Goal: Task Accomplishment & Management: Manage account settings

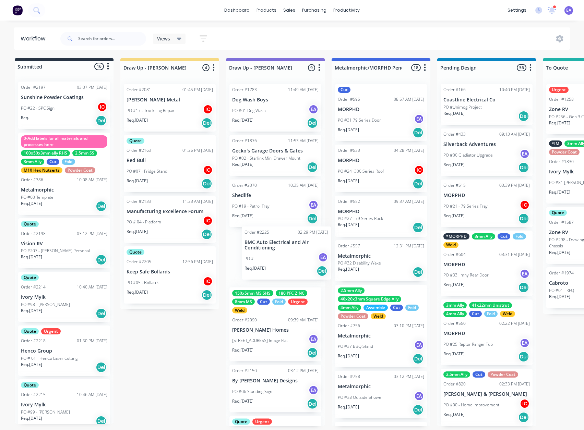
drag, startPoint x: 53, startPoint y: 254, endPoint x: 280, endPoint y: 262, distance: 226.8
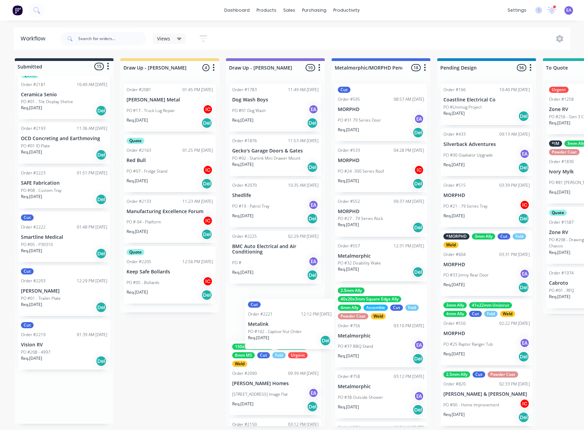
scroll to position [1, 0]
drag, startPoint x: 54, startPoint y: 294, endPoint x: 285, endPoint y: 327, distance: 233.6
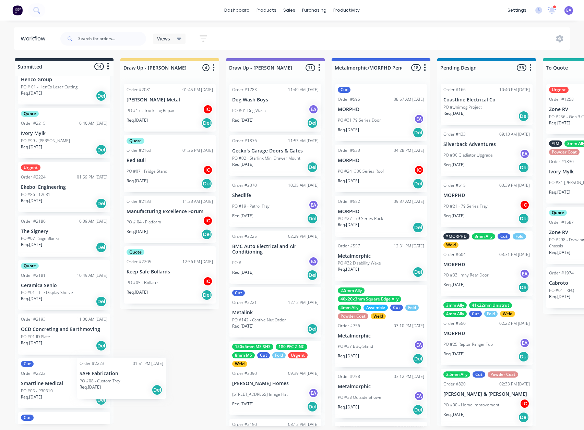
scroll to position [272, 0]
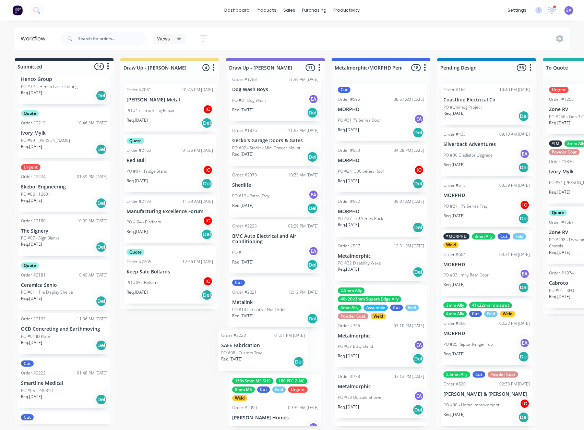
drag, startPoint x: 71, startPoint y: 381, endPoint x: 274, endPoint y: 354, distance: 204.7
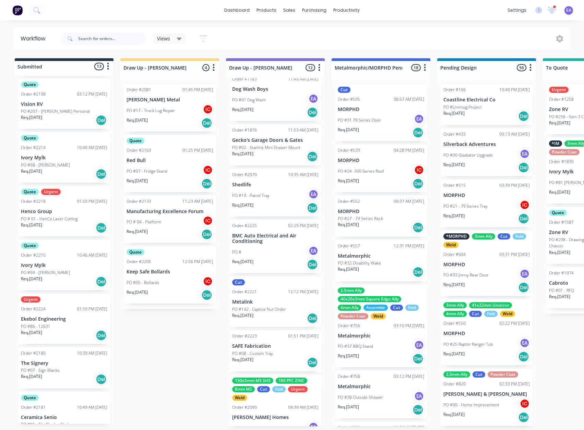
scroll to position [0, 0]
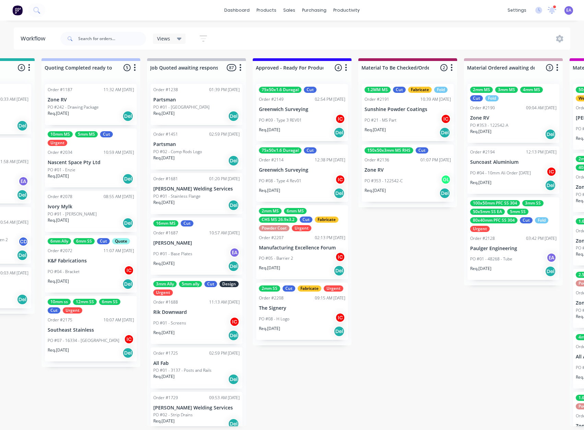
drag, startPoint x: 196, startPoint y: 367, endPoint x: 214, endPoint y: 367, distance: 17.8
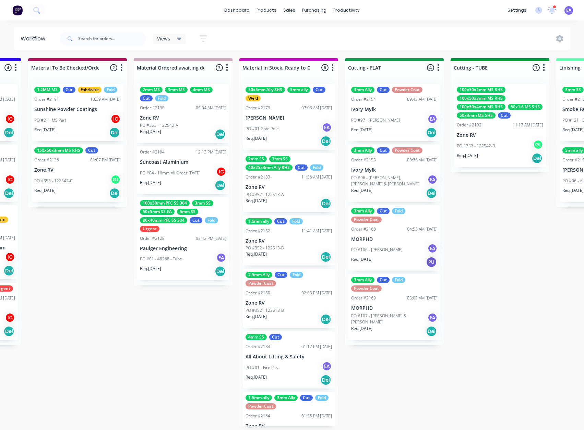
scroll to position [0, 1071]
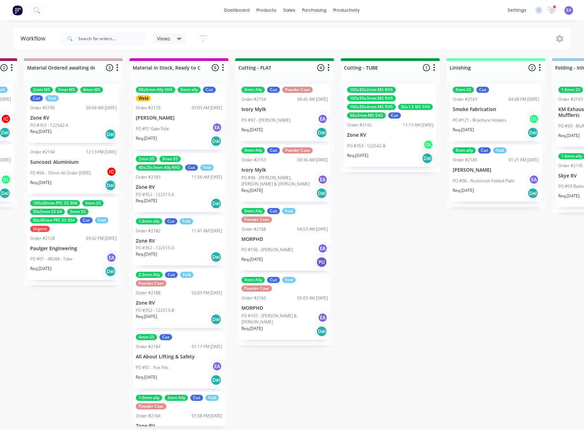
drag, startPoint x: 281, startPoint y: 369, endPoint x: 302, endPoint y: 370, distance: 21.6
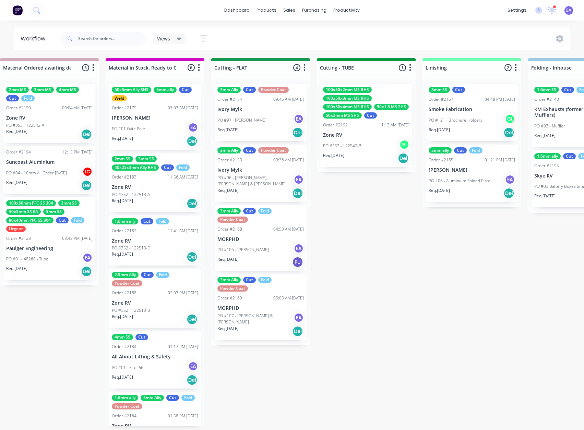
scroll to position [1, 0]
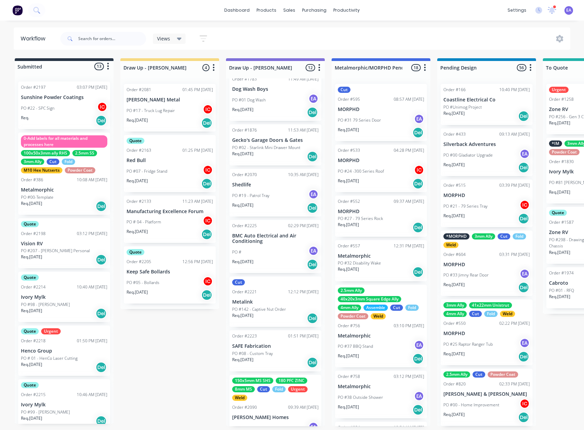
drag, startPoint x: 347, startPoint y: 344, endPoint x: 17, endPoint y: 414, distance: 336.9
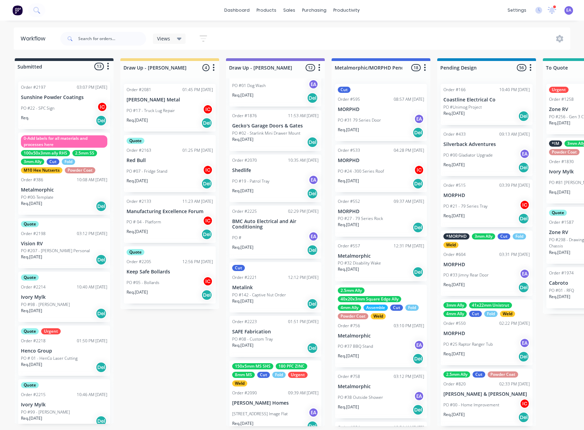
scroll to position [0, 0]
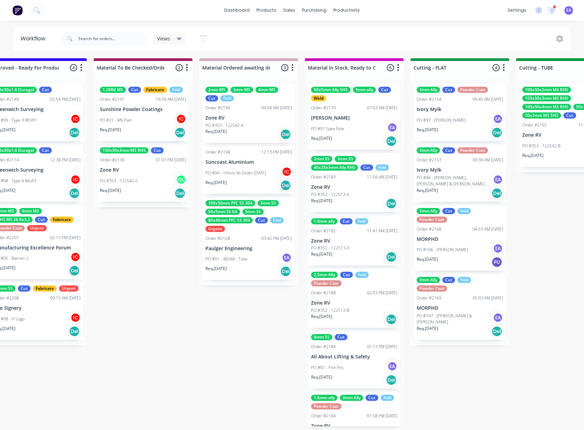
drag, startPoint x: 335, startPoint y: 300, endPoint x: 405, endPoint y: 309, distance: 71.2
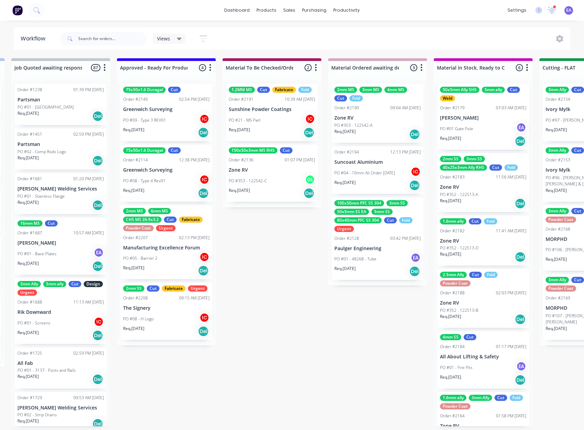
drag, startPoint x: 268, startPoint y: 331, endPoint x: 210, endPoint y: 348, distance: 60.7
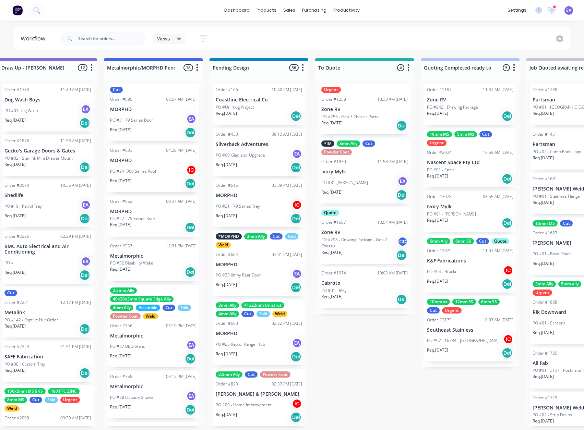
scroll to position [1, 0]
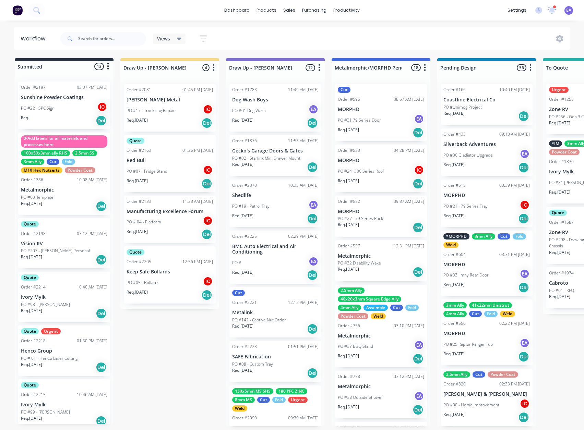
drag, startPoint x: 244, startPoint y: 343, endPoint x: 176, endPoint y: 362, distance: 70.5
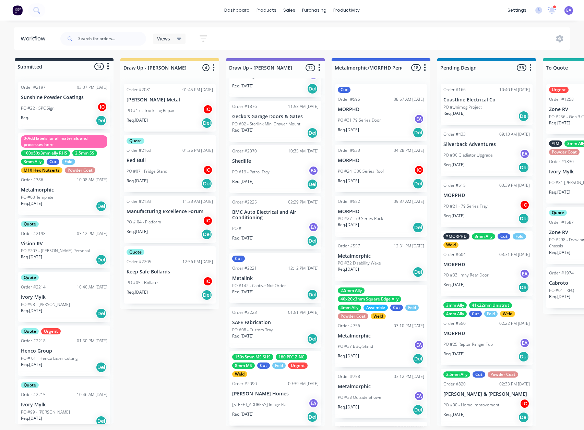
scroll to position [0, 0]
click at [112, 34] on input "text" at bounding box center [112, 39] width 68 height 14
type input "ivory"
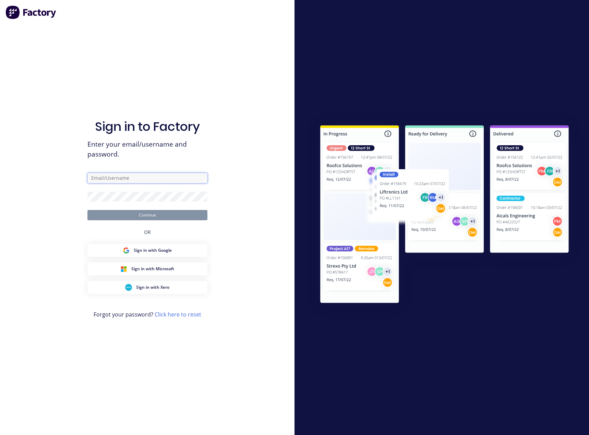
click at [112, 176] on input "text" at bounding box center [147, 178] width 120 height 10
type input "emma@metalmorphiclaser.com.au"
click at [133, 210] on button "Continue" at bounding box center [147, 215] width 120 height 10
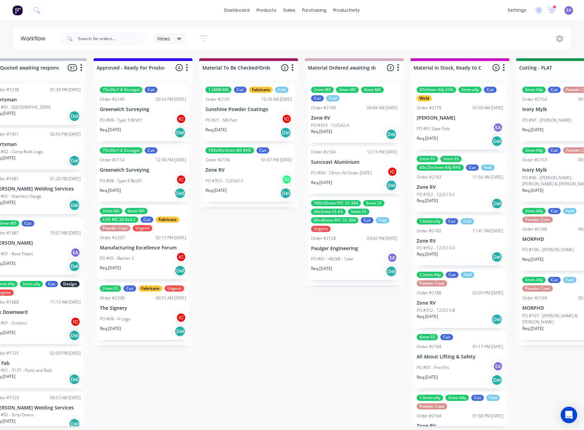
scroll to position [0, 1139]
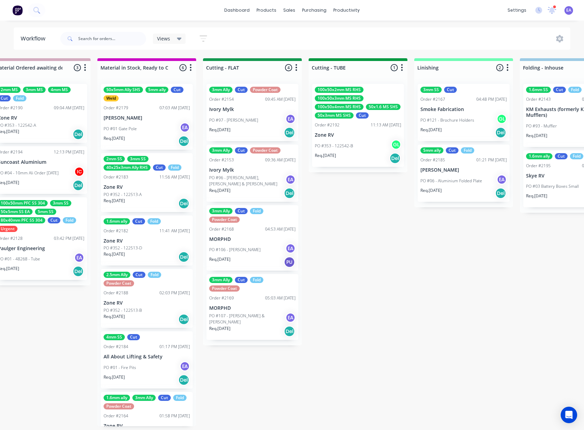
drag, startPoint x: 181, startPoint y: 400, endPoint x: 271, endPoint y: 378, distance: 92.7
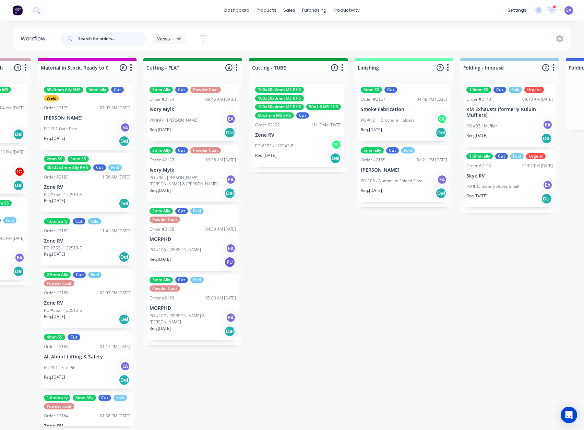
click at [102, 43] on input "text" at bounding box center [112, 39] width 68 height 14
type input "ivory"
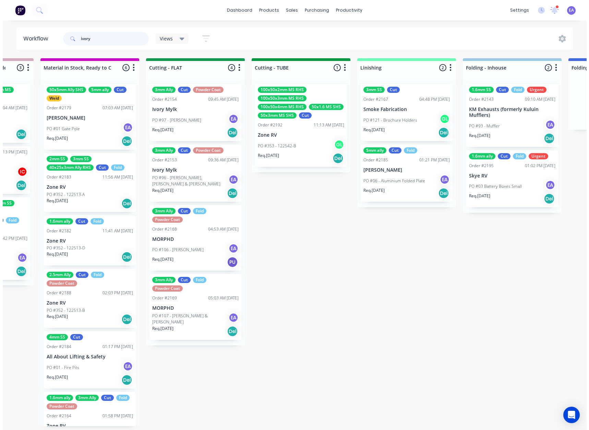
scroll to position [0, 0]
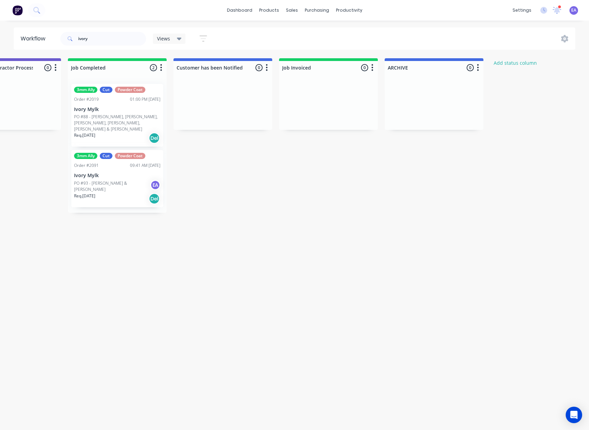
drag, startPoint x: 186, startPoint y: 213, endPoint x: 338, endPoint y: 211, distance: 152.3
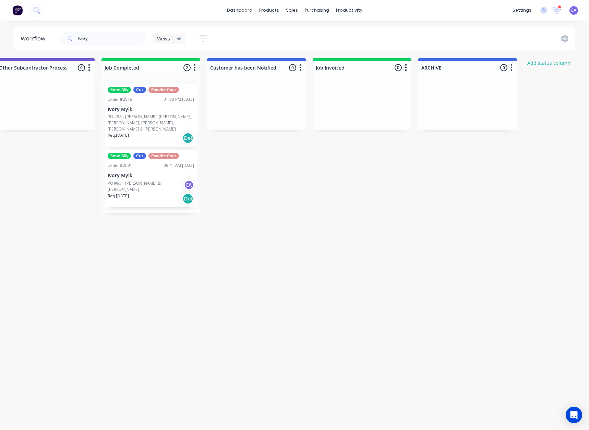
scroll to position [0, 2126]
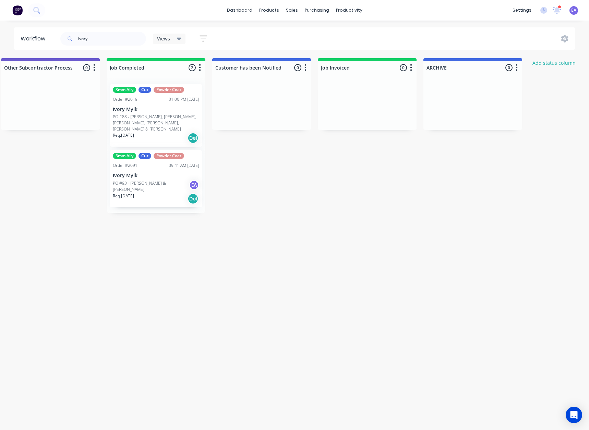
click at [160, 118] on p "PO #88 - [PERSON_NAME], [PERSON_NAME], [PERSON_NAME], [PERSON_NAME], [PERSON_NA…" at bounding box center [156, 123] width 86 height 19
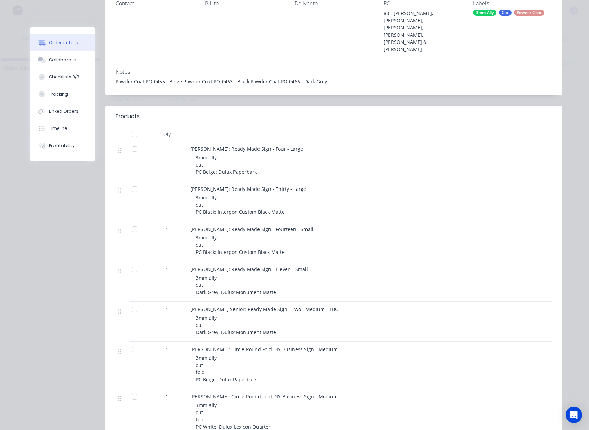
scroll to position [0, 0]
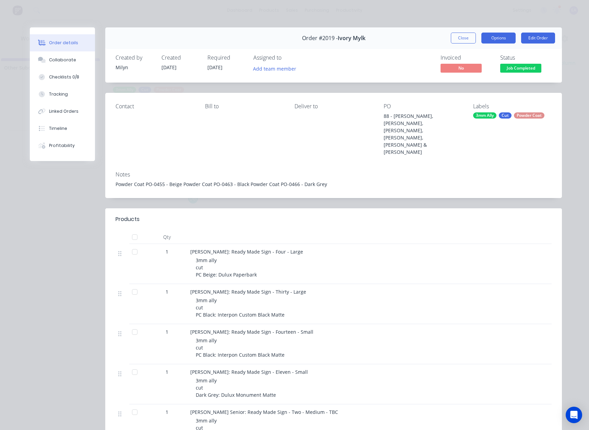
click at [500, 37] on button "Options" at bounding box center [498, 38] width 34 height 11
click at [476, 72] on div "Work Order" at bounding box center [480, 69] width 60 height 10
click at [452, 84] on div "Standard" at bounding box center [480, 83] width 60 height 10
click at [464, 39] on button "Close" at bounding box center [463, 38] width 25 height 11
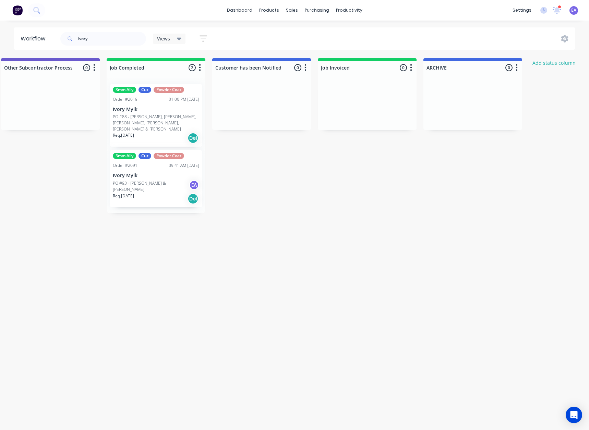
click at [154, 180] on div "PO #93 - Rachelle & Samantha EA" at bounding box center [156, 186] width 86 height 13
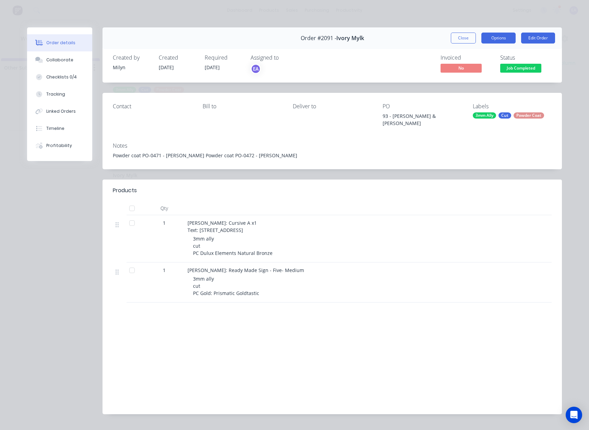
click at [499, 39] on button "Options" at bounding box center [498, 38] width 34 height 11
click at [486, 68] on div "Work Order" at bounding box center [480, 69] width 60 height 10
click at [478, 79] on div "Standard" at bounding box center [480, 83] width 60 height 10
click at [467, 35] on button "Close" at bounding box center [463, 38] width 25 height 11
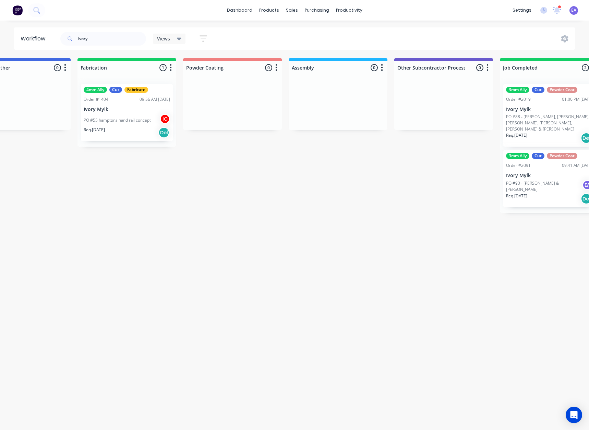
drag, startPoint x: 184, startPoint y: 235, endPoint x: 149, endPoint y: 250, distance: 38.0
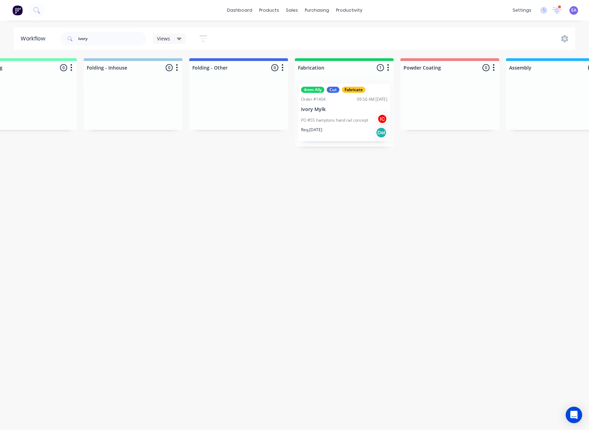
drag, startPoint x: 198, startPoint y: 230, endPoint x: 147, endPoint y: 255, distance: 56.4
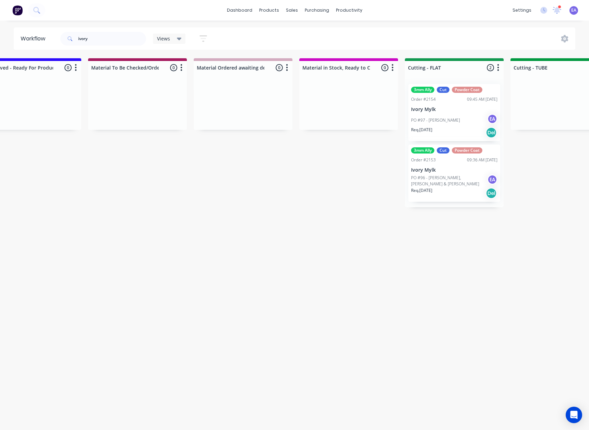
drag, startPoint x: 147, startPoint y: 255, endPoint x: 85, endPoint y: 273, distance: 64.7
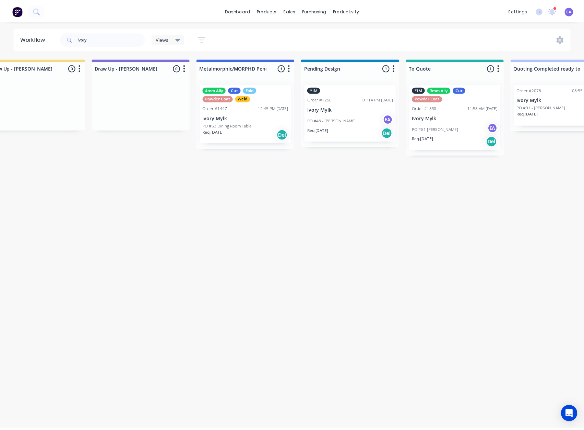
scroll to position [0, 0]
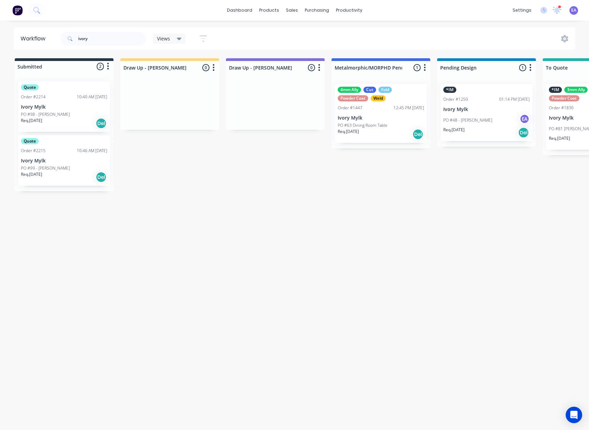
drag, startPoint x: 246, startPoint y: 191, endPoint x: 163, endPoint y: 206, distance: 84.7
click at [72, 121] on div "Req. 08/09/25 Del" at bounding box center [64, 124] width 86 height 12
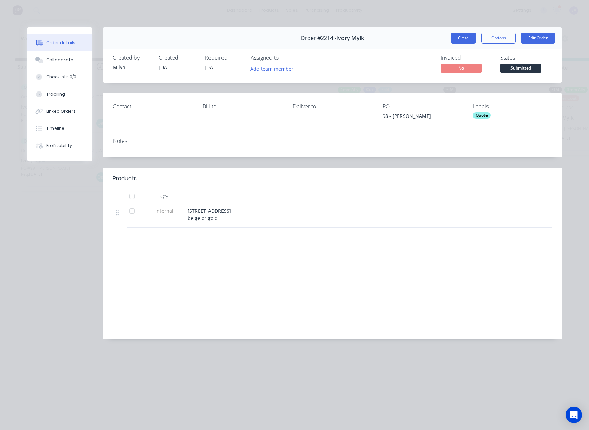
click at [471, 38] on button "Close" at bounding box center [463, 38] width 25 height 11
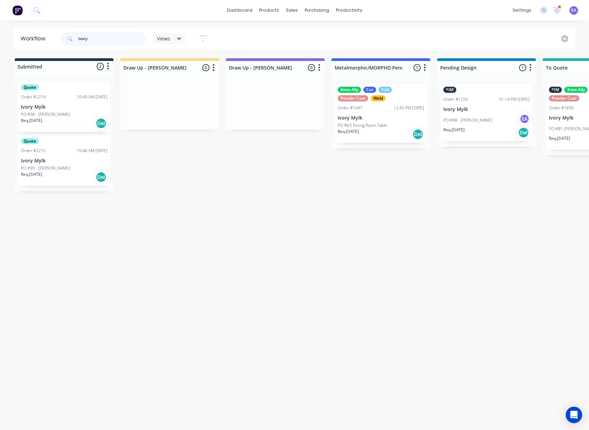
drag, startPoint x: 105, startPoint y: 43, endPoint x: 41, endPoint y: 49, distance: 63.4
click at [41, 49] on header "Workflow ivory Views Save new view None (Default) edit Greg edit Greg edit Show…" at bounding box center [295, 38] width 562 height 22
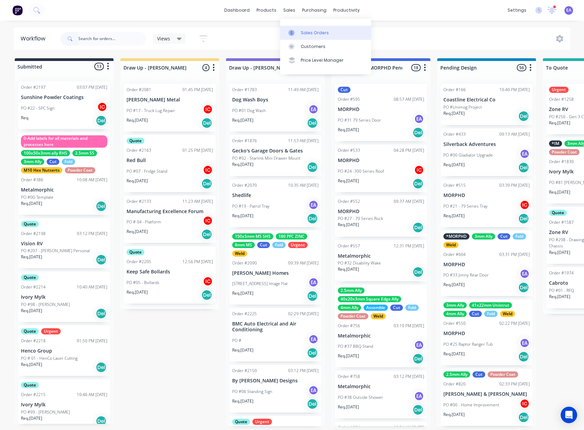
click at [314, 34] on div "Sales Orders" at bounding box center [315, 33] width 28 height 6
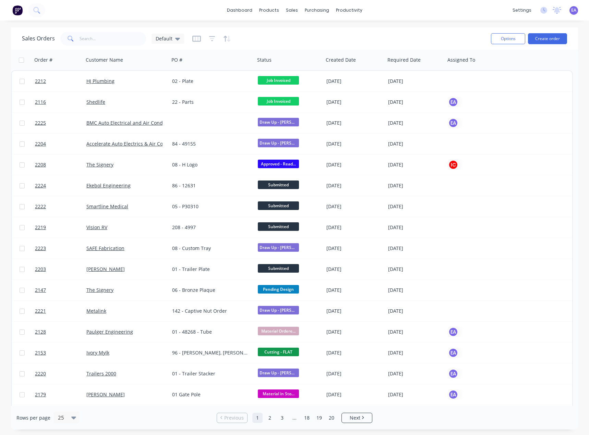
click at [542, 36] on button "Create order" at bounding box center [547, 38] width 39 height 11
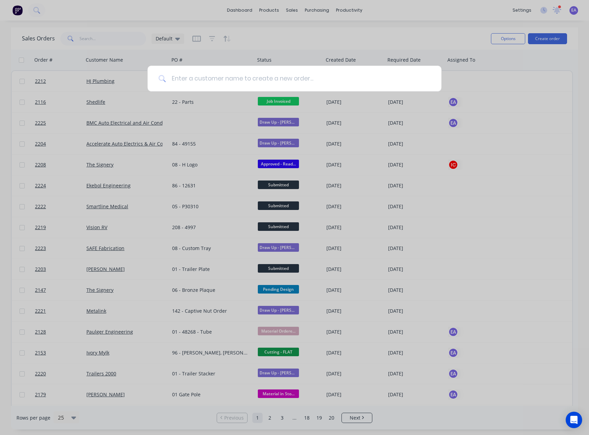
click at [231, 77] on input at bounding box center [298, 79] width 264 height 26
click at [279, 39] on div at bounding box center [294, 217] width 589 height 435
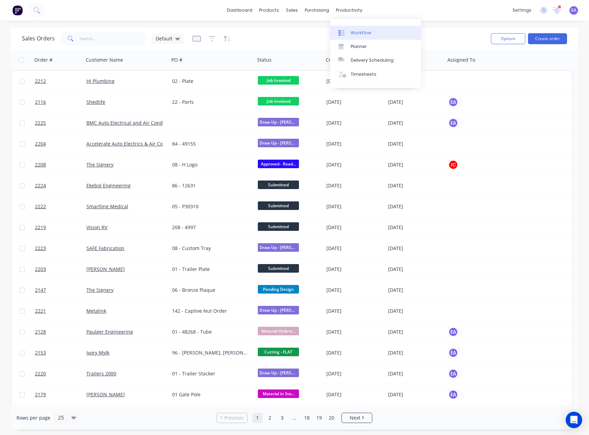
click at [358, 33] on div "Workflow" at bounding box center [361, 33] width 21 height 6
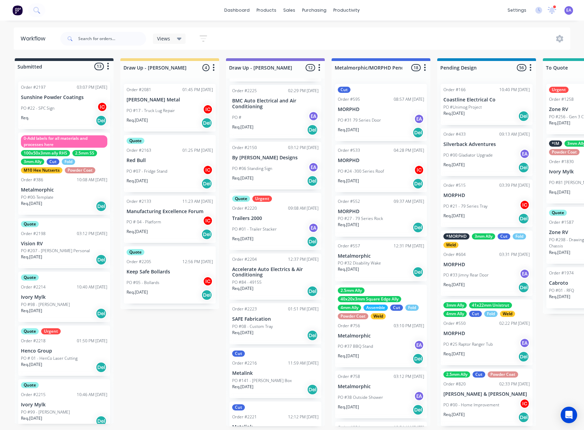
scroll to position [206, 0]
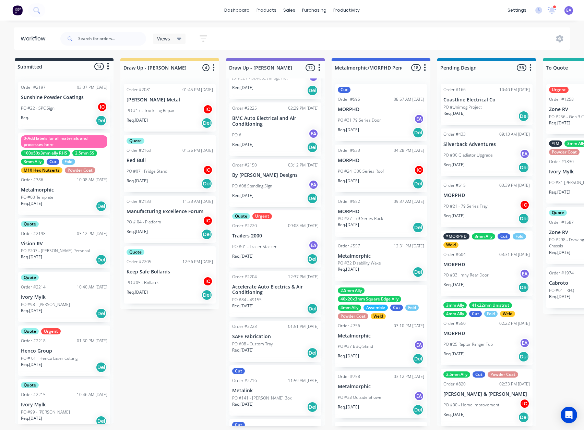
click at [271, 249] on p "PO #01 - Trailer Stacker" at bounding box center [254, 247] width 45 height 6
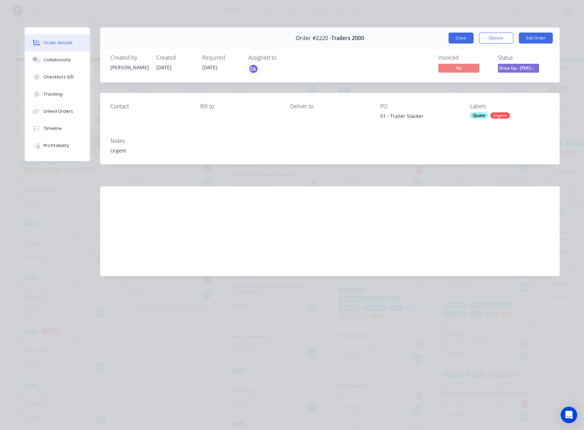
click at [469, 40] on button "Close" at bounding box center [460, 38] width 25 height 11
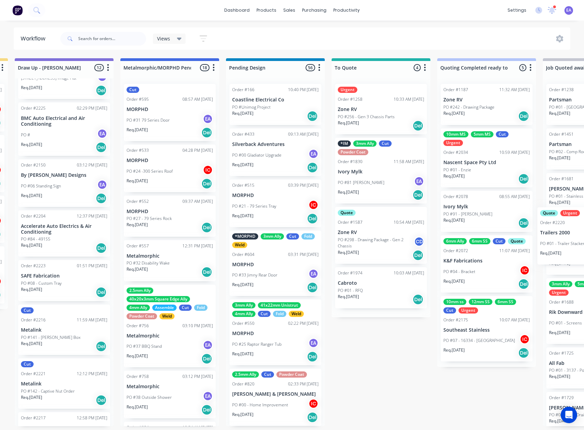
scroll to position [0, 332]
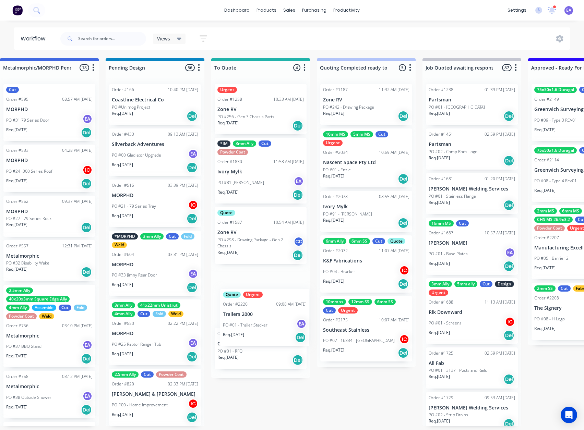
drag, startPoint x: 242, startPoint y: 236, endPoint x: 241, endPoint y: 319, distance: 82.6
click at [258, 297] on div "PO #01 - Trailer Stacker EA" at bounding box center [260, 303] width 86 height 13
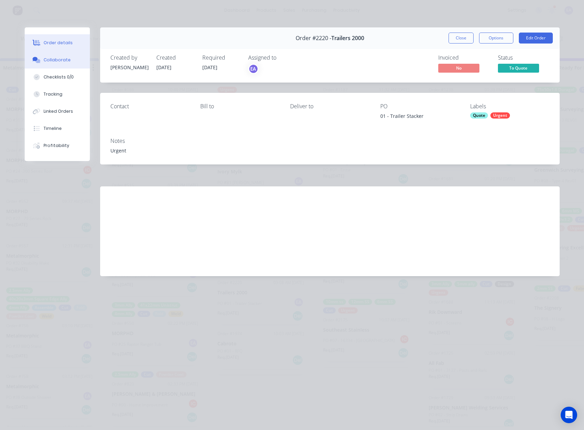
click at [55, 56] on button "Collaborate" at bounding box center [57, 59] width 65 height 17
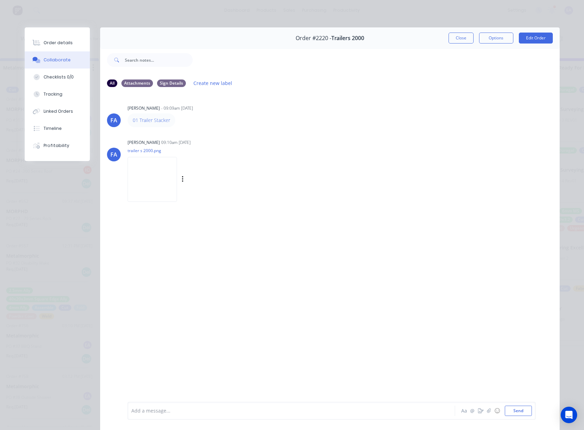
click at [152, 181] on img at bounding box center [152, 179] width 49 height 45
drag, startPoint x: 465, startPoint y: 37, endPoint x: 303, endPoint y: 303, distance: 311.0
click at [465, 37] on button "Close" at bounding box center [460, 38] width 25 height 11
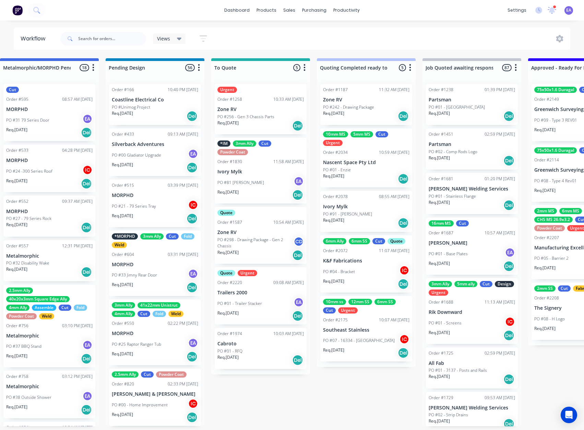
scroll to position [1, 0]
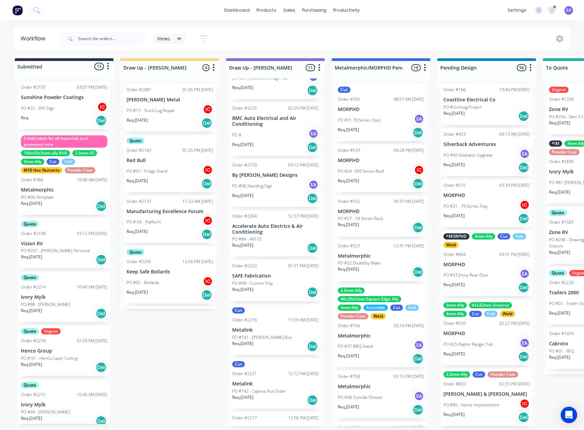
drag, startPoint x: 226, startPoint y: 326, endPoint x: 8, endPoint y: 346, distance: 218.6
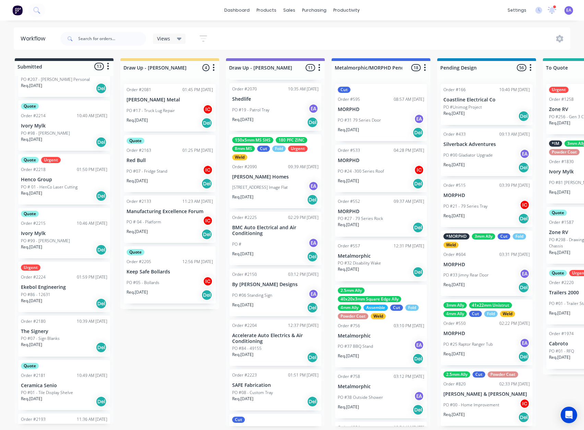
scroll to position [68, 0]
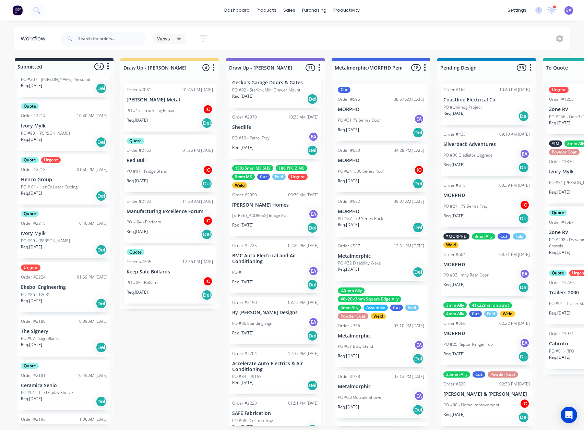
click at [277, 374] on div "PO #84 - 49155" at bounding box center [275, 377] width 86 height 6
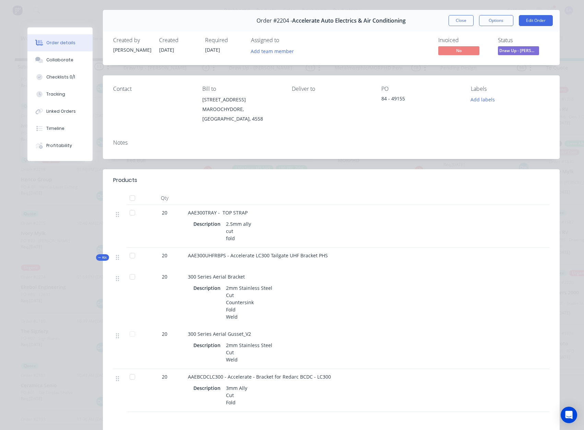
scroll to position [13, 0]
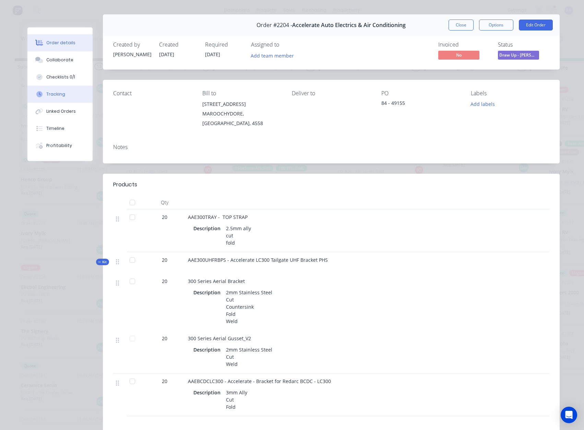
drag, startPoint x: 57, startPoint y: 59, endPoint x: 77, endPoint y: 102, distance: 47.5
click at [57, 59] on div "Collaborate" at bounding box center [59, 60] width 27 height 6
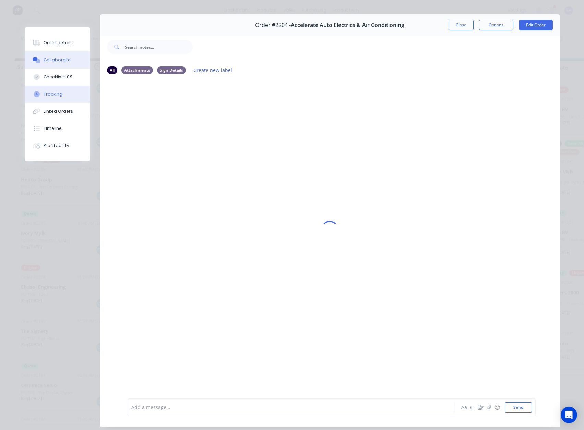
scroll to position [0, 0]
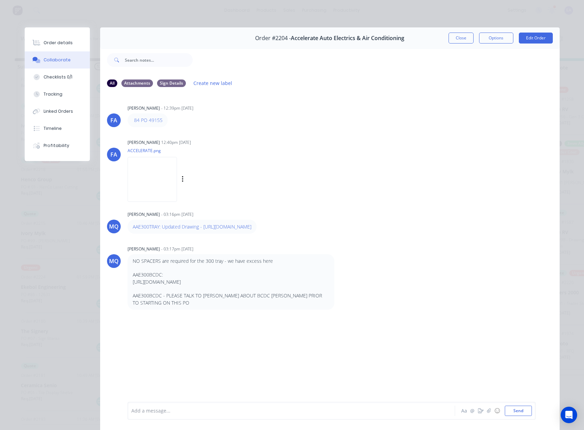
click at [147, 171] on img at bounding box center [152, 179] width 49 height 45
click at [147, 192] on img at bounding box center [152, 179] width 49 height 45
click at [196, 181] on div "Labels Download" at bounding box center [218, 180] width 77 height 10
click at [184, 181] on icon "button" at bounding box center [183, 180] width 2 height 8
click at [213, 199] on button "Download" at bounding box center [227, 197] width 77 height 15
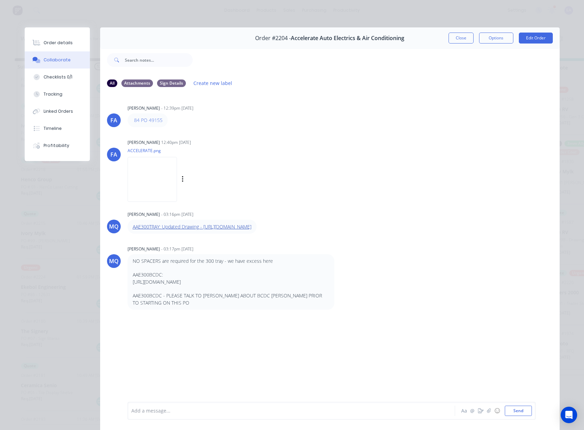
click at [251, 230] on link "AAE300TRAY: Updated Drawing - [URL][DOMAIN_NAME]" at bounding box center [192, 227] width 119 height 7
click at [59, 73] on button "Checklists 0/1" at bounding box center [57, 77] width 65 height 17
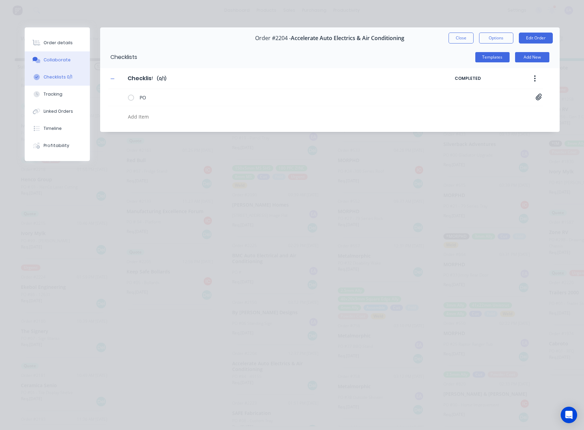
click at [59, 63] on div "Collaborate" at bounding box center [57, 60] width 27 height 6
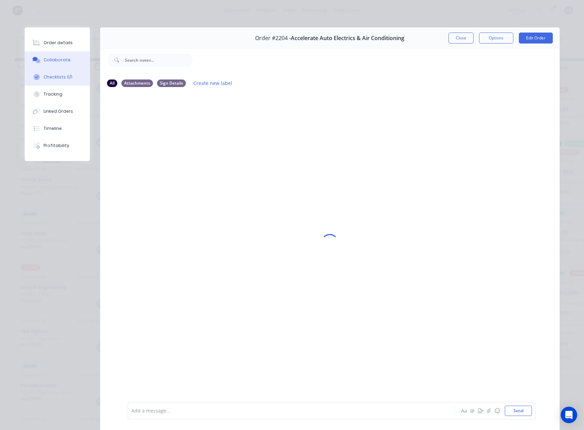
click at [59, 75] on div "Checklists 0/1" at bounding box center [58, 77] width 29 height 6
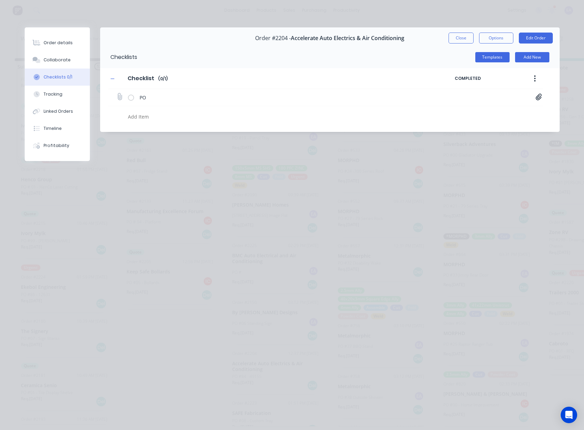
click at [535, 98] on div "PO PO-49155.pdf" at bounding box center [325, 97] width 435 height 17
click at [538, 98] on icon at bounding box center [539, 97] width 6 height 7
click at [475, 112] on link "PO-49155.pdf" at bounding box center [484, 111] width 80 height 7
click at [47, 40] on div "Order details" at bounding box center [58, 43] width 29 height 6
type textarea "x"
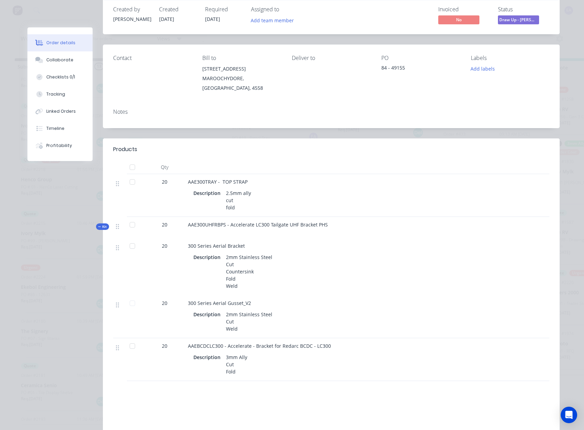
scroll to position [34, 0]
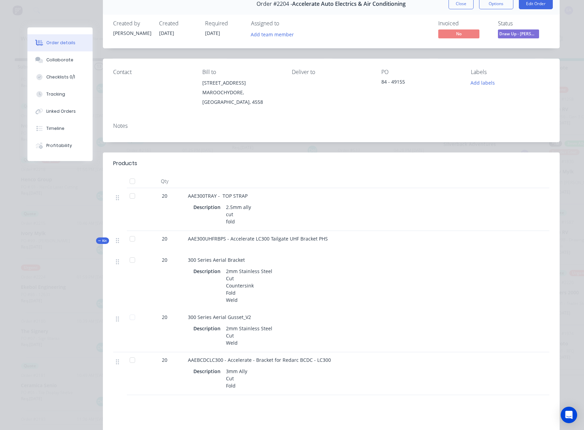
drag, startPoint x: 284, startPoint y: 35, endPoint x: 284, endPoint y: 40, distance: 5.5
click at [284, 35] on button "Add team member" at bounding box center [272, 33] width 50 height 9
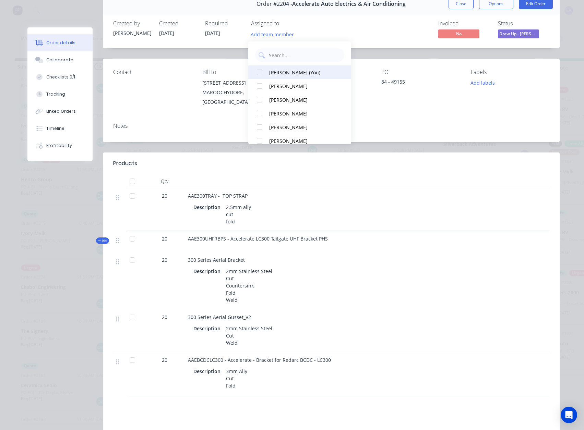
click at [291, 74] on div "[PERSON_NAME] (You)" at bounding box center [303, 72] width 69 height 7
drag, startPoint x: 367, startPoint y: 31, endPoint x: 391, endPoint y: 42, distance: 26.2
click at [368, 31] on div "Invoiced No Status Draw Up - Emma" at bounding box center [435, 30] width 230 height 20
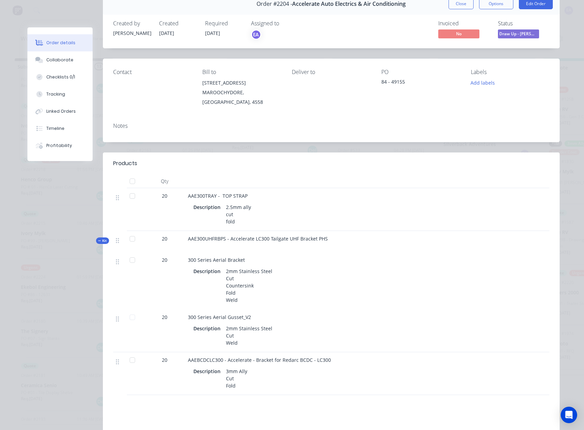
click at [473, 88] on div "Labels Add labels" at bounding box center [510, 88] width 79 height 38
drag, startPoint x: 495, startPoint y: 89, endPoint x: 486, endPoint y: 87, distance: 10.2
click at [493, 88] on div "Labels Add labels" at bounding box center [510, 88] width 79 height 38
click at [486, 86] on button "Add labels" at bounding box center [483, 82] width 32 height 9
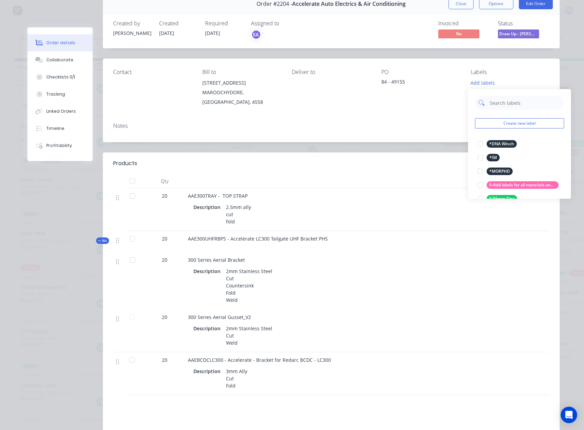
click at [499, 104] on input "text" at bounding box center [525, 103] width 72 height 14
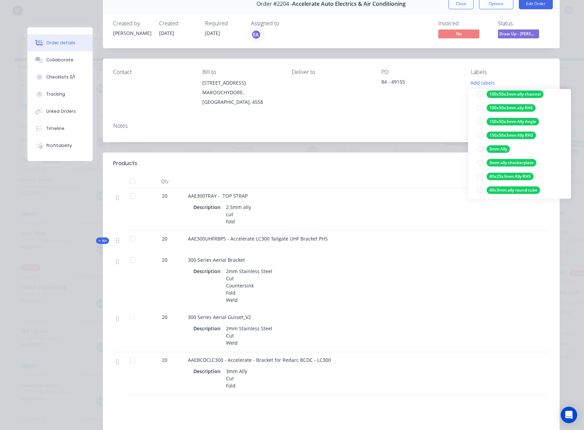
scroll to position [69, 0]
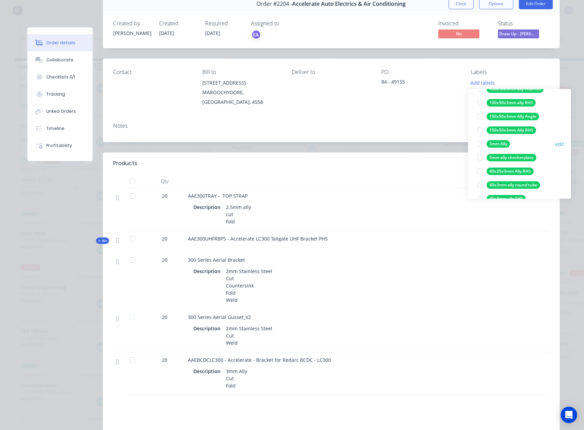
click at [481, 144] on div at bounding box center [481, 144] width 14 height 14
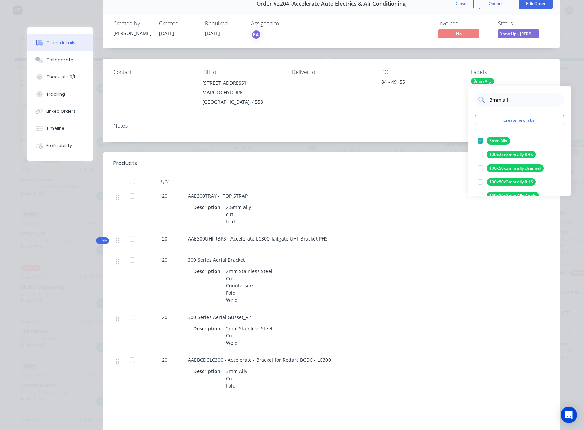
drag, startPoint x: 498, startPoint y: 98, endPoint x: 487, endPoint y: 98, distance: 11.0
click at [487, 98] on div "3mm all" at bounding box center [519, 100] width 89 height 14
click at [480, 183] on div at bounding box center [481, 182] width 14 height 14
drag, startPoint x: 499, startPoint y: 99, endPoint x: 476, endPoint y: 99, distance: 23.0
click at [476, 99] on div "2mm ss" at bounding box center [519, 100] width 89 height 14
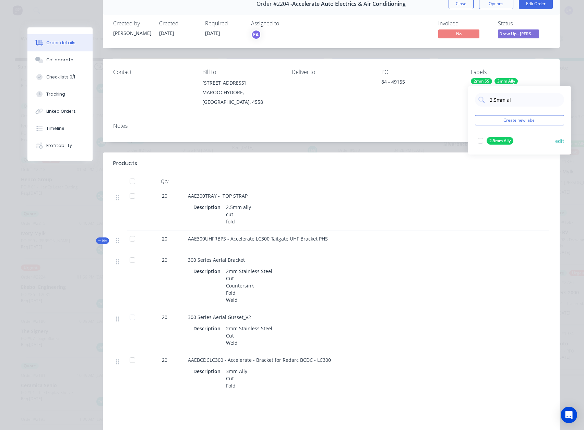
click at [479, 141] on div at bounding box center [481, 141] width 14 height 14
drag, startPoint x: 516, startPoint y: 98, endPoint x: 480, endPoint y: 103, distance: 36.7
click at [481, 102] on div "2.5mm al" at bounding box center [519, 100] width 89 height 14
click at [481, 140] on div at bounding box center [481, 141] width 14 height 14
drag, startPoint x: 501, startPoint y: 107, endPoint x: 474, endPoint y: 111, distance: 27.7
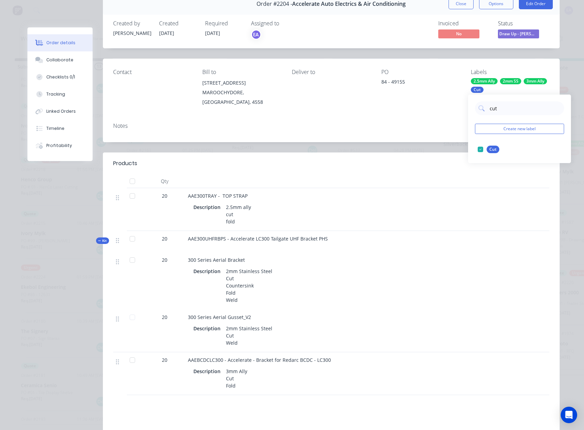
click at [474, 111] on div "cut Create new label Cut edit" at bounding box center [519, 129] width 103 height 69
drag, startPoint x: 480, startPoint y: 148, endPoint x: 494, endPoint y: 122, distance: 29.4
click at [481, 147] on div at bounding box center [481, 150] width 14 height 14
drag, startPoint x: 504, startPoint y: 107, endPoint x: 478, endPoint y: 111, distance: 26.0
click at [478, 111] on div "fold" at bounding box center [519, 108] width 89 height 14
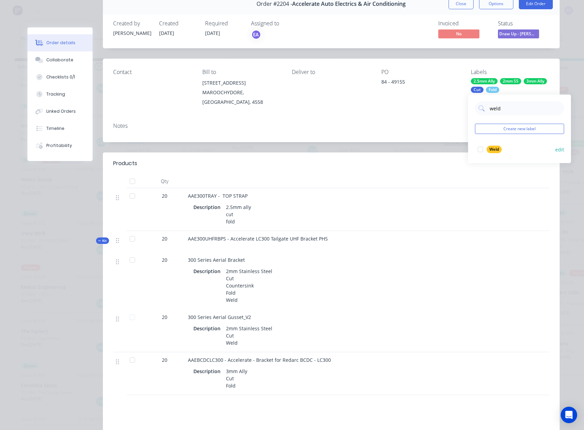
click at [481, 149] on div at bounding box center [481, 150] width 14 height 14
drag, startPoint x: 506, startPoint y: 107, endPoint x: 475, endPoint y: 115, distance: 31.5
click at [475, 115] on div "weld Create new label Weld edit" at bounding box center [519, 129] width 103 height 69
type input "counter"
click at [480, 150] on div at bounding box center [481, 150] width 14 height 14
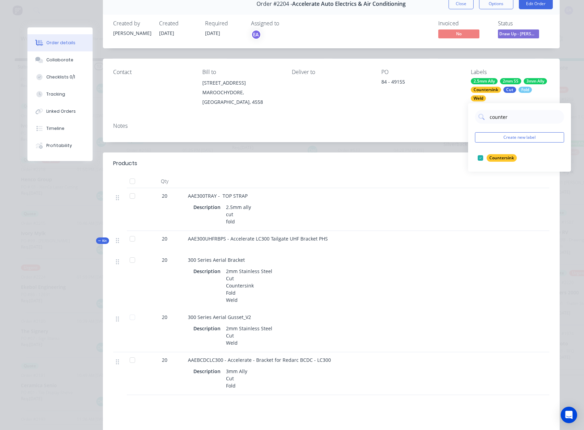
click at [447, 137] on div "Notes" at bounding box center [331, 129] width 457 height 25
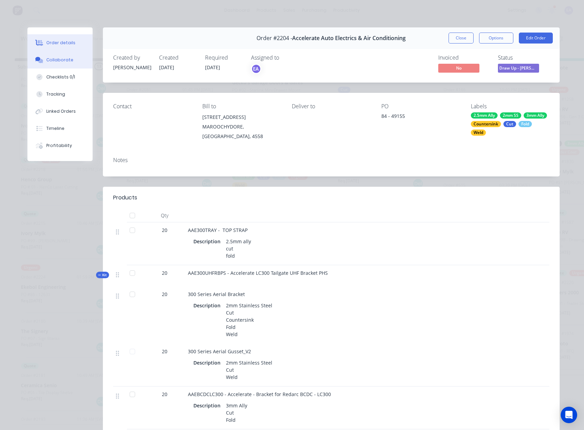
click at [56, 59] on div "Collaborate" at bounding box center [59, 60] width 27 height 6
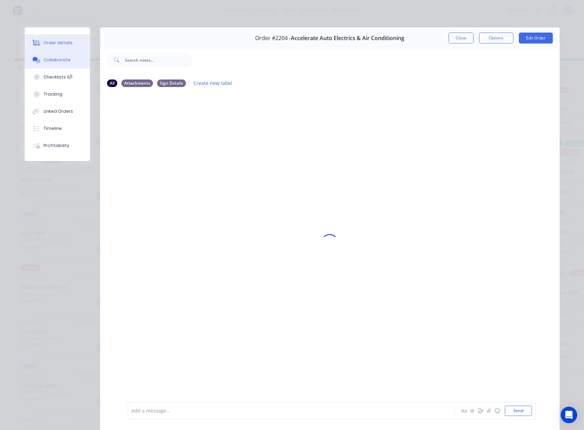
click at [50, 40] on div "Order details" at bounding box center [58, 43] width 29 height 6
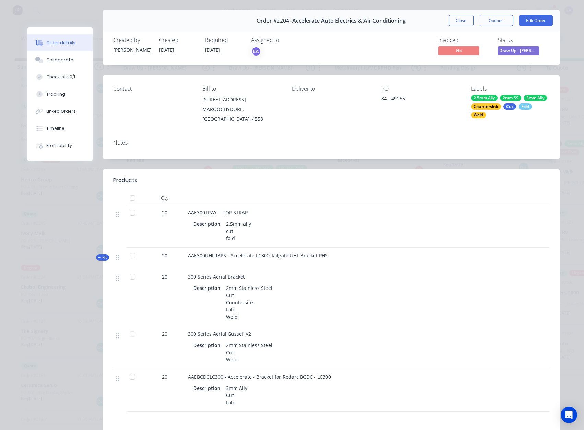
scroll to position [34, 0]
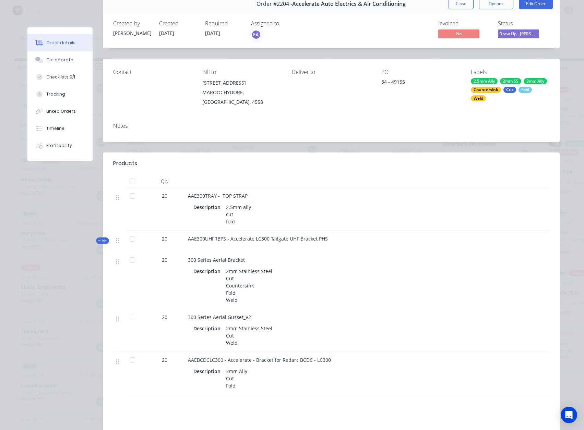
drag, startPoint x: 131, startPoint y: 240, endPoint x: 226, endPoint y: 292, distance: 108.6
click at [131, 240] on div at bounding box center [132, 239] width 14 height 14
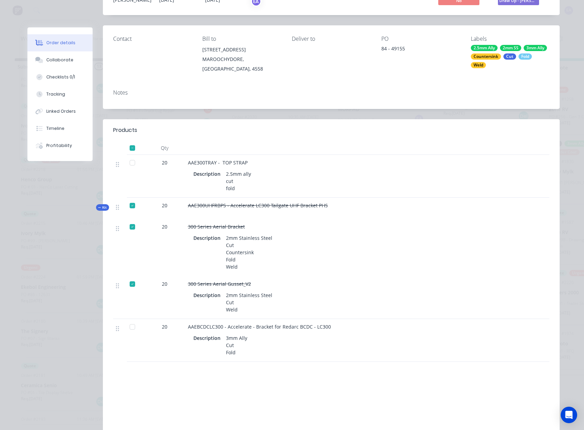
scroll to position [69, 0]
click at [128, 326] on div at bounding box center [132, 326] width 14 height 14
drag, startPoint x: 129, startPoint y: 205, endPoint x: 127, endPoint y: 223, distance: 18.7
click at [129, 205] on div at bounding box center [132, 205] width 14 height 14
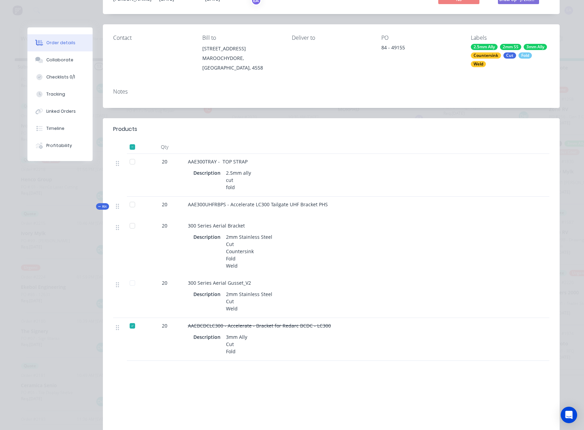
click at [129, 326] on div at bounding box center [132, 326] width 14 height 14
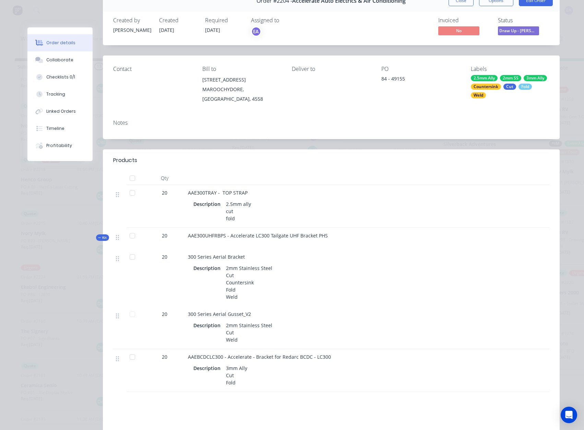
scroll to position [0, 0]
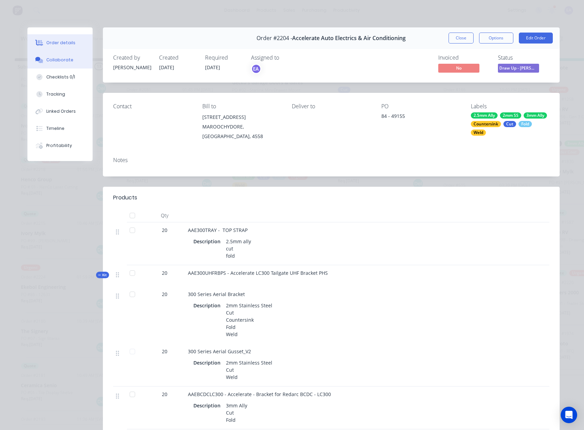
click at [56, 59] on div "Collaborate" at bounding box center [59, 60] width 27 height 6
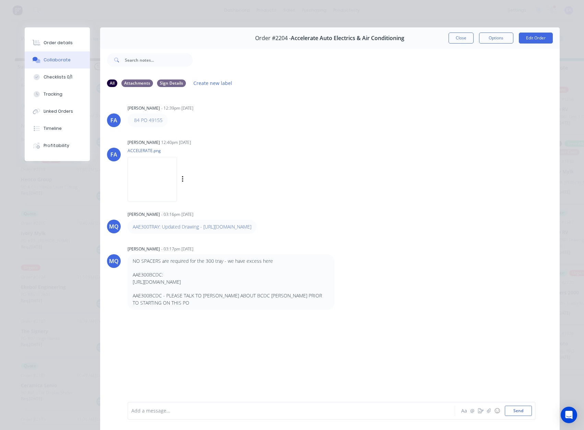
click at [175, 174] on img at bounding box center [152, 179] width 49 height 45
click at [177, 230] on link "AAE300TRAY: Updated Drawing - [URL][DOMAIN_NAME]" at bounding box center [192, 227] width 119 height 7
click at [53, 36] on button "Order details" at bounding box center [57, 42] width 65 height 17
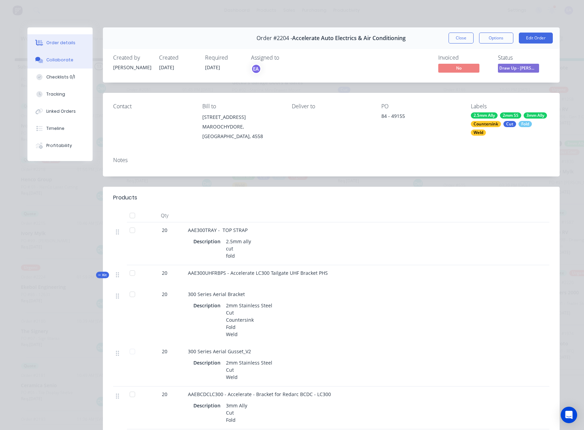
click at [65, 56] on button "Collaborate" at bounding box center [59, 59] width 65 height 17
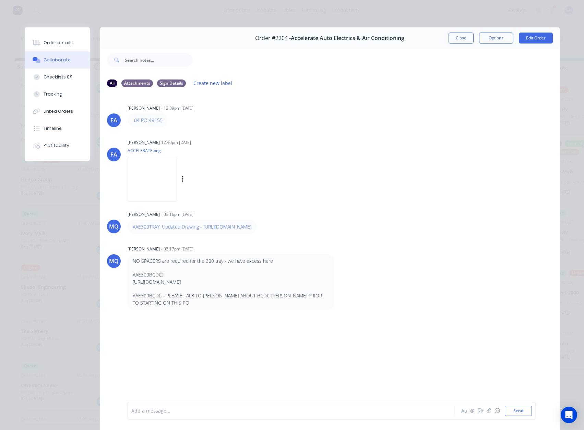
click at [160, 187] on img at bounding box center [152, 179] width 49 height 45
click at [67, 40] on div "Order details" at bounding box center [58, 43] width 29 height 6
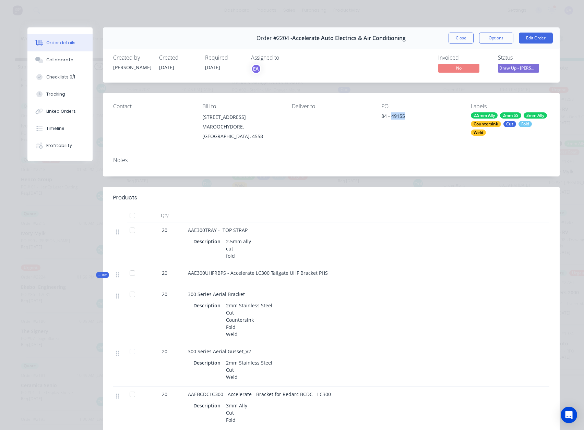
drag, startPoint x: 405, startPoint y: 114, endPoint x: 389, endPoint y: 117, distance: 15.7
click at [389, 117] on div "84 - 49155" at bounding box center [420, 117] width 79 height 10
copy div "49155"
drag, startPoint x: 461, startPoint y: 37, endPoint x: 240, endPoint y: 193, distance: 269.7
click at [461, 37] on button "Close" at bounding box center [460, 38] width 25 height 11
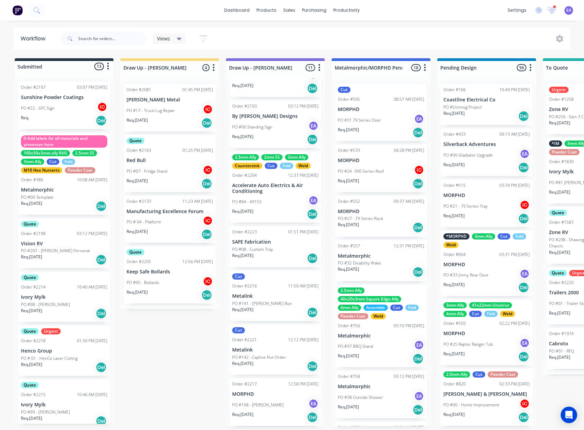
scroll to position [1, 0]
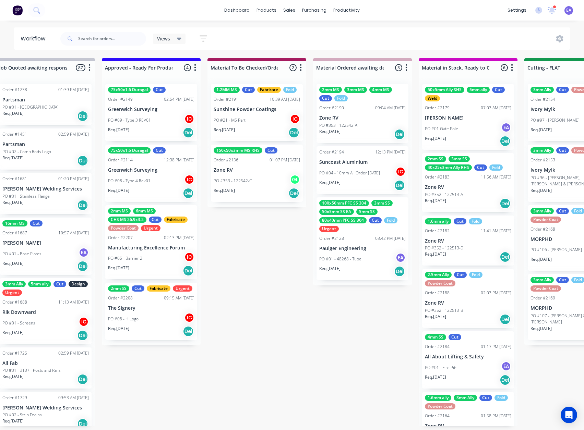
drag, startPoint x: 412, startPoint y: 244, endPoint x: 468, endPoint y: 246, distance: 56.3
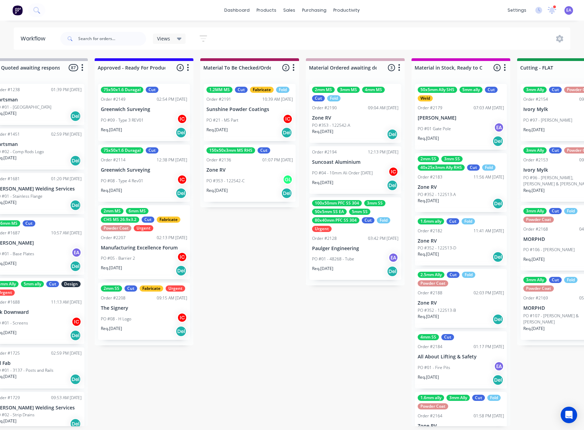
drag, startPoint x: 231, startPoint y: 270, endPoint x: 214, endPoint y: 276, distance: 18.8
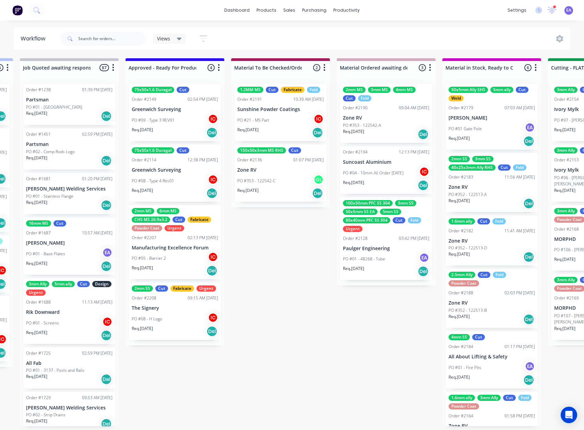
scroll to position [0, 734]
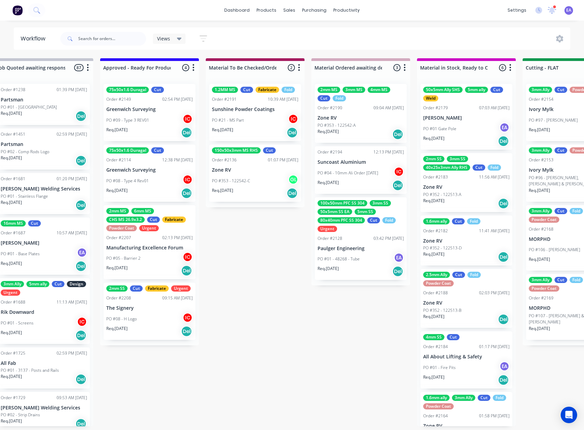
drag, startPoint x: 269, startPoint y: 262, endPoint x: 281, endPoint y: 267, distance: 12.6
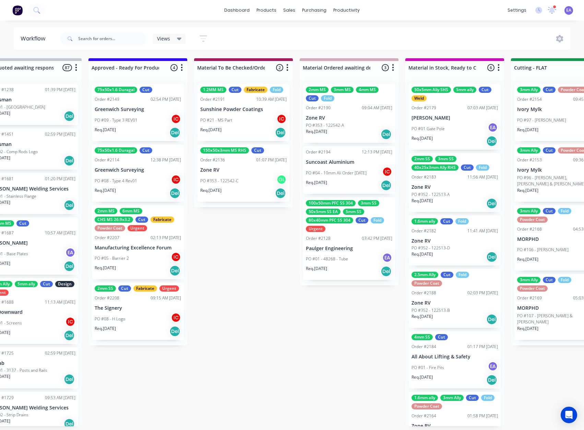
scroll to position [0, 773]
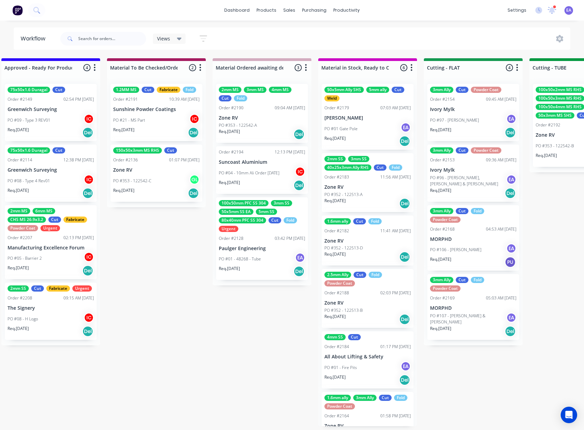
drag, startPoint x: 234, startPoint y: 273, endPoint x: 293, endPoint y: 280, distance: 59.8
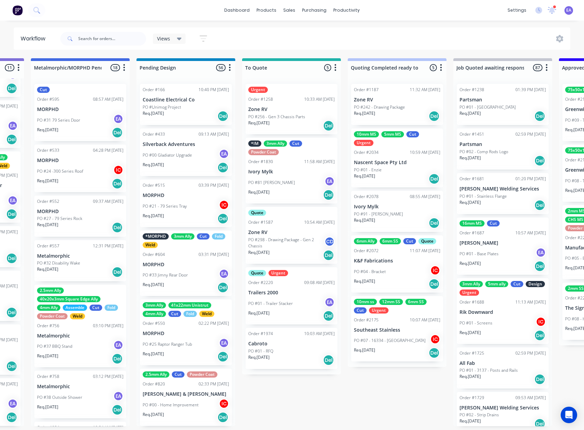
scroll to position [1, 0]
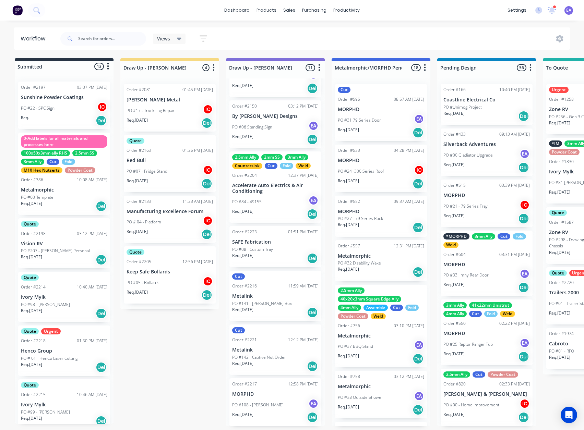
drag, startPoint x: 242, startPoint y: 299, endPoint x: 158, endPoint y: 311, distance: 84.9
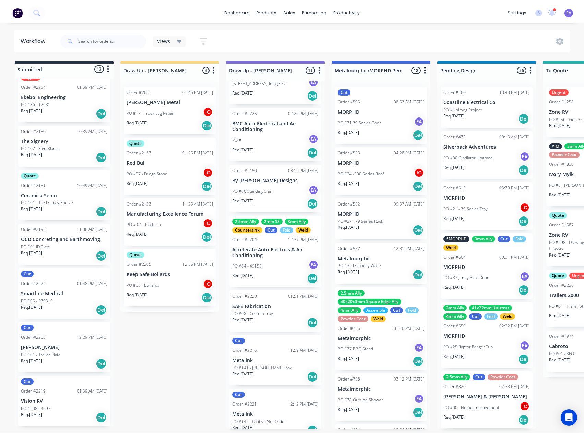
scroll to position [206, 0]
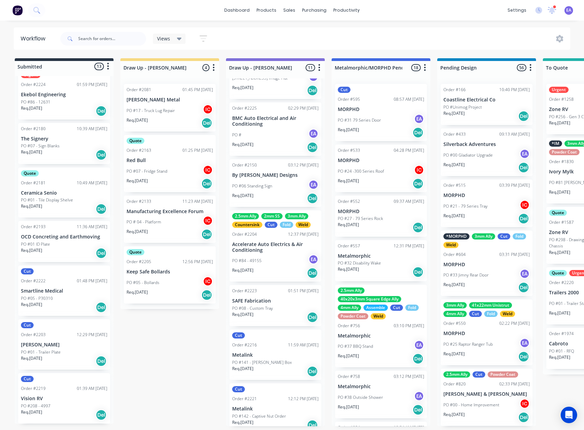
click at [269, 400] on div "Order #2221 12:12 PM 02/09/25" at bounding box center [275, 399] width 86 height 6
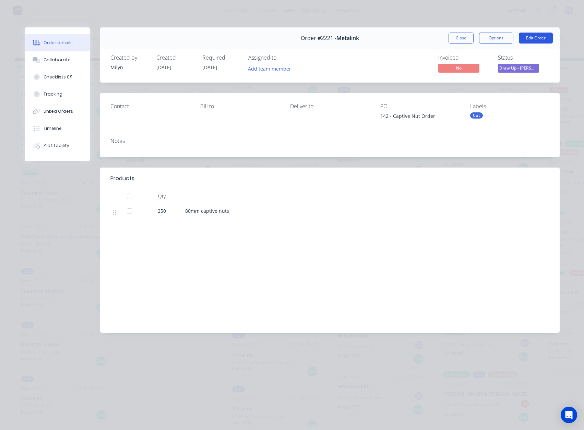
click at [536, 41] on button "Edit Order" at bounding box center [536, 38] width 34 height 11
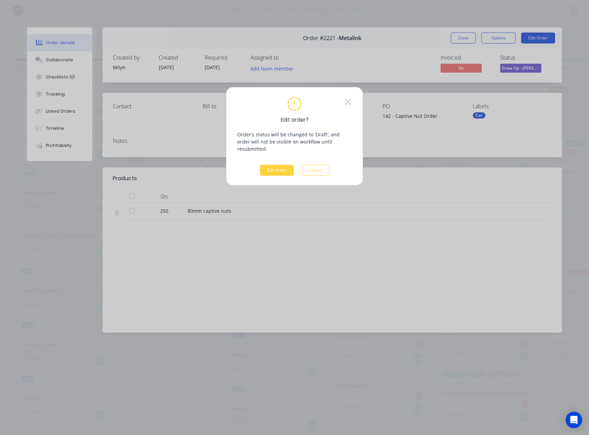
click at [270, 165] on button "Edit Order" at bounding box center [277, 170] width 34 height 11
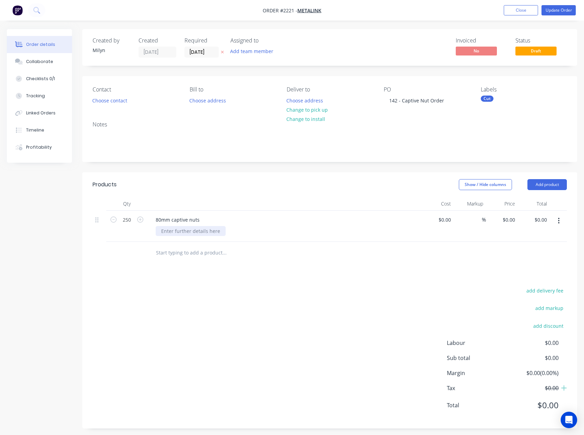
click at [184, 234] on div at bounding box center [191, 231] width 70 height 10
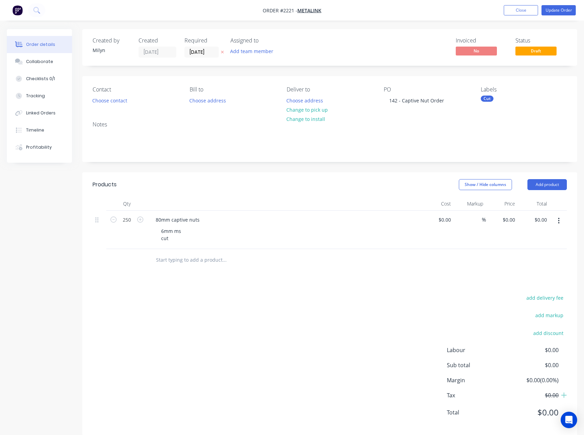
click at [493, 99] on div "Cut" at bounding box center [524, 99] width 86 height 6
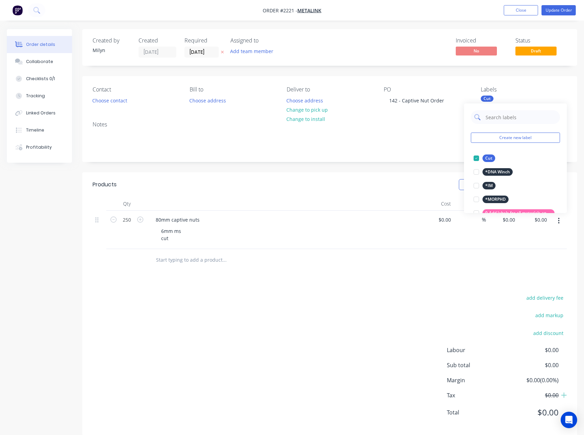
click at [500, 112] on input "text" at bounding box center [521, 117] width 72 height 14
type input "6mm ms"
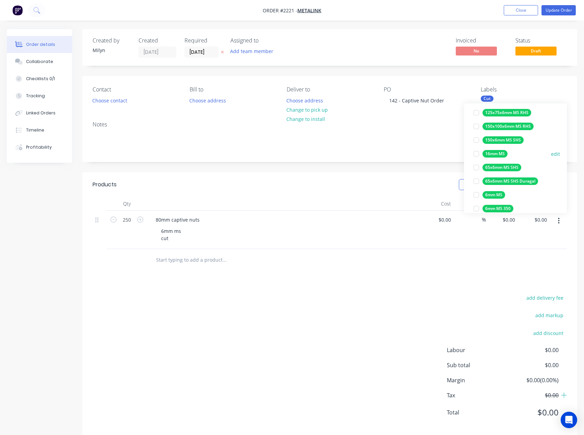
scroll to position [103, 0]
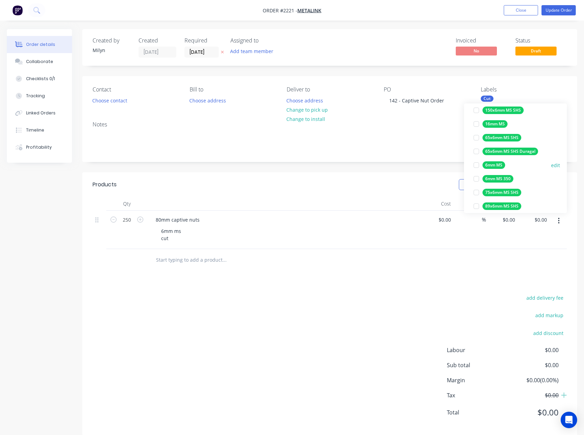
drag, startPoint x: 476, startPoint y: 166, endPoint x: 482, endPoint y: 157, distance: 10.5
click at [476, 166] on div at bounding box center [476, 165] width 14 height 14
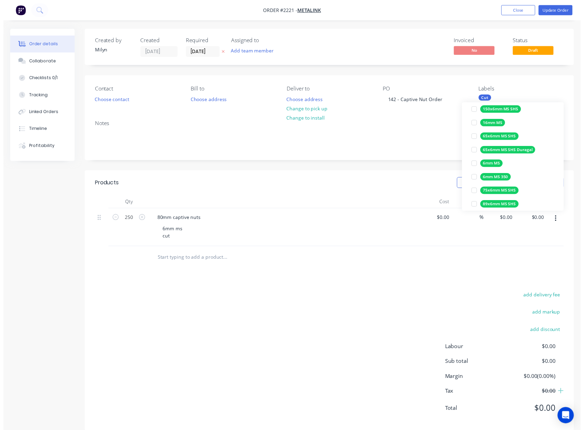
scroll to position [0, 0]
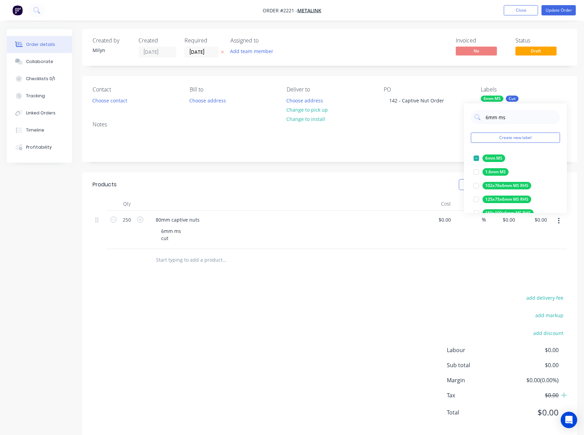
drag, startPoint x: 247, startPoint y: 52, endPoint x: 252, endPoint y: 57, distance: 7.6
click at [247, 52] on button "Add team member" at bounding box center [252, 51] width 50 height 9
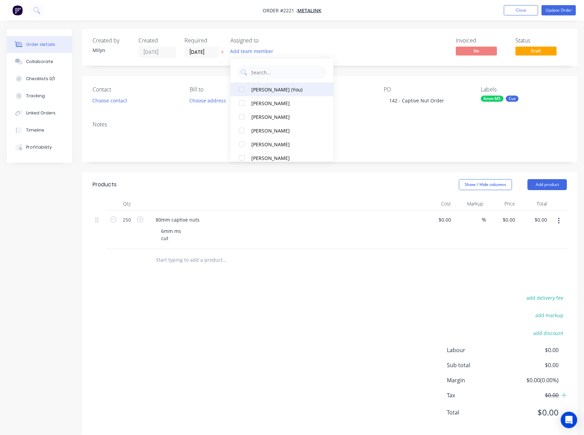
click at [265, 93] on button "[PERSON_NAME] (You)" at bounding box center [281, 90] width 103 height 14
click at [36, 62] on div "Collaborate" at bounding box center [39, 62] width 27 height 6
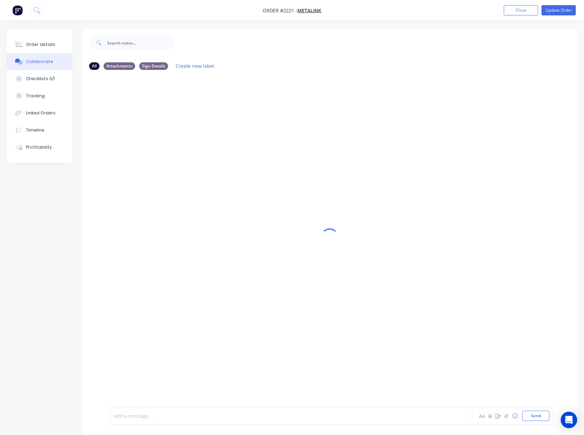
click at [127, 418] on div at bounding box center [277, 416] width 326 height 7
click at [190, 417] on span "MS NOT ALLY (i dont know how to )" at bounding box center [154, 416] width 80 height 7
click at [311, 207] on div "MQ Milyn Quinones - 12:13pm 02/09/25 142 Captive Nut Order MQ Milyn Quinones 12…" at bounding box center [329, 241] width 495 height 332
click at [203, 418] on div "MS NOT ALLY (i dont know how to )" at bounding box center [277, 416] width 326 height 7
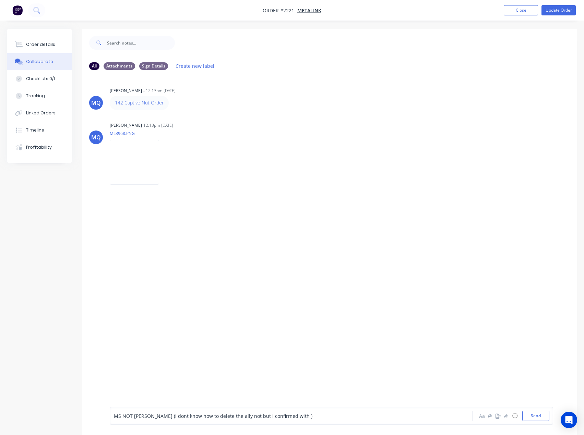
click at [231, 415] on span "MS NOT ALLY (i dont know how to delete the ally not but i confirmed with )" at bounding box center [213, 416] width 199 height 7
click at [315, 415] on span "MS NOT ALLY (i dont know how to delete the ally note on the drawing but i confi…" at bounding box center [219, 416] width 210 height 7
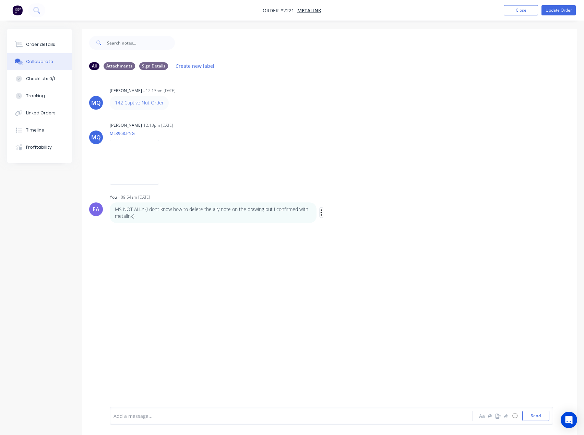
click at [322, 215] on icon "button" at bounding box center [321, 213] width 2 height 8
click at [341, 220] on button "Edit" at bounding box center [346, 224] width 43 height 11
drag, startPoint x: 123, startPoint y: 416, endPoint x: 101, endPoint y: 418, distance: 21.7
click at [101, 418] on div "MS NOT ALLY (i dont know how to delete the ally note on the drawing but i confi…" at bounding box center [329, 416] width 495 height 38
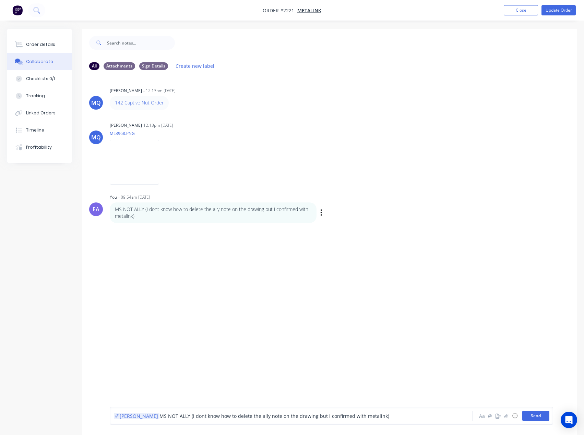
click at [541, 415] on button "Send" at bounding box center [535, 416] width 27 height 10
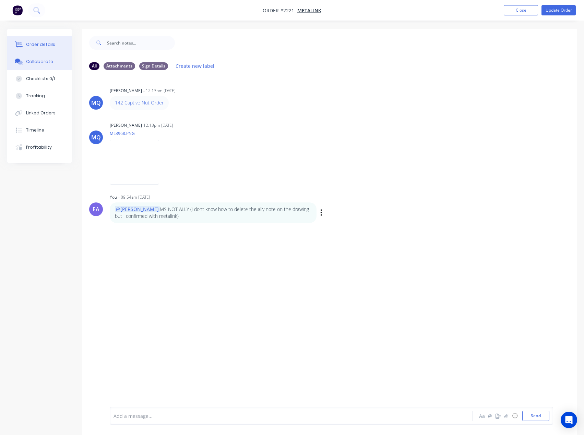
click at [36, 49] on button "Order details" at bounding box center [39, 44] width 65 height 17
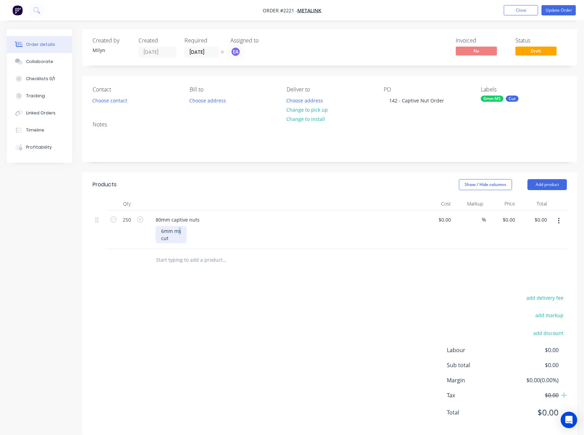
click at [179, 229] on div "6mm ms cut" at bounding box center [171, 234] width 31 height 17
drag, startPoint x: 178, startPoint y: 312, endPoint x: 263, endPoint y: 269, distance: 95.7
click at [178, 312] on div "add delivery fee add markup add discount Labour $0.00 Sub total $0.00 Margin $0…" at bounding box center [330, 360] width 474 height 132
click at [545, 190] on header "Products Show / Hide columns Add product" at bounding box center [329, 184] width 495 height 25
click at [545, 186] on button "Add product" at bounding box center [546, 184] width 39 height 11
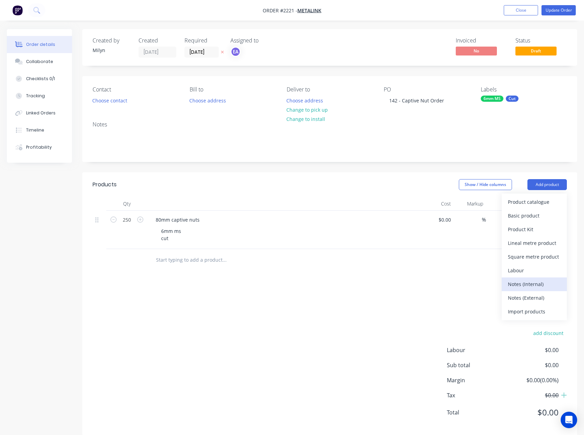
click at [527, 287] on div "Notes (Internal)" at bounding box center [534, 284] width 53 height 10
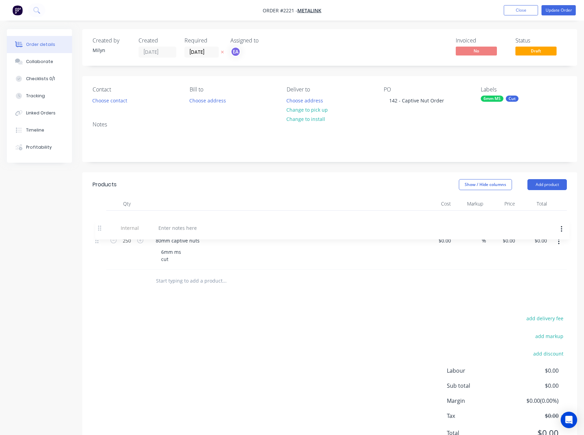
drag, startPoint x: 98, startPoint y: 260, endPoint x: 127, endPoint y: 222, distance: 47.4
click at [100, 226] on div "250 80mm captive nuts 6mm ms cut $0.00 $0.00 % $0.00 $0.00 $0.00 $0.00 Internal" at bounding box center [330, 240] width 474 height 59
click at [168, 217] on div at bounding box center [174, 220] width 49 height 10
click at [223, 317] on div "add delivery fee add markup add discount Labour $0.00 Sub total $0.00 Margin $0…" at bounding box center [330, 380] width 474 height 132
click at [563, 11] on button "Update Order" at bounding box center [558, 10] width 34 height 10
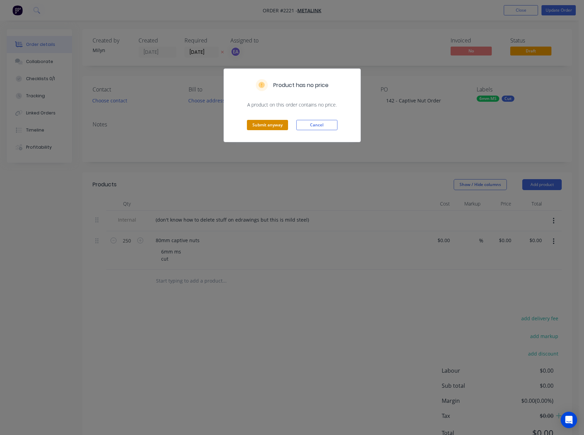
click at [263, 123] on button "Submit anyway" at bounding box center [267, 125] width 41 height 10
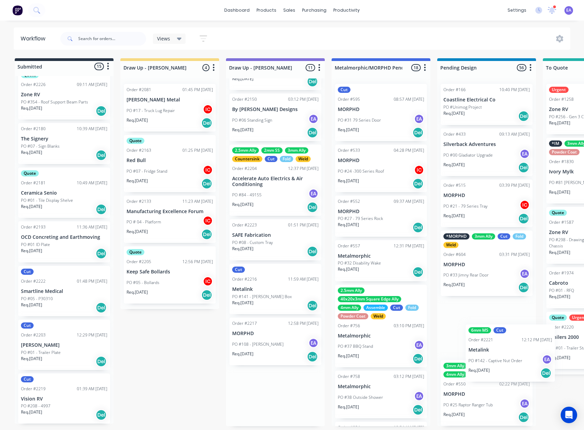
scroll to position [1, 0]
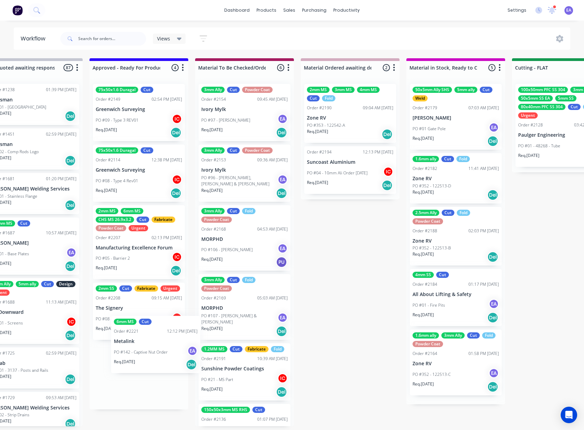
drag, startPoint x: 495, startPoint y: 361, endPoint x: 141, endPoint y: 353, distance: 354.6
click at [141, 353] on div "Submitted 15 Status colour #273444 hex #273444 Save Cancel Summaries Total orde…" at bounding box center [592, 242] width 2735 height 368
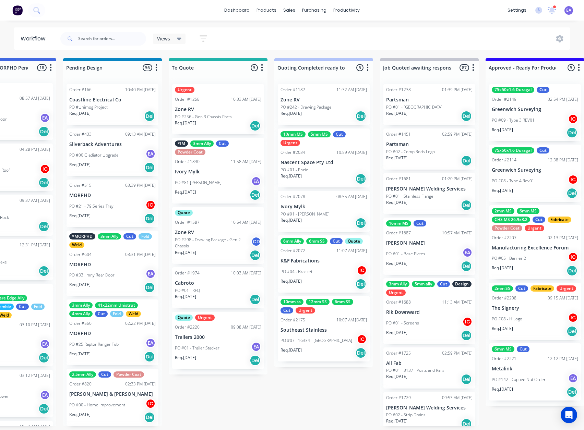
scroll to position [1, 0]
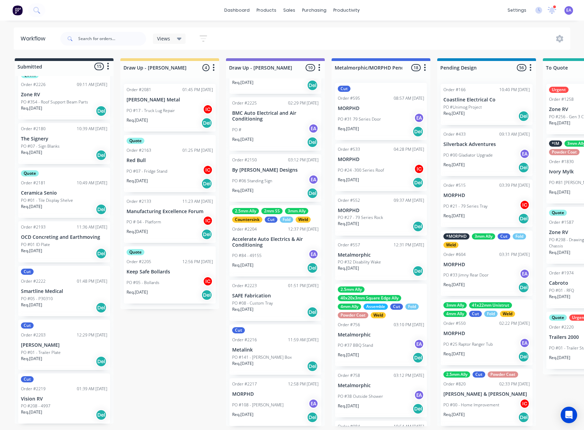
drag, startPoint x: 270, startPoint y: 352, endPoint x: 206, endPoint y: 366, distance: 64.5
click at [270, 300] on p "PO #08 - Custom Tray" at bounding box center [252, 303] width 41 height 6
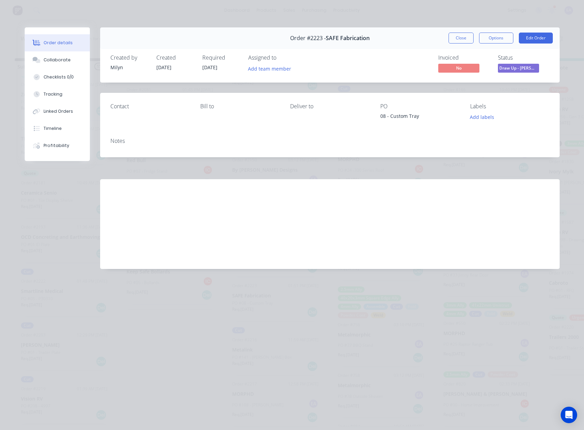
click at [458, 40] on button "Close" at bounding box center [460, 38] width 25 height 11
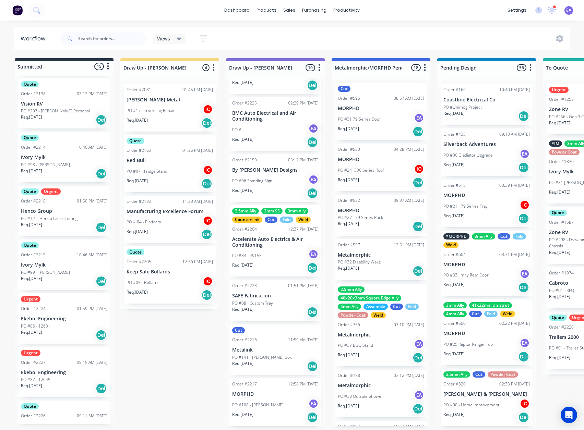
scroll to position [129, 0]
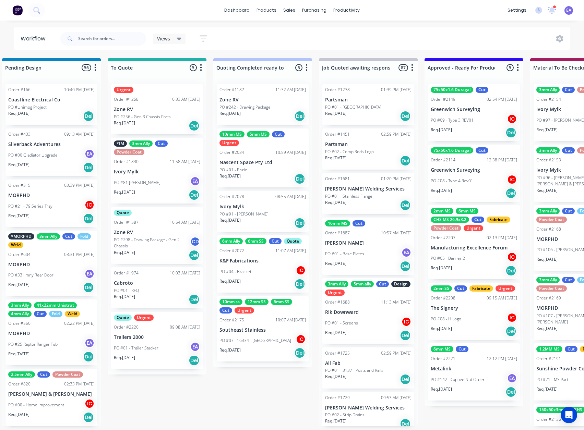
drag, startPoint x: 326, startPoint y: 327, endPoint x: 354, endPoint y: 327, distance: 27.8
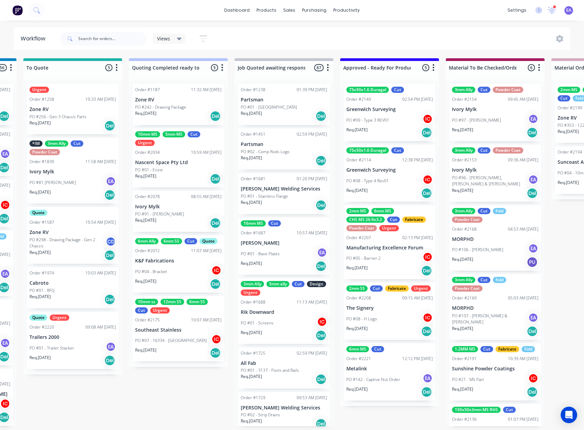
scroll to position [1, 532]
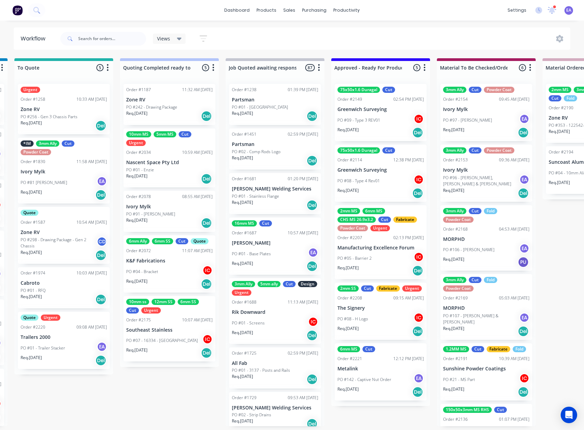
drag, startPoint x: 409, startPoint y: 330, endPoint x: 428, endPoint y: 332, distance: 19.6
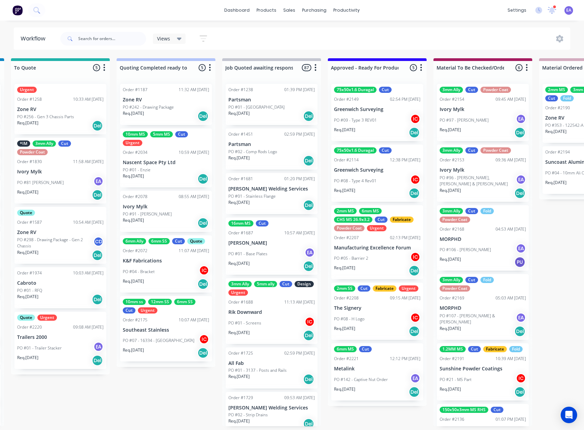
click at [370, 369] on p "Metalink" at bounding box center [377, 369] width 86 height 6
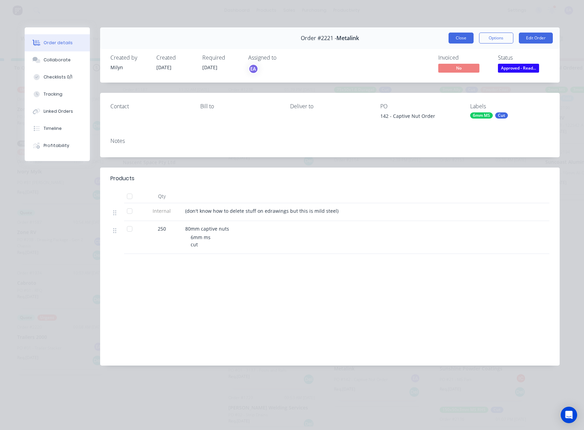
click at [465, 39] on button "Close" at bounding box center [460, 38] width 25 height 11
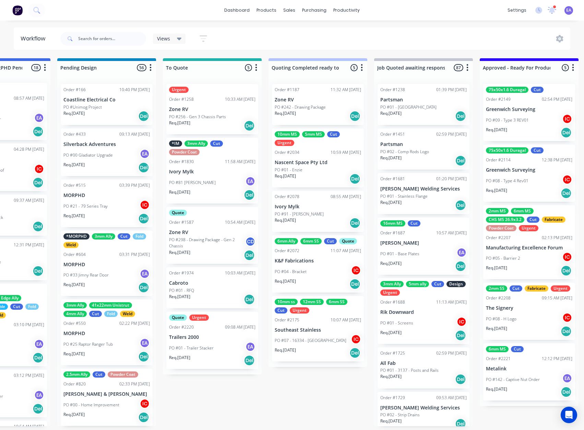
scroll to position [1, 0]
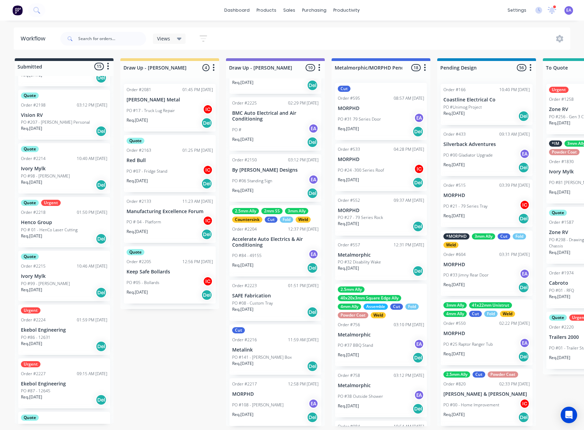
drag, startPoint x: 170, startPoint y: 303, endPoint x: 96, endPoint y: 315, distance: 75.0
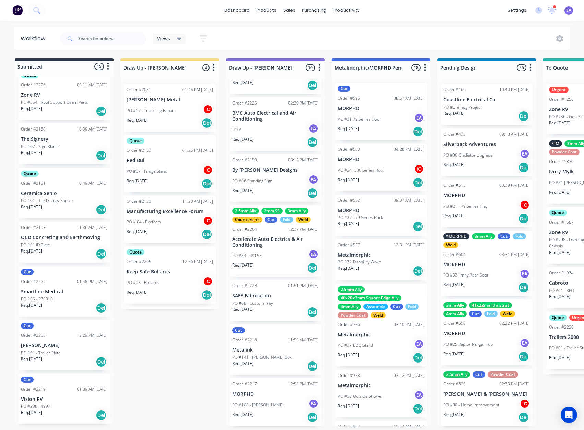
scroll to position [471, 0]
click at [266, 267] on div "Req. 12/09/25 Del" at bounding box center [275, 268] width 86 height 12
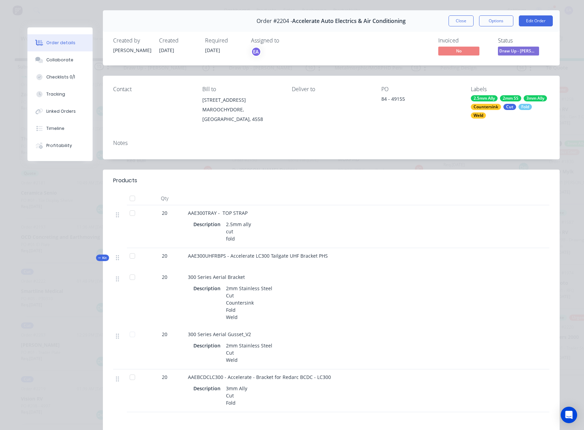
scroll to position [0, 0]
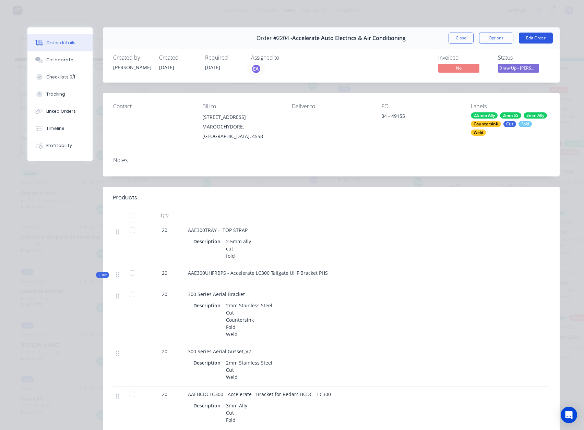
click at [526, 34] on button "Edit Order" at bounding box center [536, 38] width 34 height 11
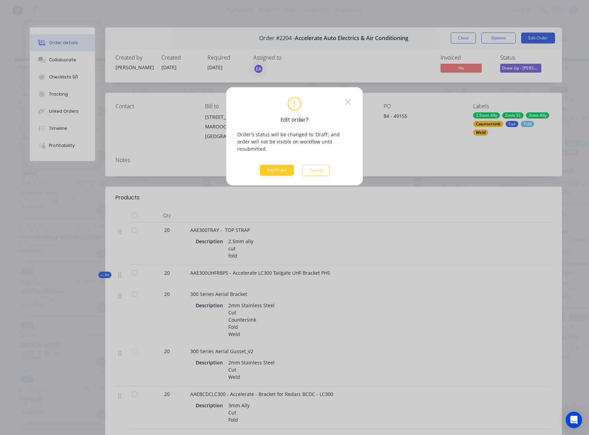
click at [277, 165] on button "Edit Order" at bounding box center [277, 170] width 34 height 11
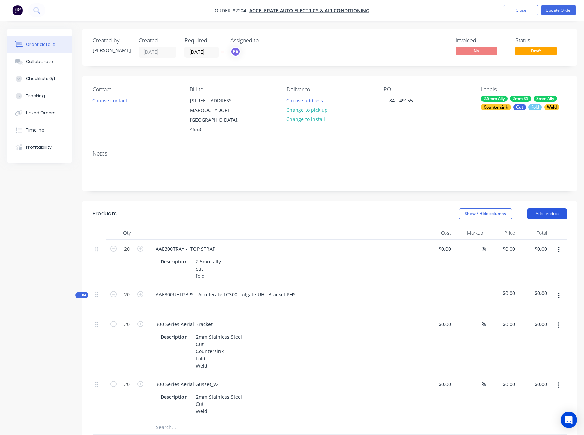
click at [552, 208] on button "Add product" at bounding box center [546, 213] width 39 height 11
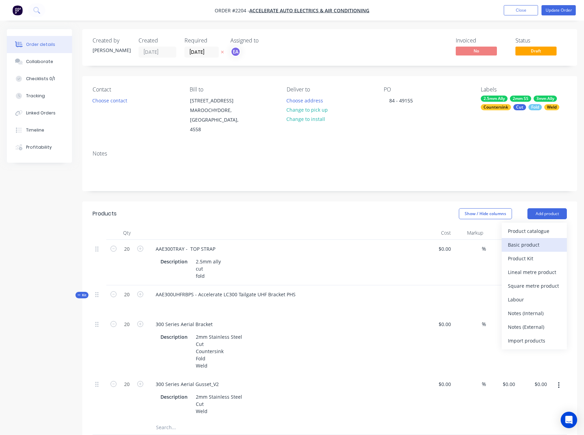
click at [531, 240] on div "Basic product" at bounding box center [534, 245] width 53 height 10
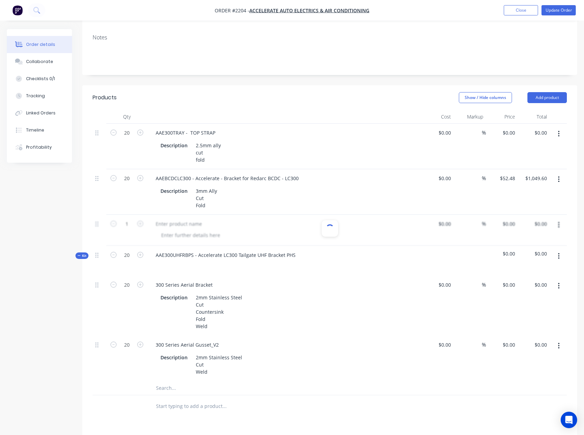
scroll to position [103, 0]
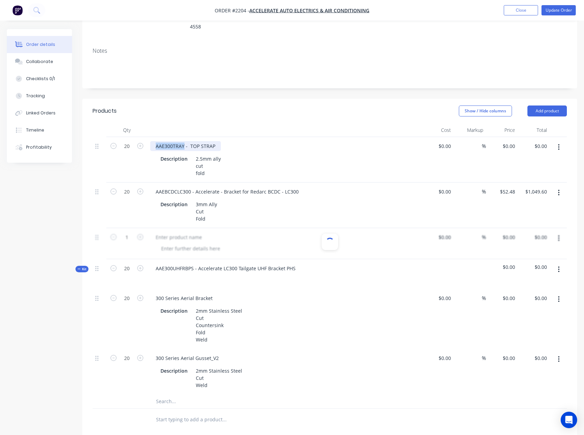
drag, startPoint x: 183, startPoint y: 136, endPoint x: 147, endPoint y: 138, distance: 36.7
click at [147, 138] on div "20 AAE300TRAY - TOP STRAP Description 2.5mm ally cut fold $0.00 $0.00 % $0.00 $…" at bounding box center [330, 160] width 474 height 46
copy div "AAE300TRAY"
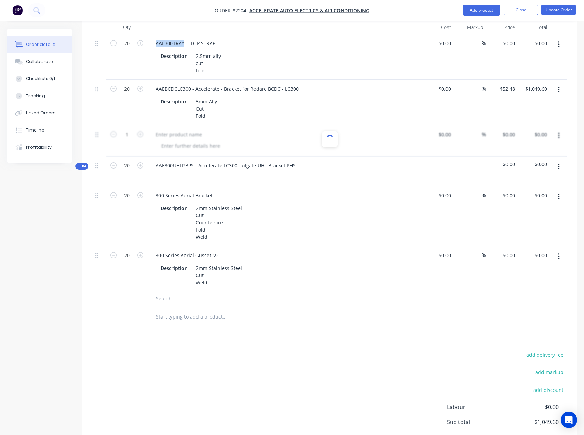
click at [206, 366] on div "add delivery fee add markup add discount Labour $0.00 Sub total $1,049.60 Margi…" at bounding box center [330, 416] width 474 height 132
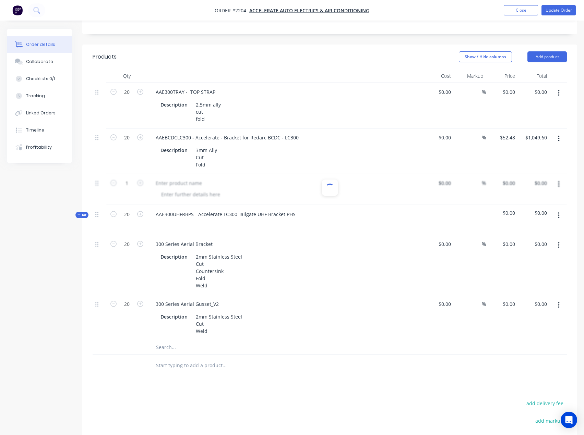
scroll to position [69, 0]
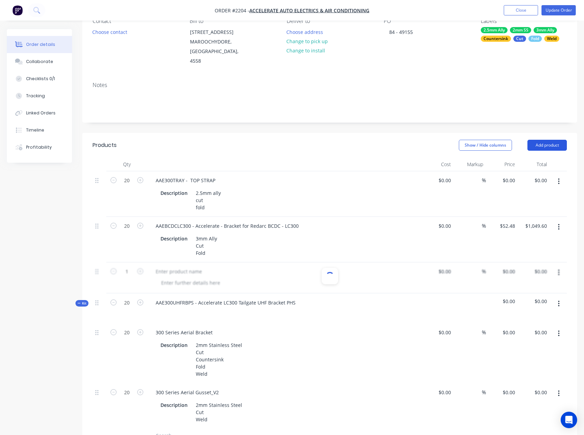
click at [531, 140] on button "Add product" at bounding box center [546, 145] width 39 height 11
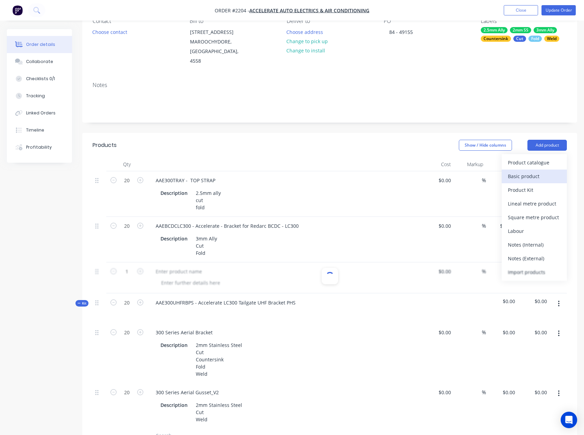
click at [524, 171] on div "Basic product" at bounding box center [534, 176] width 53 height 10
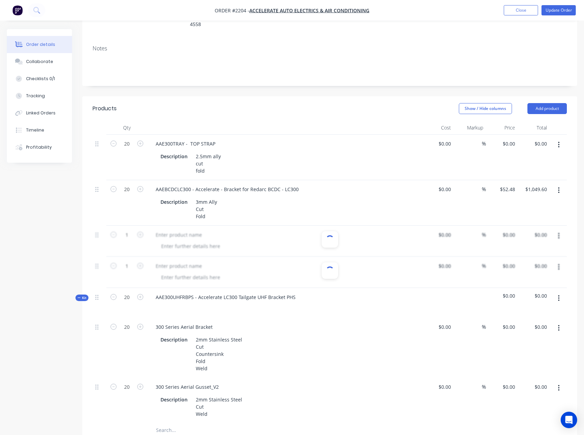
scroll to position [103, 0]
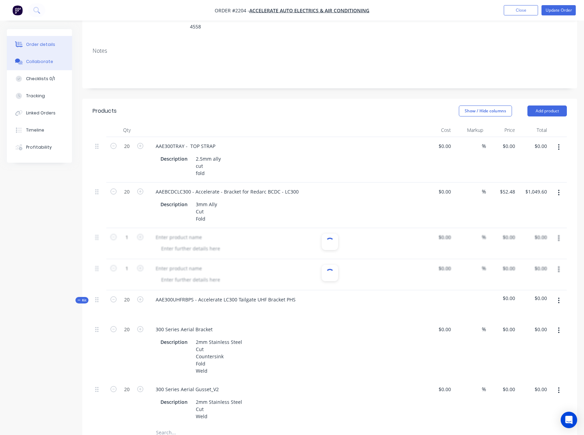
click at [40, 66] on button "Collaborate" at bounding box center [39, 61] width 65 height 17
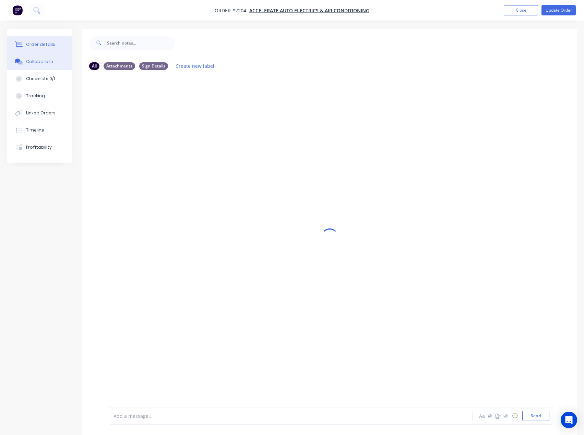
click at [39, 49] on button "Order details" at bounding box center [39, 44] width 65 height 17
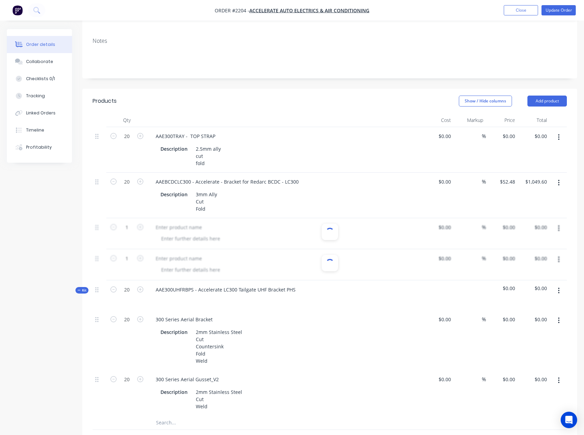
scroll to position [34, 0]
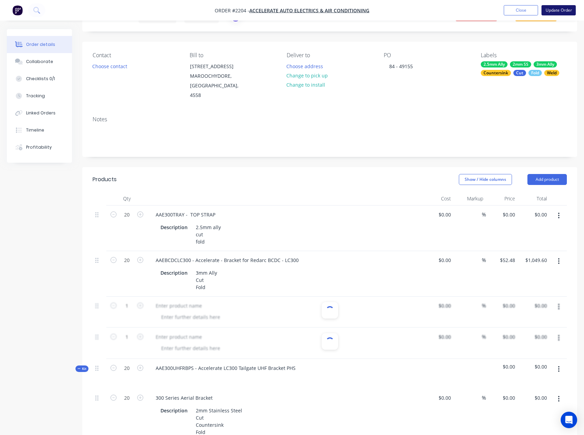
click at [561, 5] on button "Update Order" at bounding box center [558, 10] width 34 height 10
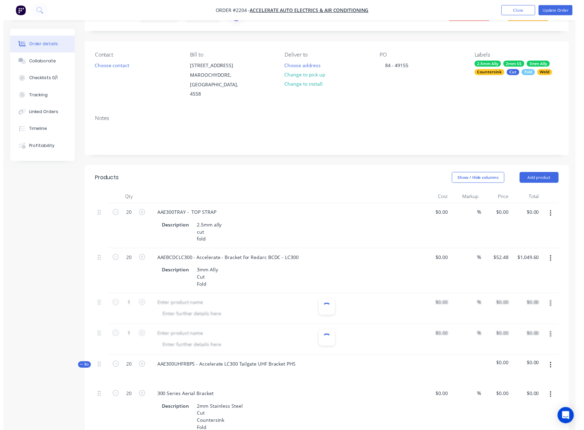
scroll to position [0, 0]
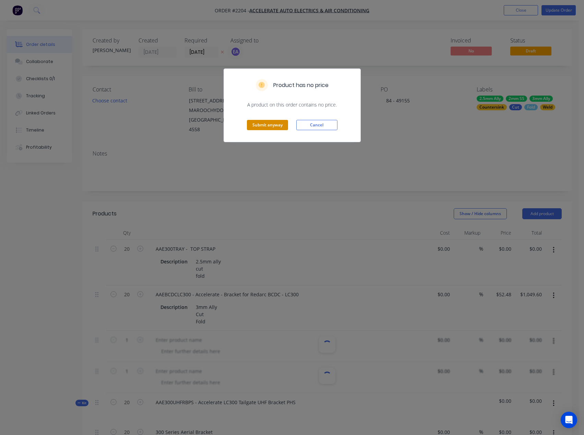
click at [271, 123] on button "Submit anyway" at bounding box center [267, 125] width 41 height 10
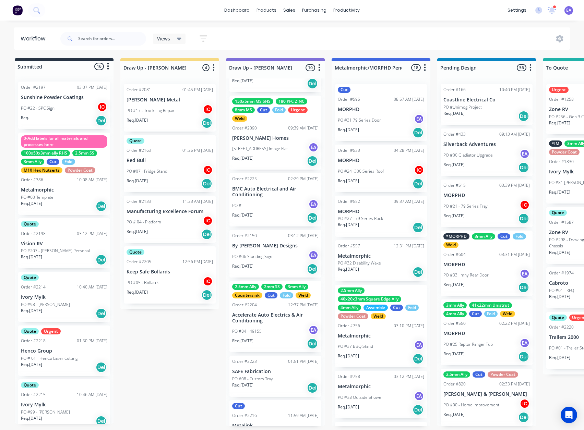
scroll to position [137, 0]
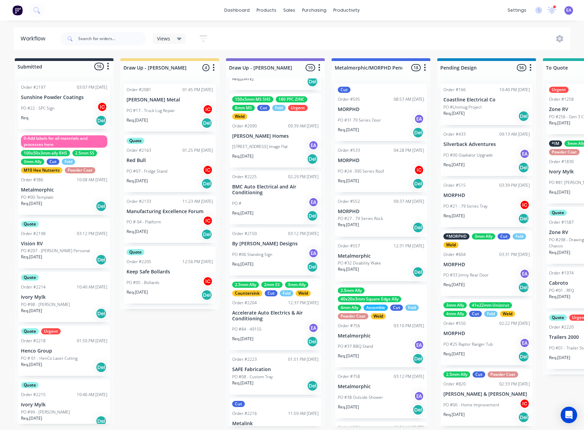
click at [258, 319] on p "Accelerate Auto Electrics & Air Conditioning" at bounding box center [275, 316] width 86 height 12
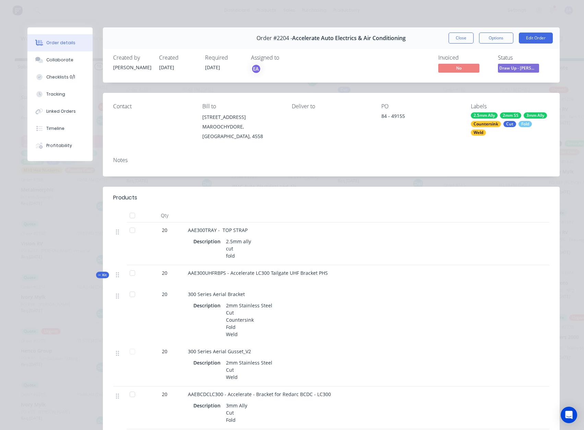
click at [198, 212] on div at bounding box center [322, 216] width 274 height 14
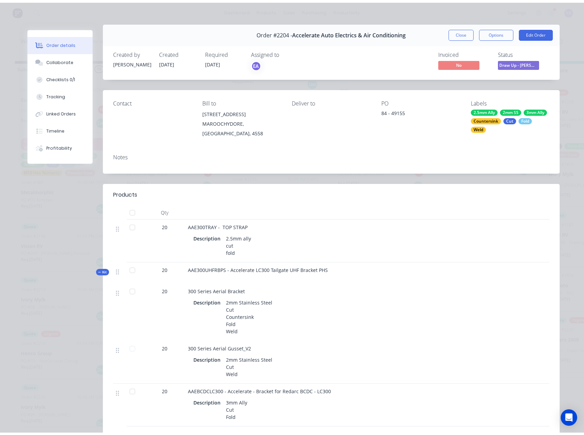
scroll to position [0, 0]
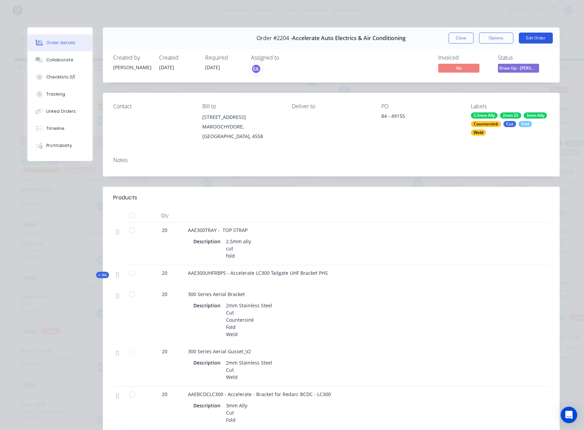
click at [534, 41] on button "Edit Order" at bounding box center [536, 38] width 34 height 11
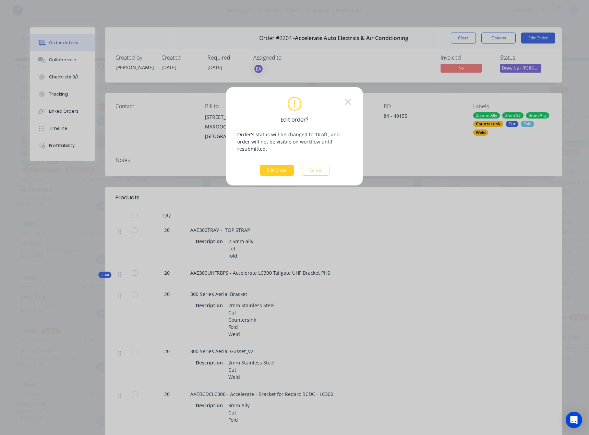
click at [280, 165] on button "Edit Order" at bounding box center [277, 170] width 34 height 11
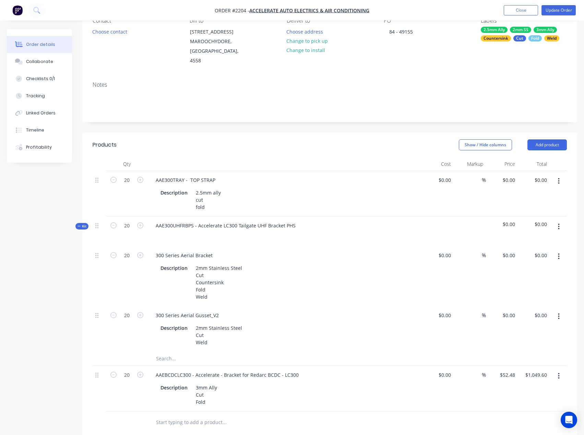
scroll to position [69, 0]
click at [542, 140] on button "Add product" at bounding box center [546, 145] width 39 height 11
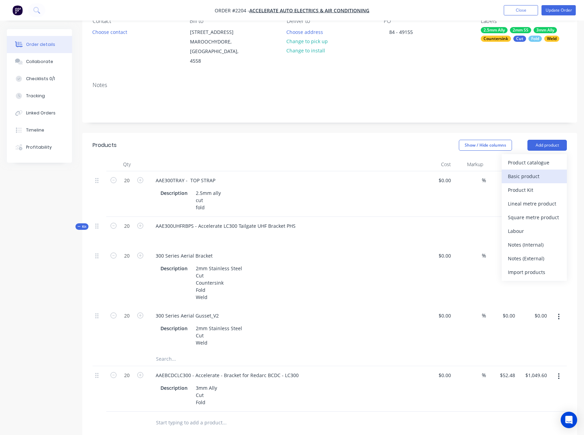
click at [541, 171] on div "Basic product" at bounding box center [534, 176] width 53 height 10
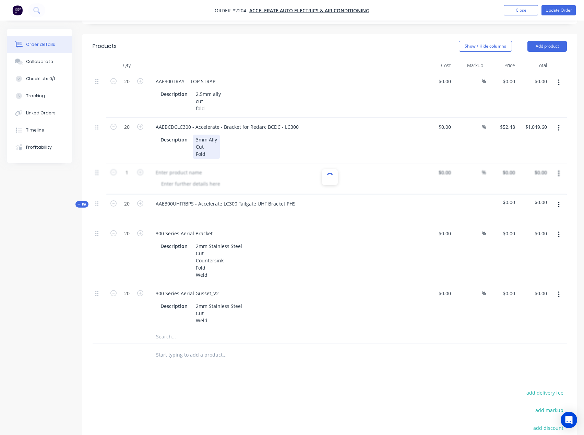
scroll to position [171, 0]
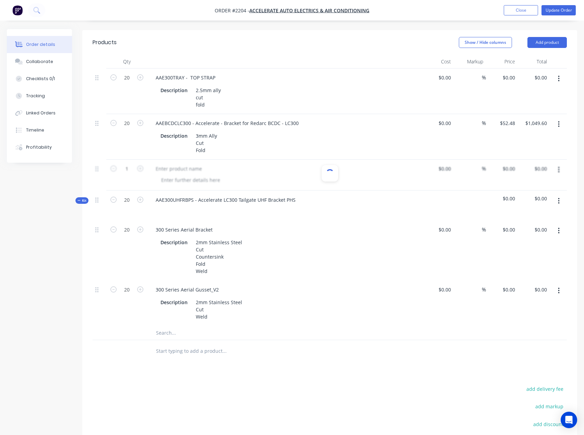
click at [196, 381] on div "Products Show / Hide columns Add product Qty Cost Markup Price Total 20 AAE300T…" at bounding box center [329, 278] width 495 height 497
click at [224, 161] on div at bounding box center [330, 175] width 474 height 31
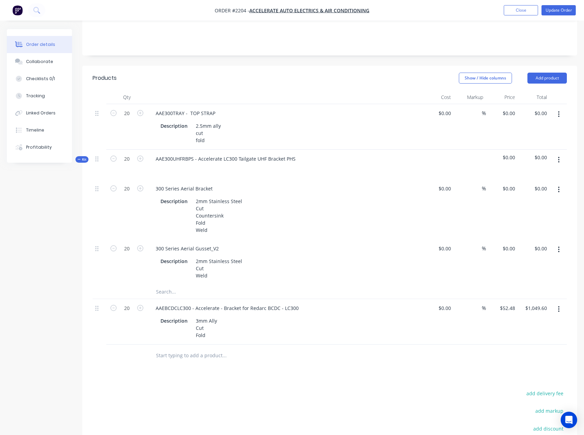
scroll to position [137, 0]
click at [545, 71] on button "Add product" at bounding box center [546, 76] width 39 height 11
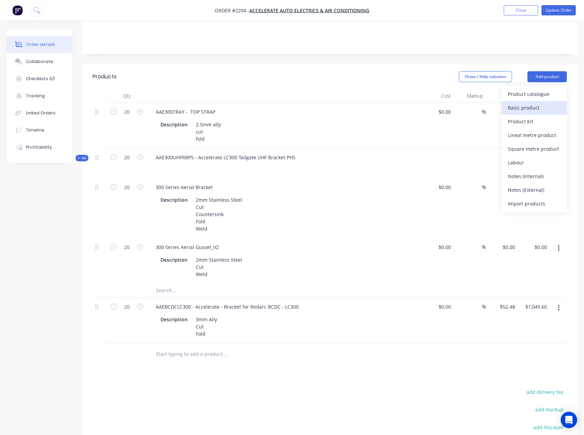
click at [527, 103] on div "Basic product" at bounding box center [534, 108] width 53 height 10
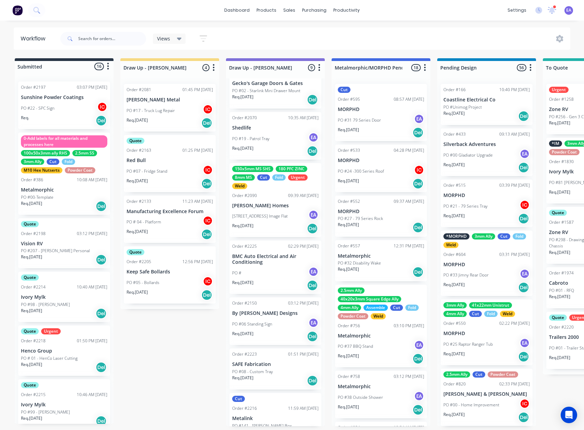
scroll to position [67, 0]
click at [301, 35] on div "Sales Orders" at bounding box center [315, 33] width 28 height 6
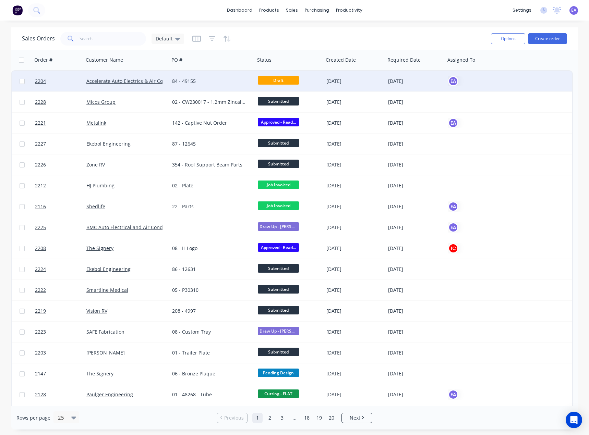
click at [183, 81] on div "84 - 49155" at bounding box center [210, 81] width 76 height 7
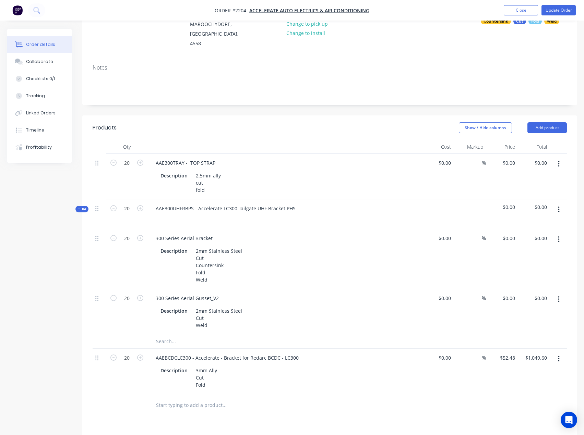
scroll to position [103, 0]
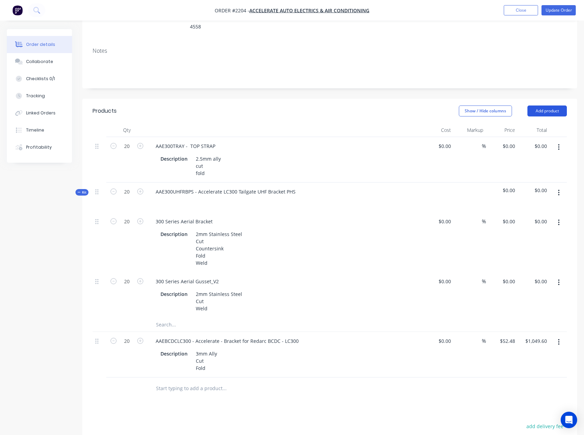
click at [546, 106] on button "Add product" at bounding box center [546, 111] width 39 height 11
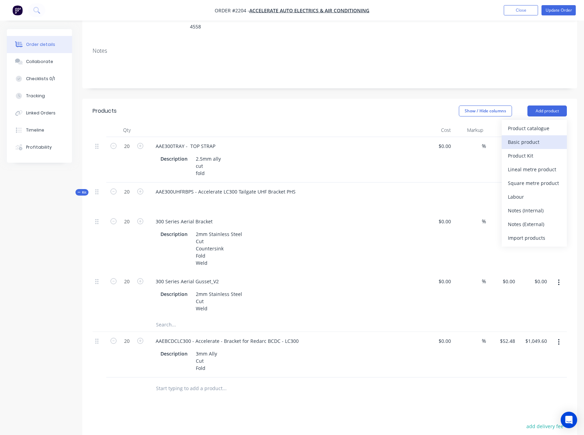
click at [538, 137] on div "Basic product" at bounding box center [534, 142] width 53 height 10
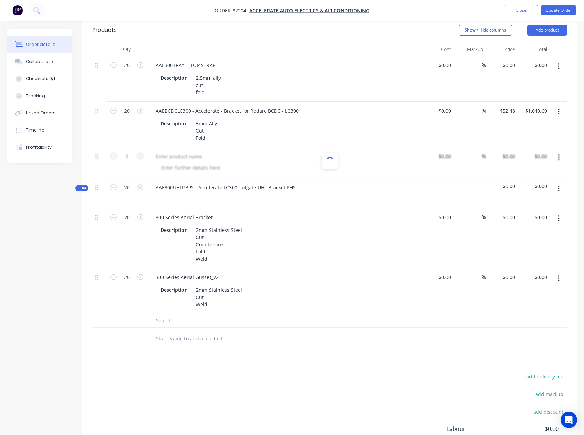
scroll to position [206, 0]
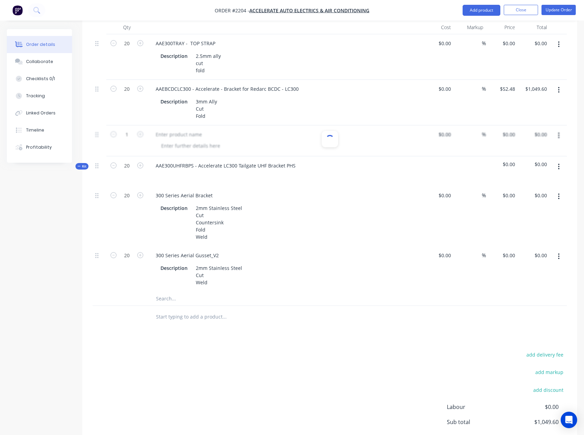
drag, startPoint x: 140, startPoint y: 358, endPoint x: 148, endPoint y: 295, distance: 63.6
click at [140, 358] on div "add delivery fee add markup add discount Labour $0.00 Sub total $1,049.60 Margi…" at bounding box center [330, 416] width 474 height 132
click at [170, 137] on div at bounding box center [330, 140] width 474 height 31
click at [206, 354] on div "add delivery fee add markup add discount Labour $0.00 Sub total $1,049.60 Margi…" at bounding box center [330, 416] width 474 height 132
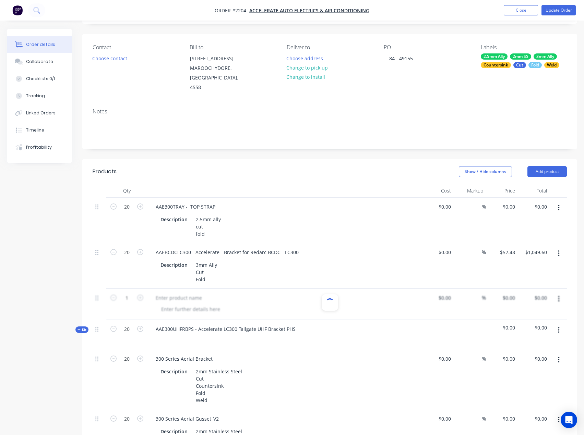
scroll to position [0, 0]
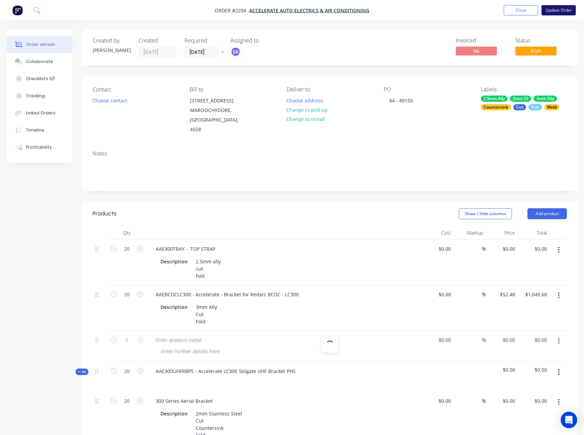
click at [557, 14] on button "Update Order" at bounding box center [558, 10] width 34 height 10
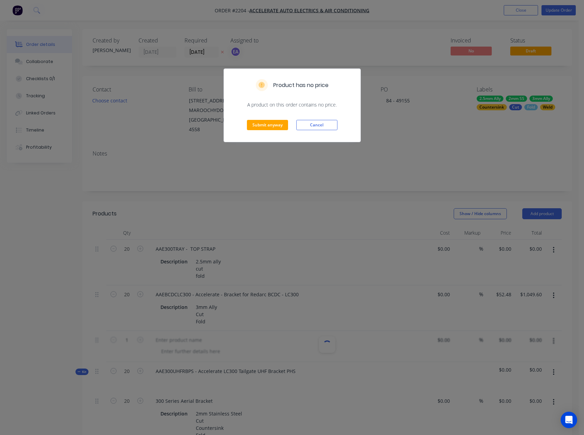
click at [261, 135] on div "Submit anyway Cancel" at bounding box center [292, 125] width 136 height 34
click at [268, 127] on button "Submit anyway" at bounding box center [267, 125] width 41 height 10
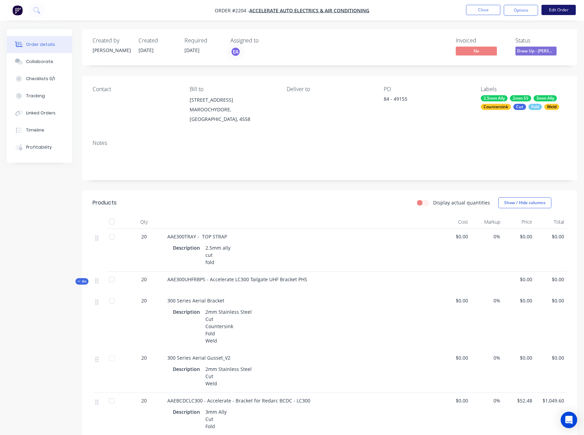
click at [557, 10] on button "Edit Order" at bounding box center [558, 10] width 34 height 10
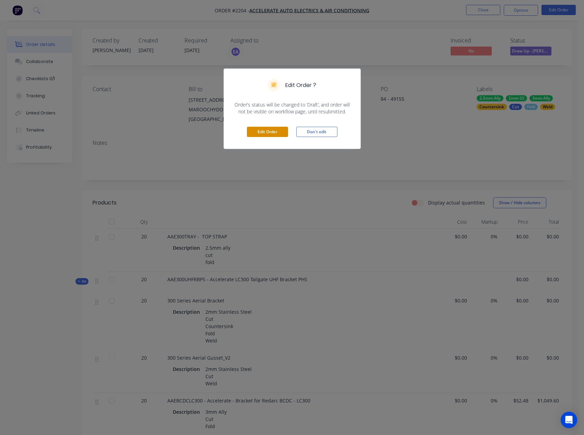
click at [271, 130] on button "Edit Order" at bounding box center [267, 132] width 41 height 10
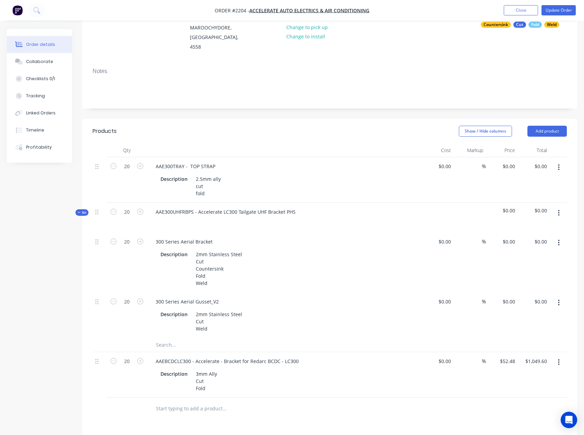
scroll to position [137, 0]
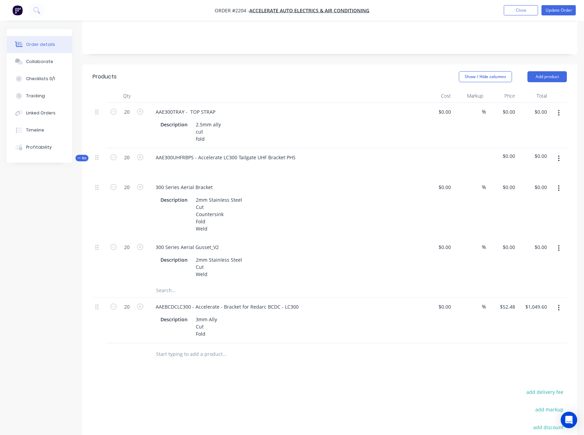
click at [173, 351] on input "text" at bounding box center [224, 355] width 137 height 14
click at [558, 71] on button "Add product" at bounding box center [546, 76] width 39 height 11
click at [537, 103] on div "Basic product" at bounding box center [534, 108] width 53 height 10
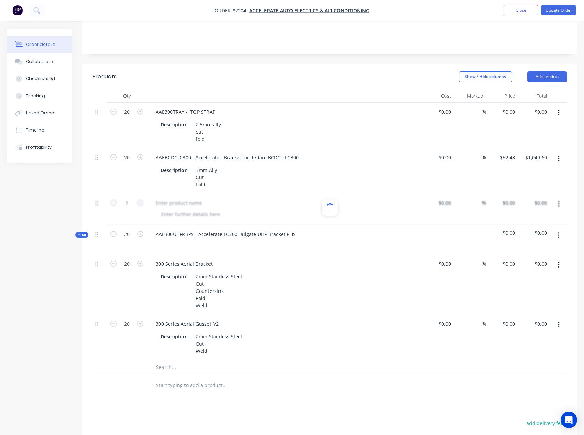
click at [556, 153] on button "button" at bounding box center [559, 159] width 16 height 12
click at [519, 186] on div "Duplicate" at bounding box center [534, 191] width 53 height 10
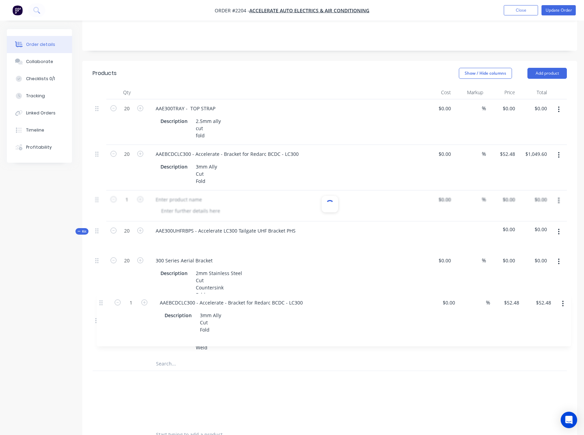
scroll to position [142, 0]
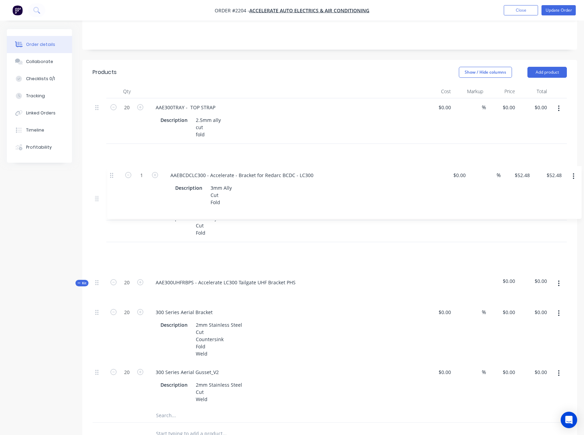
drag, startPoint x: 99, startPoint y: 383, endPoint x: 109, endPoint y: 163, distance: 220.7
click at [109, 163] on div "20 AAE300TRAY - TOP STRAP Description 2.5mm ally cut fold $0.00 $0.00 % $0.00 $…" at bounding box center [330, 260] width 474 height 325
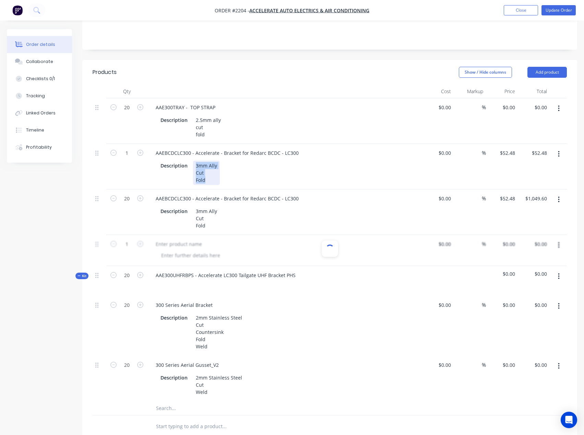
drag, startPoint x: 209, startPoint y: 168, endPoint x: 175, endPoint y: 149, distance: 39.6
click at [175, 149] on div "AAEBCDCLC300 - Accelerate - Bracket for Redarc BCDC - LC300 Description 3mm All…" at bounding box center [284, 167] width 274 height 46
drag, startPoint x: 298, startPoint y: 145, endPoint x: 129, endPoint y: 140, distance: 168.4
click at [129, 144] on div "1 AAEBCDCLC300 - Accelerate - Bracket for Redarc BCDC - LC300 Description 3mm A…" at bounding box center [330, 167] width 474 height 46
drag, startPoint x: 184, startPoint y: 96, endPoint x: 179, endPoint y: 96, distance: 5.5
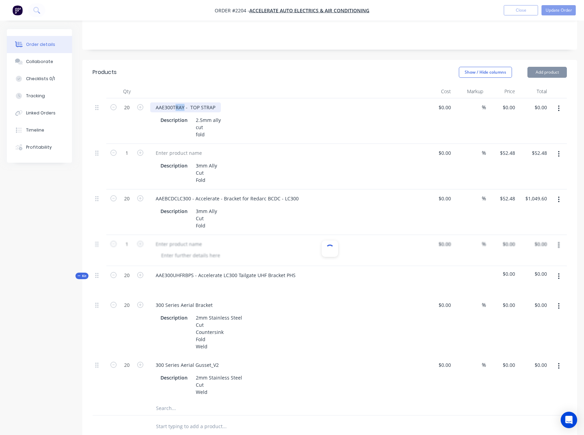
click at [175, 103] on div "AAE300TRAY - TOP STRAP" at bounding box center [185, 108] width 71 height 10
drag, startPoint x: 215, startPoint y: 97, endPoint x: 128, endPoint y: 100, distance: 86.5
click at [128, 100] on div "20 AAE300TRAY - TOP STRAP Description 2.5mm ally cut fold $0.00 $0.00 % $0.00 $…" at bounding box center [330, 121] width 474 height 46
copy div "AAE300TRAY - TOP STRAP"
click at [170, 148] on div at bounding box center [178, 153] width 57 height 10
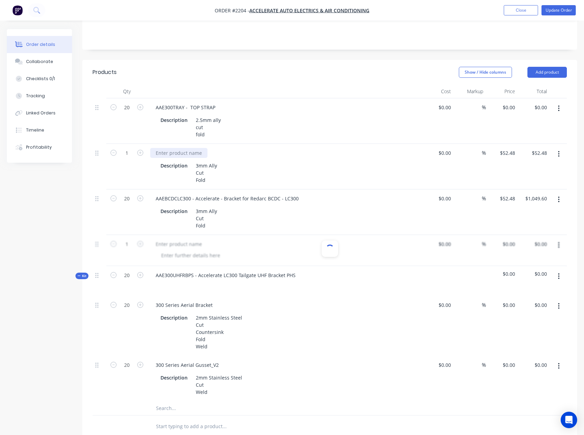
click at [178, 148] on div at bounding box center [178, 153] width 57 height 10
drag, startPoint x: 188, startPoint y: 144, endPoint x: 226, endPoint y: 146, distance: 38.1
click at [226, 148] on div "AAE300TRAY - TOP STRAP" at bounding box center [284, 153] width 269 height 10
click at [132, 113] on input "1" at bounding box center [127, 108] width 18 height 10
type input "20"
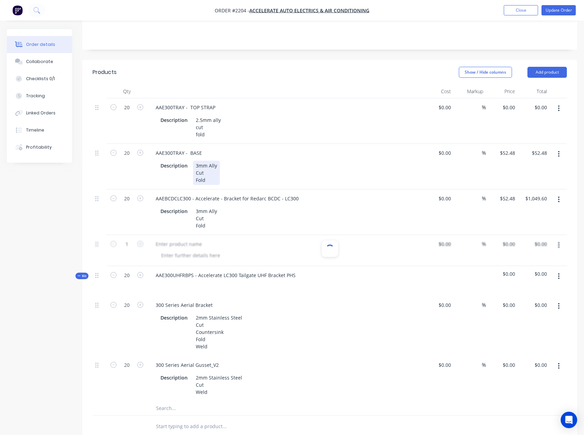
type input "$1,049.60"
click at [210, 178] on div "3mm Ally Cut Fold" at bounding box center [206, 173] width 27 height 24
click at [199, 161] on div "3mm Ally Cut Fold" at bounding box center [206, 173] width 27 height 24
click at [199, 180] on div "2.5mm Ally Cut Fold" at bounding box center [208, 173] width 31 height 24
click at [551, 7] on button "Update Order" at bounding box center [558, 10] width 34 height 10
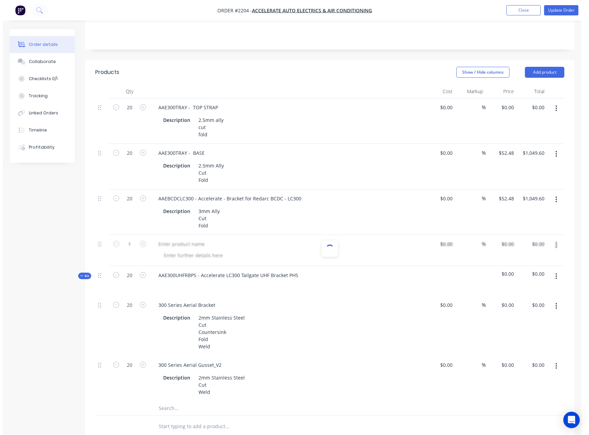
scroll to position [0, 0]
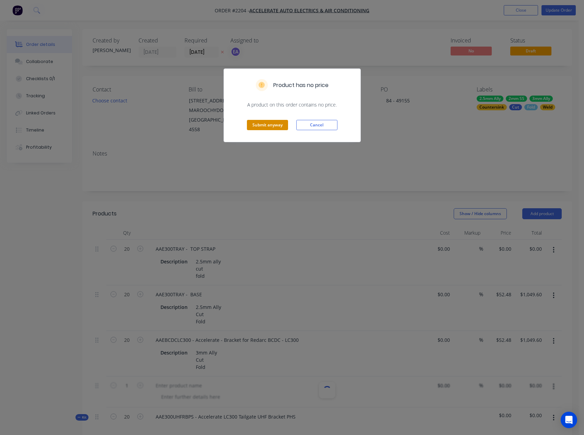
click at [265, 120] on div "Submit anyway Cancel" at bounding box center [292, 125] width 136 height 34
click at [264, 122] on button "Submit anyway" at bounding box center [267, 125] width 41 height 10
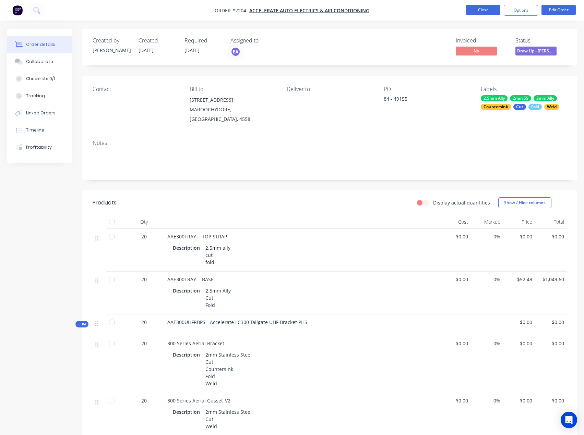
click at [482, 12] on button "Close" at bounding box center [483, 10] width 34 height 10
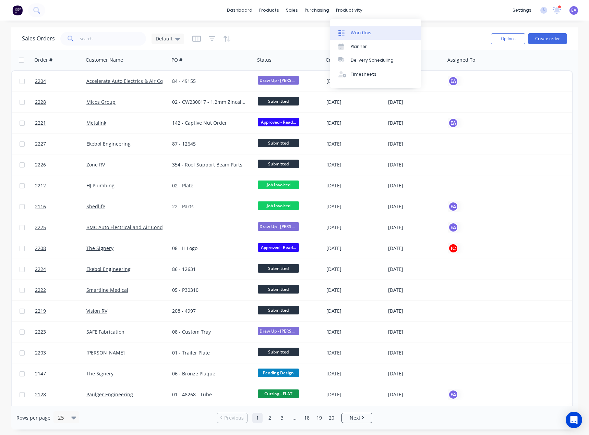
click at [353, 29] on link "Workflow" at bounding box center [375, 33] width 91 height 14
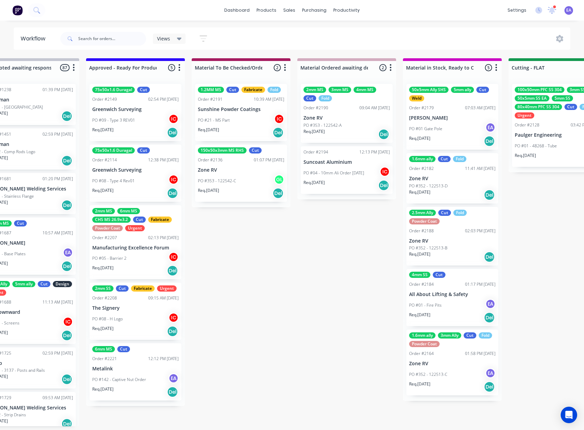
drag, startPoint x: 183, startPoint y: 273, endPoint x: 247, endPoint y: 270, distance: 64.5
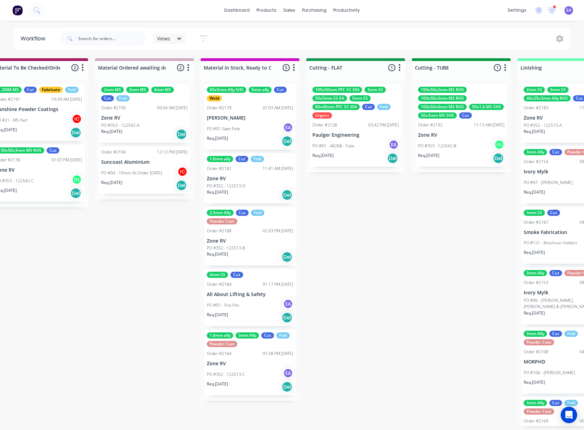
scroll to position [1, 988]
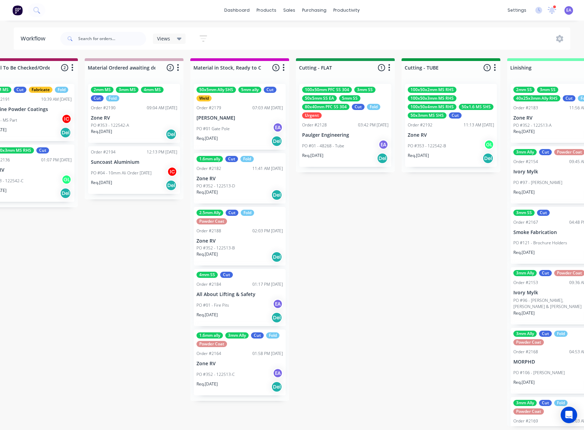
drag, startPoint x: 357, startPoint y: 258, endPoint x: 367, endPoint y: 258, distance: 10.6
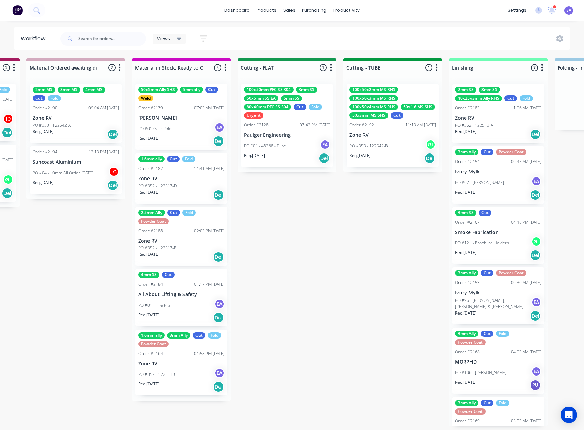
drag, startPoint x: 363, startPoint y: 235, endPoint x: 344, endPoint y: 242, distance: 20.4
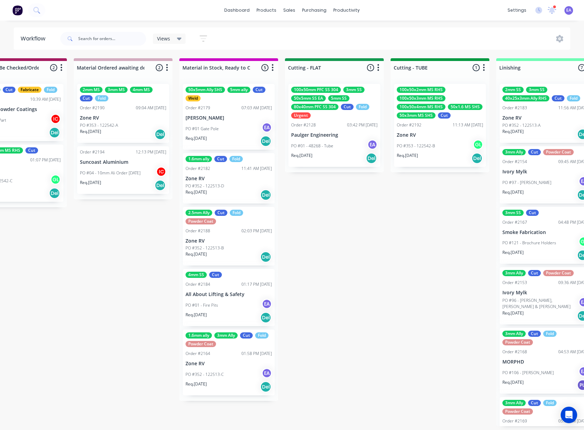
scroll to position [1, 964]
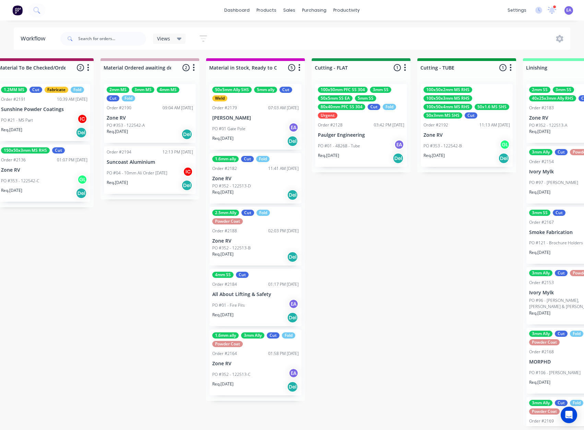
drag, startPoint x: 327, startPoint y: 246, endPoint x: 300, endPoint y: 250, distance: 27.3
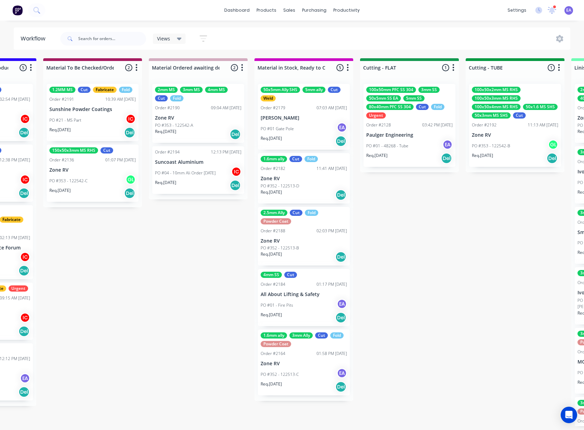
drag, startPoint x: 154, startPoint y: 220, endPoint x: 136, endPoint y: 224, distance: 18.3
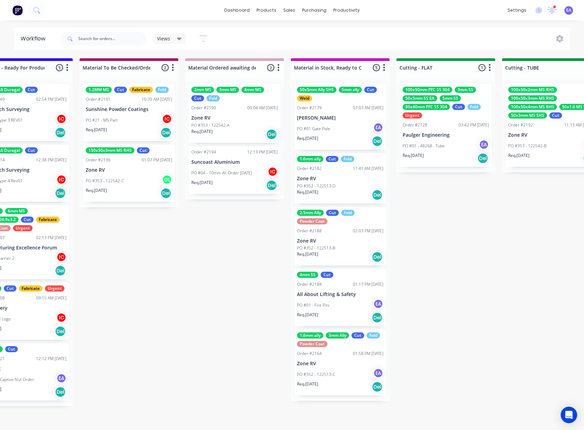
scroll to position [1, 859]
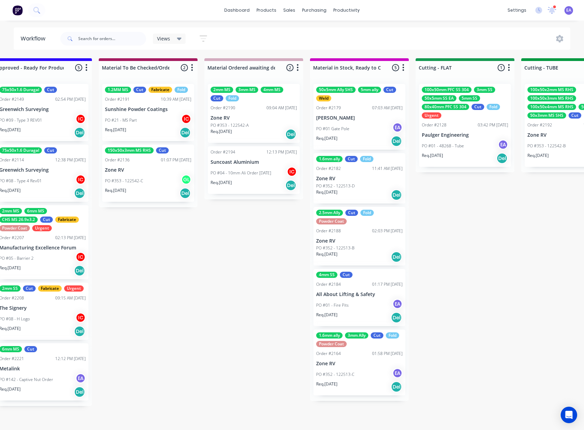
drag, startPoint x: 179, startPoint y: 187, endPoint x: 160, endPoint y: 191, distance: 19.3
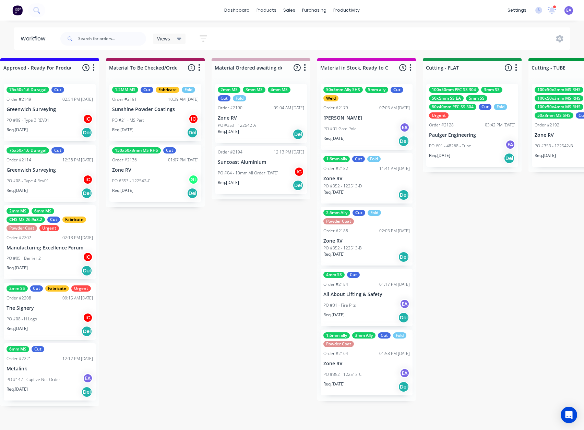
click at [209, 251] on div "Submitted 16 Status colour #273444 hex #273444 Save Cancel Summaries Total orde…" at bounding box center [503, 242] width 2735 height 368
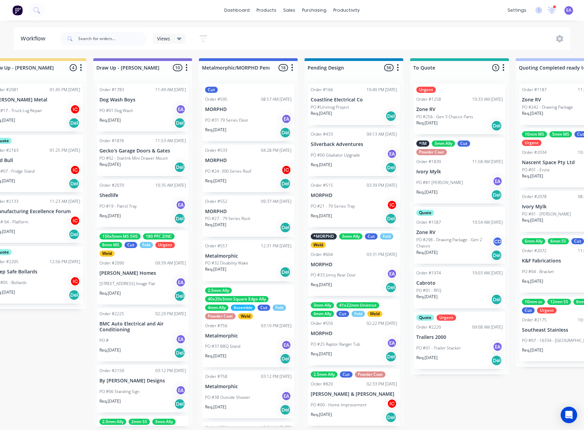
scroll to position [1, 0]
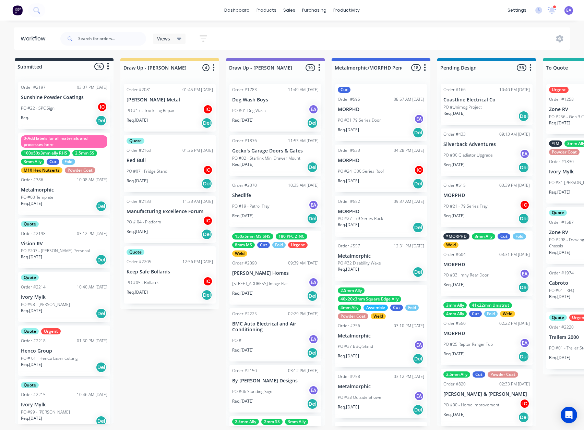
drag, startPoint x: 200, startPoint y: 268, endPoint x: 122, endPoint y: 279, distance: 78.7
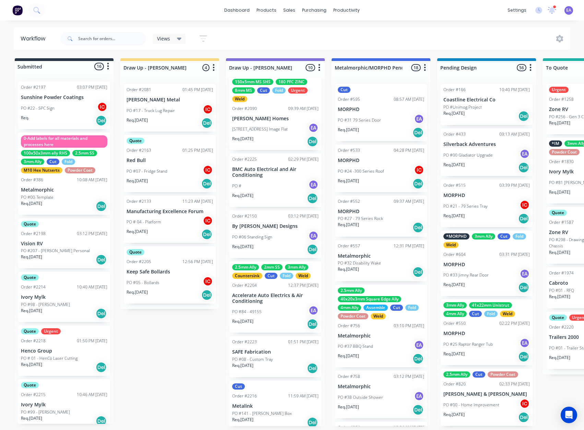
scroll to position [142, 0]
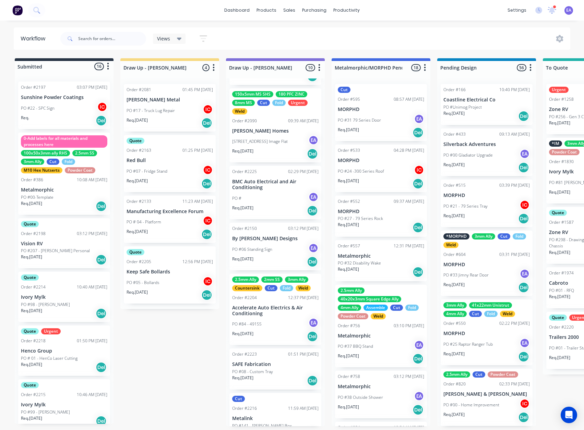
click at [272, 319] on div "PO #84 - 49155 EA" at bounding box center [275, 324] width 86 height 13
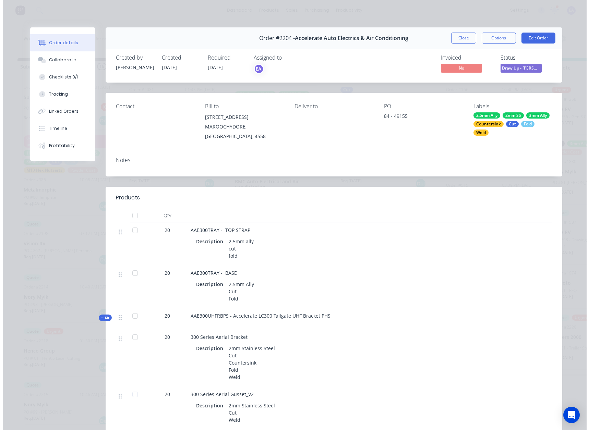
scroll to position [0, 0]
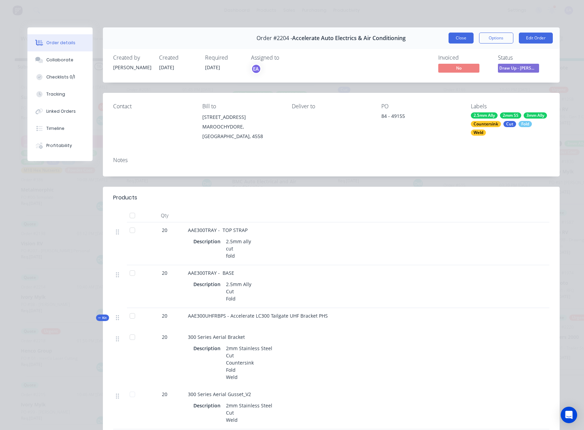
click at [463, 40] on button "Close" at bounding box center [460, 38] width 25 height 11
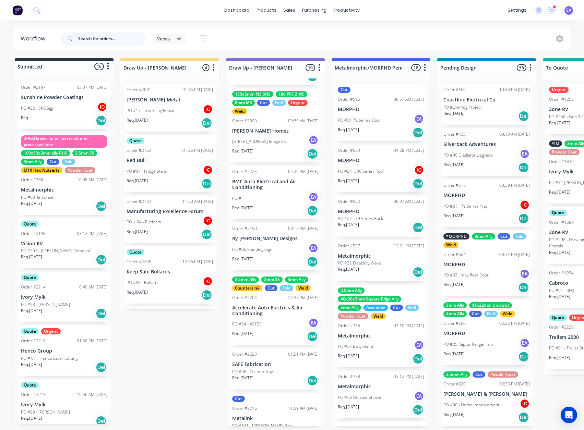
click at [99, 38] on input "text" at bounding box center [112, 39] width 68 height 14
type input "[PERSON_NAME]"
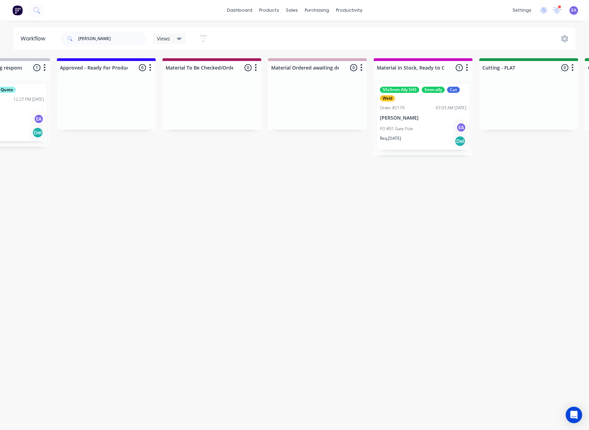
drag, startPoint x: 258, startPoint y: 265, endPoint x: 324, endPoint y: 261, distance: 66.3
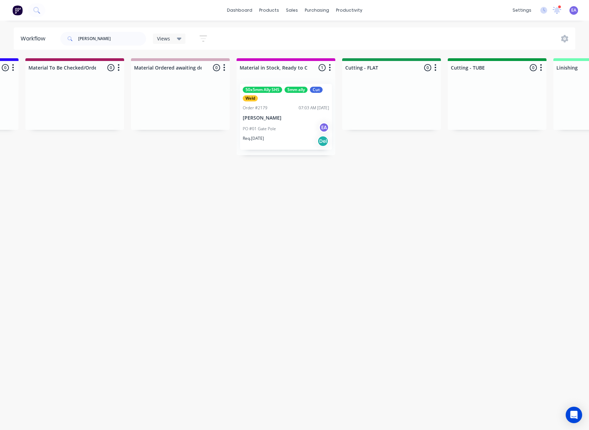
scroll to position [0, 951]
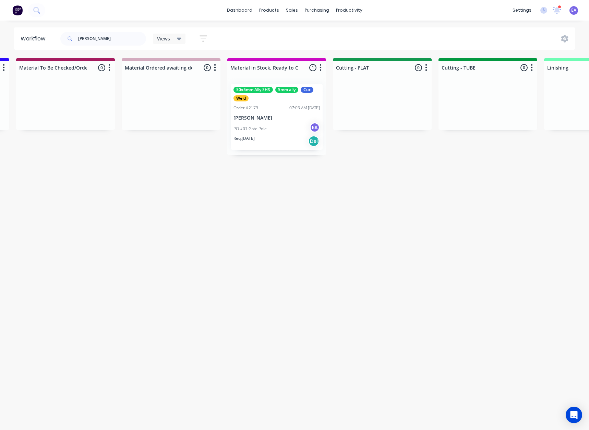
drag, startPoint x: 224, startPoint y: 264, endPoint x: 246, endPoint y: 262, distance: 21.7
click at [273, 119] on p "[PERSON_NAME]" at bounding box center [274, 118] width 86 height 6
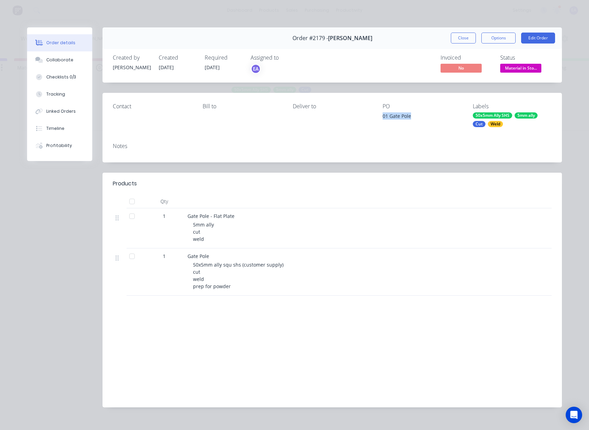
drag, startPoint x: 379, startPoint y: 117, endPoint x: 412, endPoint y: 120, distance: 33.7
click at [412, 120] on div "Contact Bill to Deliver to PO 01 Gate Pole Labels 50x5mm Ally SHS 5mm ally Cut …" at bounding box center [332, 115] width 459 height 45
copy div "01 Gate Pole"
drag, startPoint x: 208, startPoint y: 261, endPoint x: 174, endPoint y: 259, distance: 34.3
click at [174, 259] on div "1 Gate Pole 50x5mm ally squ shs (customer supply) cut weld prep for powder" at bounding box center [332, 272] width 439 height 47
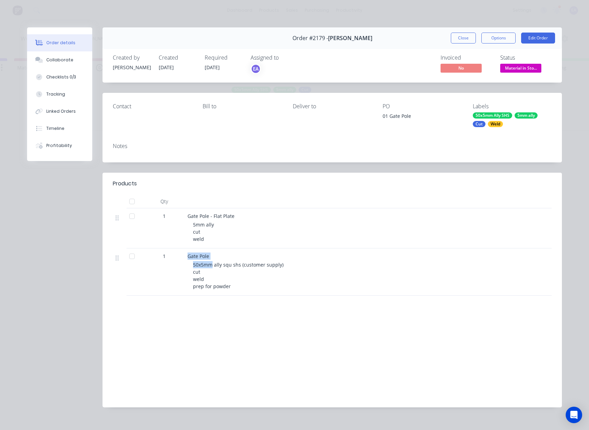
click at [217, 258] on div "Gate Pole" at bounding box center [322, 256] width 269 height 7
drag, startPoint x: 211, startPoint y: 255, endPoint x: 186, endPoint y: 258, distance: 25.9
click at [188, 258] on div "Gate Pole" at bounding box center [322, 256] width 269 height 7
copy span "Gate Pole"
click at [62, 77] on div "Checklists 0/3" at bounding box center [61, 77] width 30 height 6
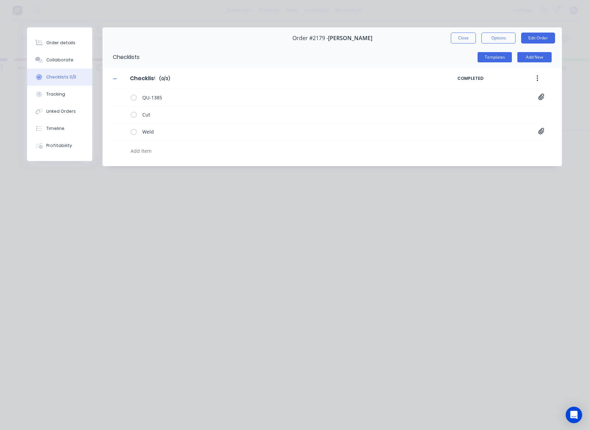
click at [146, 149] on textarea at bounding box center [266, 151] width 277 height 10
type textarea "x"
type textarea "p"
type textarea "x"
type textarea "po"
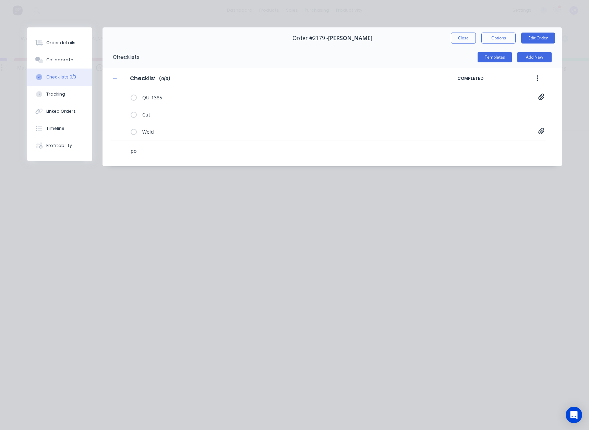
type textarea "x"
type textarea "pow"
type textarea "x"
type textarea "powde"
type textarea "x"
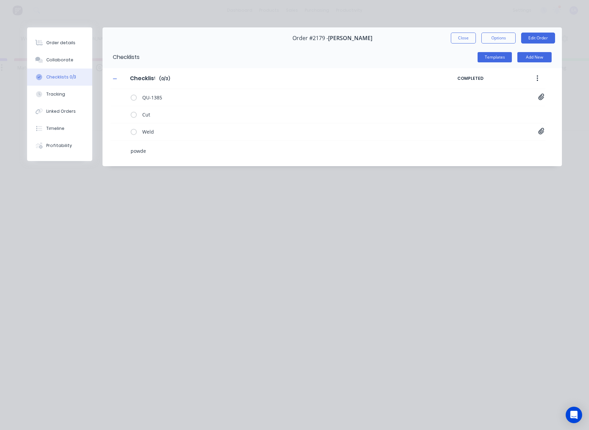
type textarea "powder"
type textarea "x"
type textarea "powder"
type textarea "x"
type textarea "powder r"
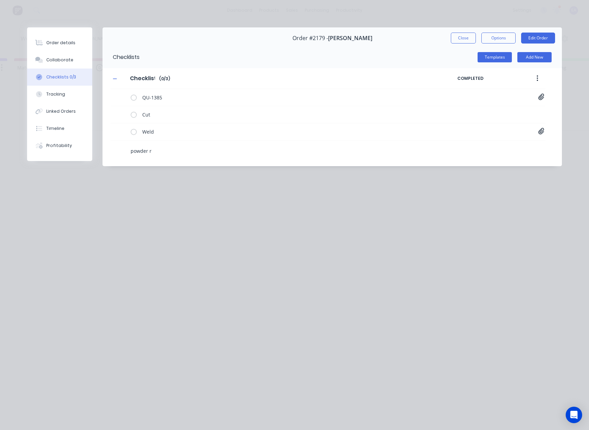
type textarea "x"
type textarea "powder re"
type textarea "x"
type textarea "powder rem"
type textarea "x"
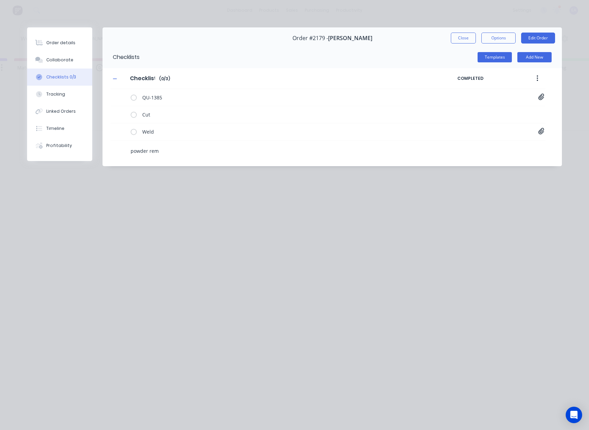
type textarea "powder remv"
type textarea "x"
type textarea "powder rem"
type textarea "x"
type textarea "powder remo"
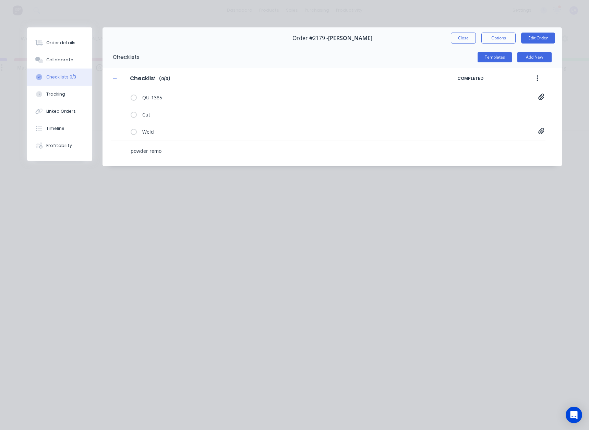
type textarea "x"
type textarea "powder remov"
type textarea "x"
type textarea "powder remova"
type textarea "x"
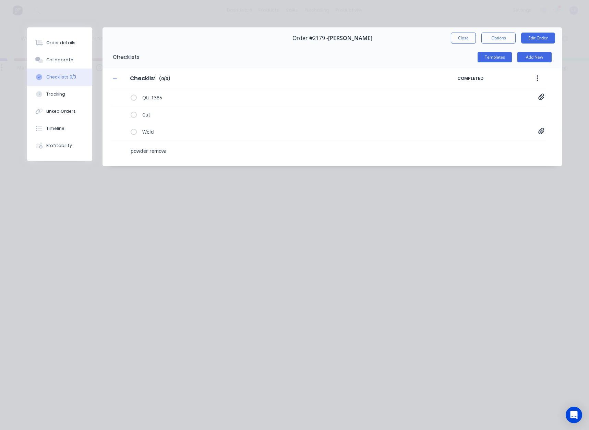
type textarea "powder removal"
type textarea "x"
type textarea "powder removal"
type textarea "x"
type textarea "powder removal p"
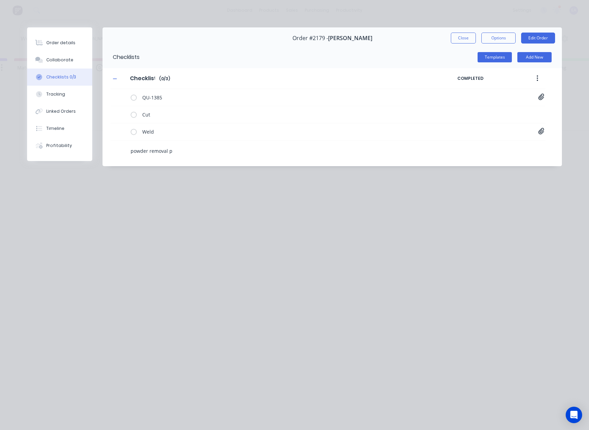
type textarea "x"
type textarea "powder removal po"
type textarea "x"
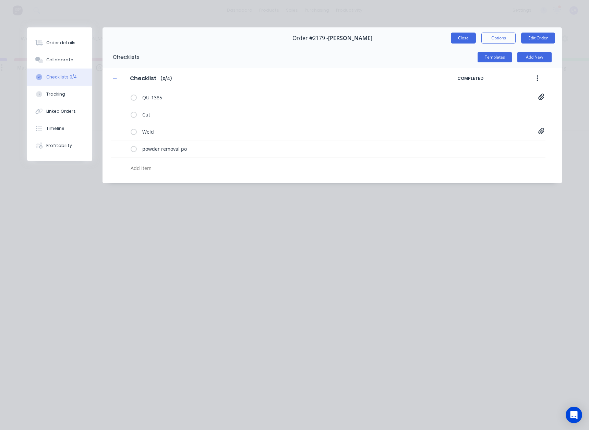
type textarea "x"
click at [467, 39] on button "Close" at bounding box center [463, 38] width 25 height 11
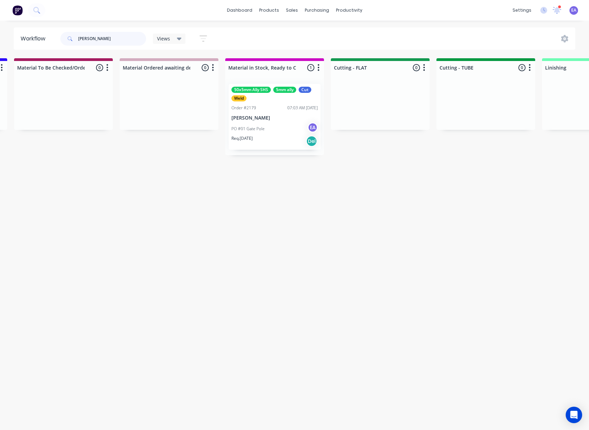
drag, startPoint x: 99, startPoint y: 38, endPoint x: 43, endPoint y: 33, distance: 56.1
click at [64, 34] on div "[PERSON_NAME]" at bounding box center [103, 39] width 86 height 14
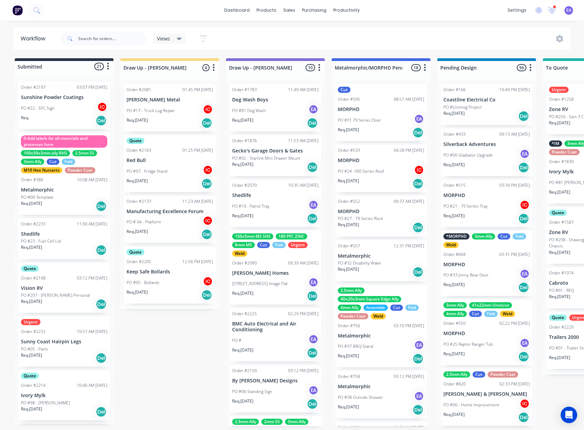
scroll to position [0, 22]
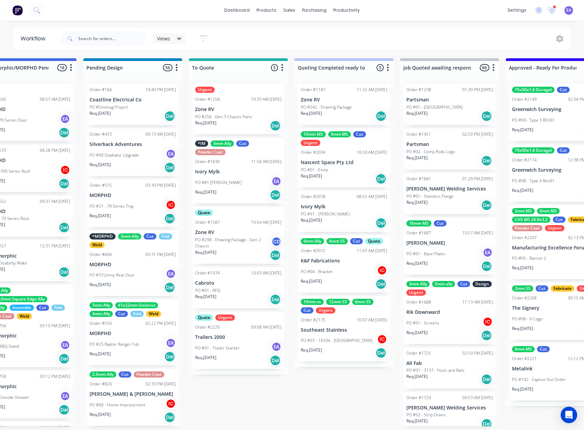
drag, startPoint x: 176, startPoint y: 324, endPoint x: 235, endPoint y: 331, distance: 59.0
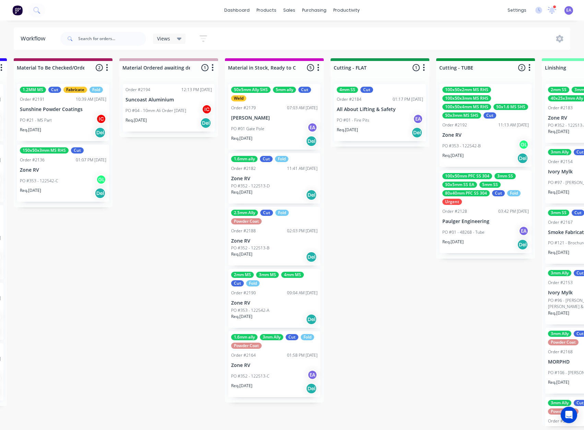
drag, startPoint x: 213, startPoint y: 373, endPoint x: 273, endPoint y: 374, distance: 60.4
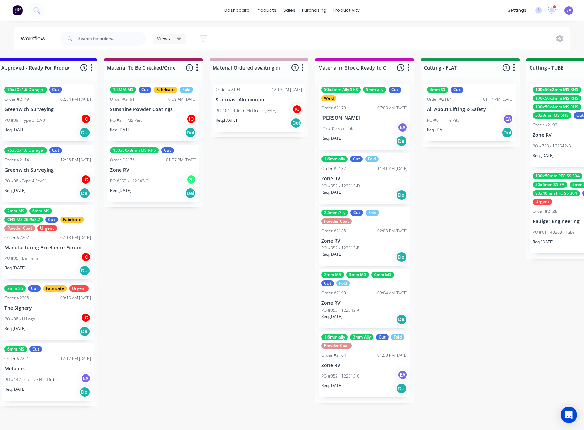
scroll to position [1, 842]
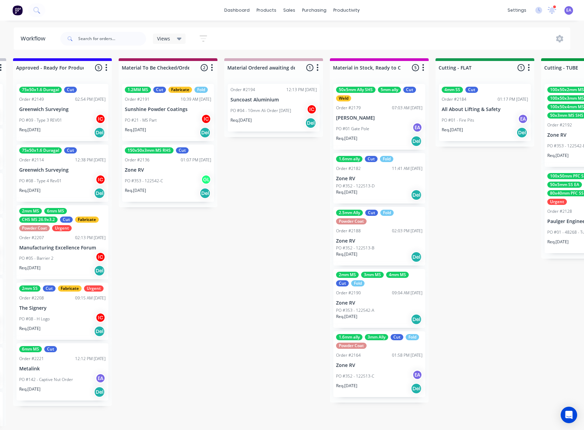
drag, startPoint x: 358, startPoint y: 266, endPoint x: 332, endPoint y: 282, distance: 31.2
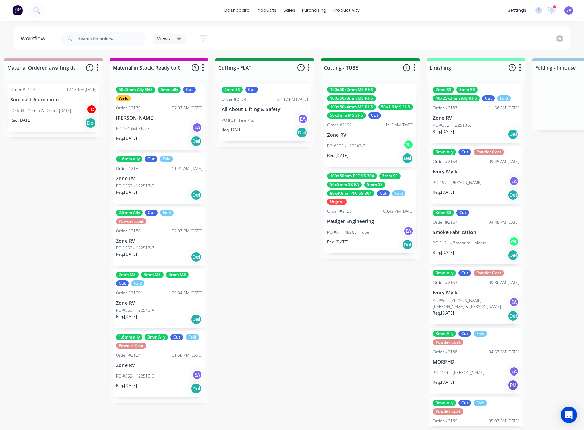
scroll to position [0, 1087]
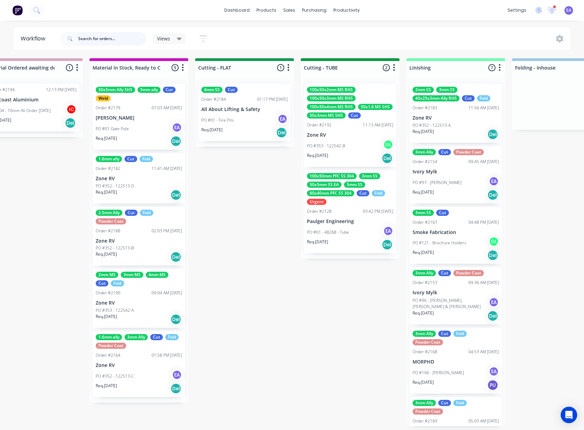
click at [81, 36] on input "text" at bounding box center [112, 39] width 68 height 14
type input "[PERSON_NAME]"
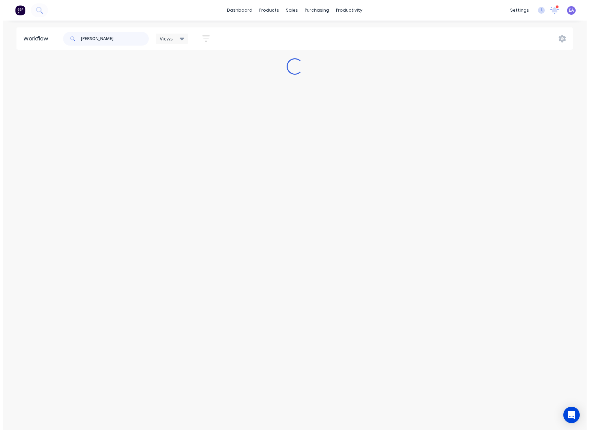
scroll to position [0, 0]
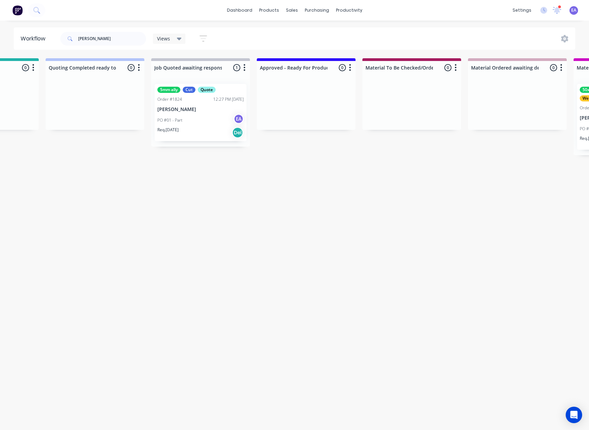
drag, startPoint x: 247, startPoint y: 102, endPoint x: 255, endPoint y: 102, distance: 8.6
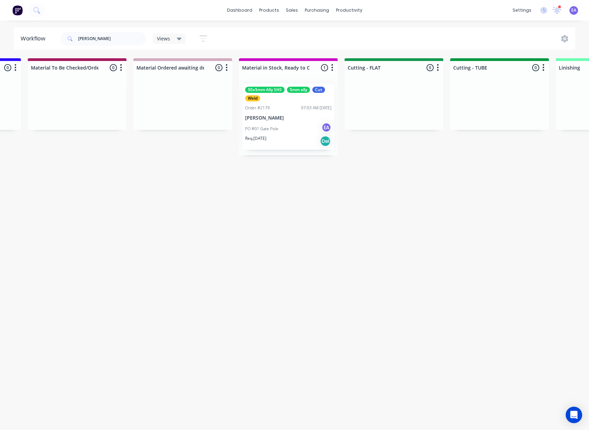
drag, startPoint x: 279, startPoint y: 146, endPoint x: 302, endPoint y: 148, distance: 23.5
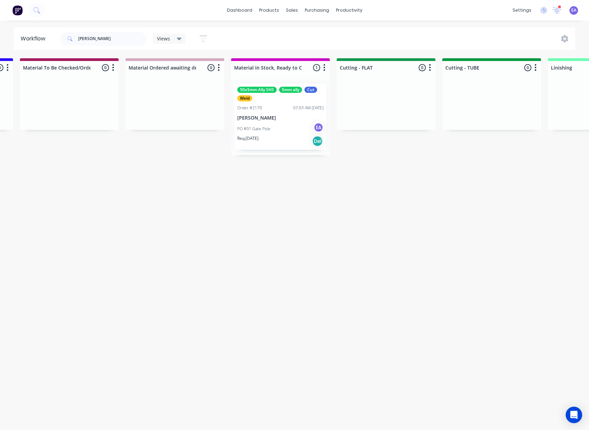
click at [283, 126] on div "PO #01 Gate Pole EA" at bounding box center [280, 128] width 86 height 13
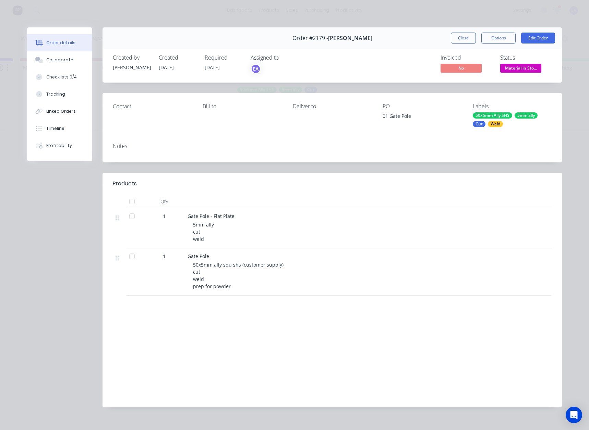
drag, startPoint x: 456, startPoint y: 37, endPoint x: 333, endPoint y: 71, distance: 128.4
click at [456, 37] on button "Close" at bounding box center [463, 38] width 25 height 11
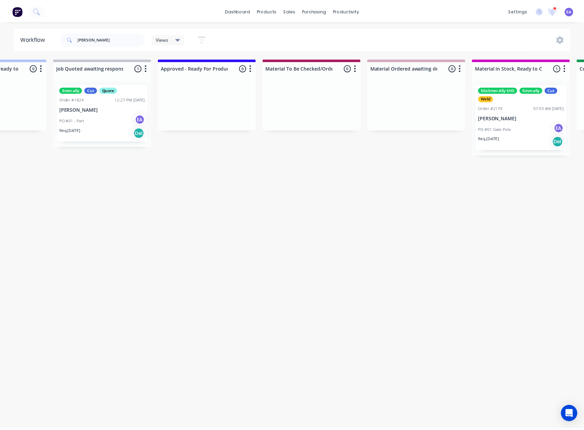
scroll to position [0, 0]
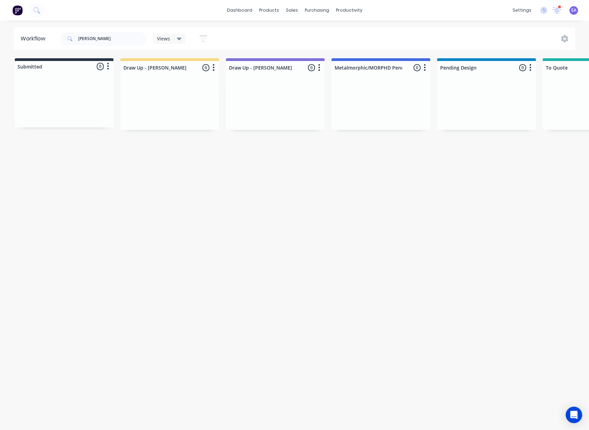
drag, startPoint x: 106, startPoint y: 215, endPoint x: 48, endPoint y: 209, distance: 58.3
drag, startPoint x: 98, startPoint y: 37, endPoint x: 11, endPoint y: 38, distance: 87.8
click at [11, 38] on div "Workflow [PERSON_NAME] Views Save new view None (Default) edit [PERSON_NAME] ed…" at bounding box center [294, 38] width 589 height 22
click at [124, 176] on div "Workflow Views Save new view None (Default) edit [PERSON_NAME] edit [PERSON_NAM…" at bounding box center [294, 221] width 589 height 389
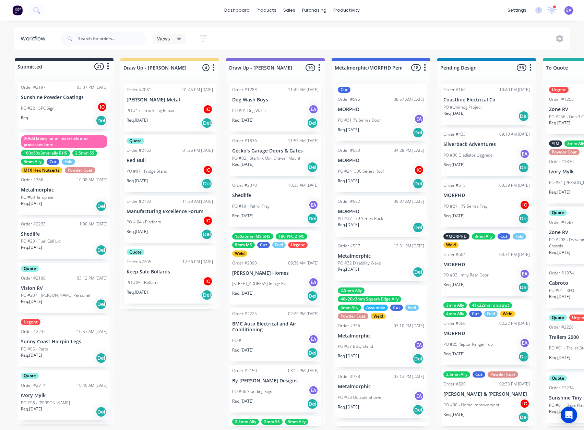
click at [70, 108] on div "PO #22 - SPC Sign IC" at bounding box center [64, 108] width 86 height 13
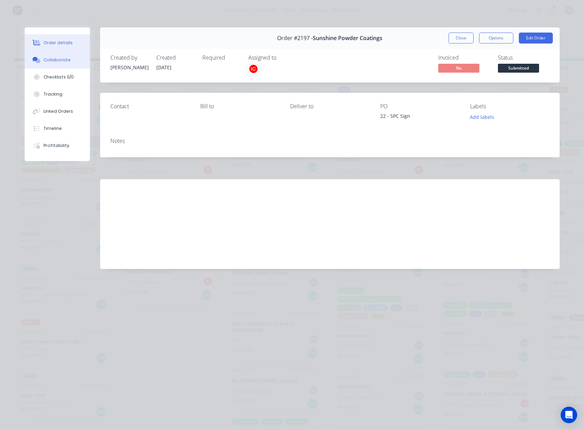
click at [49, 62] on div "Collaborate" at bounding box center [57, 60] width 27 height 6
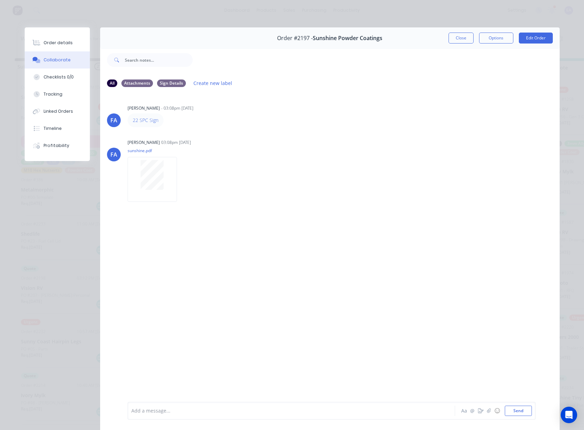
click at [65, 42] on div "Order details" at bounding box center [58, 43] width 29 height 6
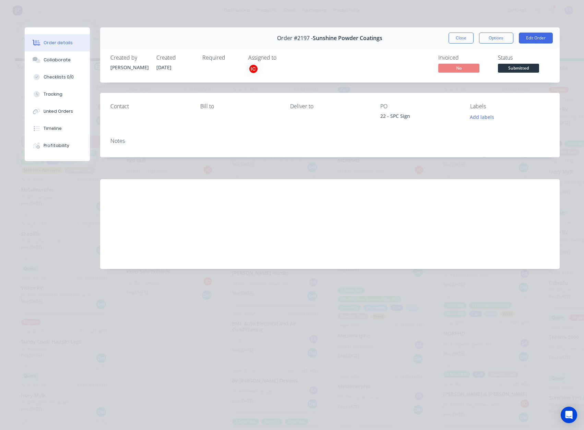
click at [246, 67] on div "Created by [PERSON_NAME] Created [DATE] Required Assigned to IC" at bounding box center [213, 65] width 206 height 20
click at [255, 67] on div "IC" at bounding box center [253, 69] width 10 height 10
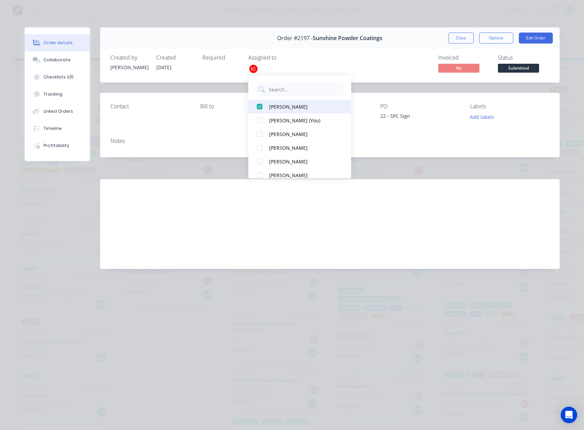
click at [275, 104] on div "[PERSON_NAME]" at bounding box center [303, 106] width 69 height 7
click at [272, 111] on button "[PERSON_NAME] (You)" at bounding box center [299, 107] width 103 height 14
click at [533, 38] on button "Edit Order" at bounding box center [536, 38] width 34 height 11
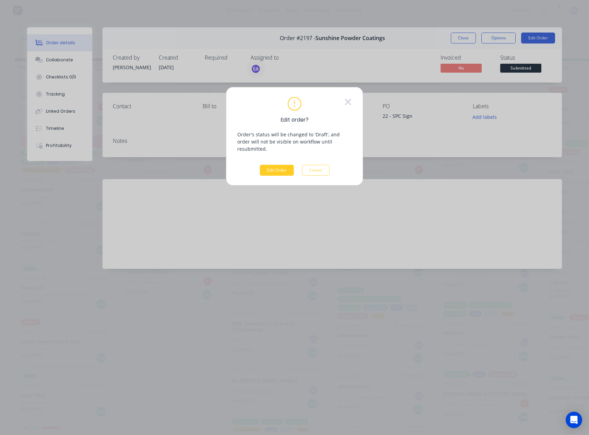
click at [274, 165] on button "Edit Order" at bounding box center [277, 170] width 34 height 11
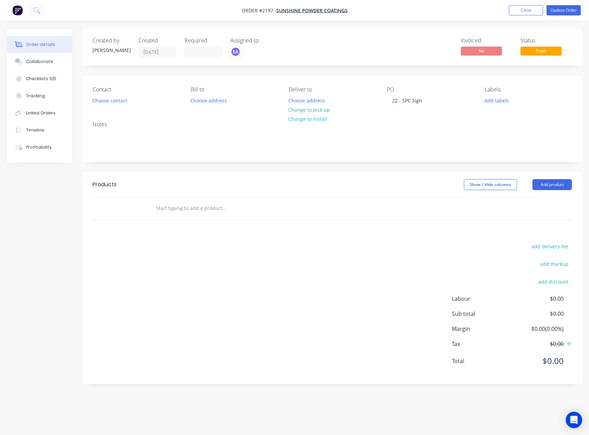
drag, startPoint x: 553, startPoint y: 188, endPoint x: 552, endPoint y: 193, distance: 5.3
click at [553, 188] on button "Add product" at bounding box center [552, 184] width 39 height 11
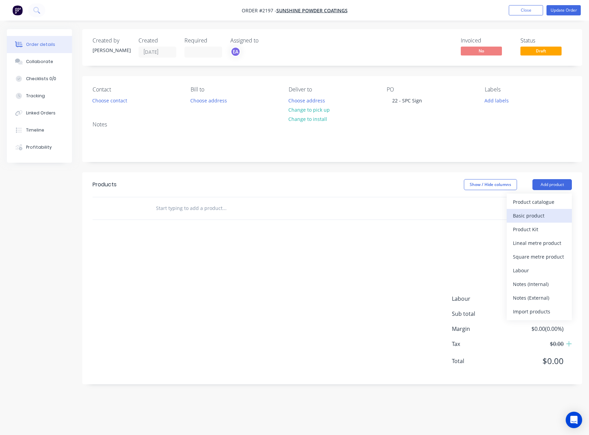
click at [539, 211] on div "Basic product" at bounding box center [539, 216] width 53 height 10
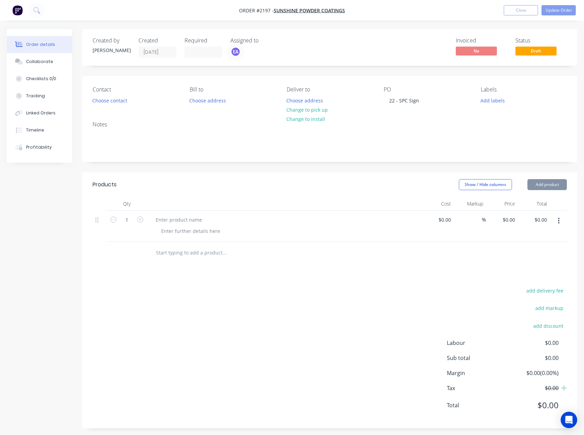
click at [557, 183] on button "Add product" at bounding box center [546, 184] width 39 height 11
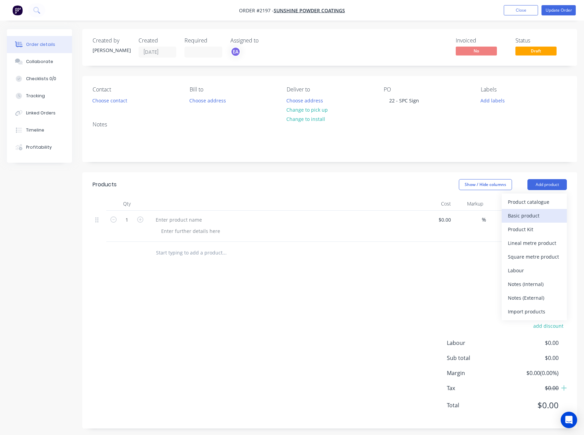
drag, startPoint x: 531, startPoint y: 213, endPoint x: 256, endPoint y: 241, distance: 276.8
click at [531, 213] on div "Basic product" at bounding box center [534, 216] width 53 height 10
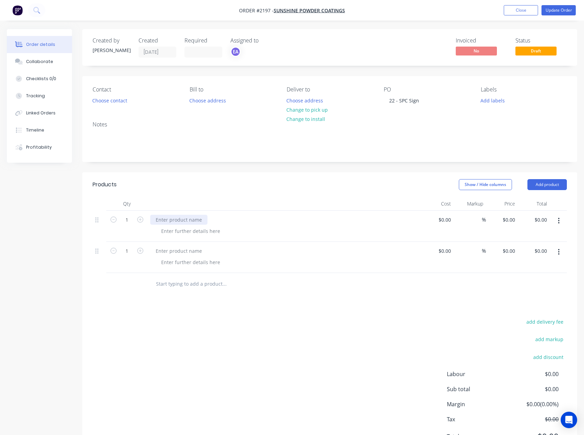
click at [187, 223] on div at bounding box center [178, 220] width 57 height 10
paste div
click at [177, 251] on div at bounding box center [178, 251] width 57 height 10
paste div
click at [206, 234] on div at bounding box center [191, 231] width 70 height 10
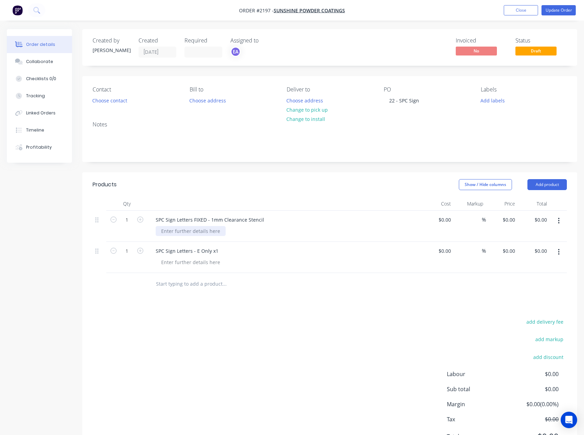
click at [205, 235] on div at bounding box center [191, 231] width 70 height 10
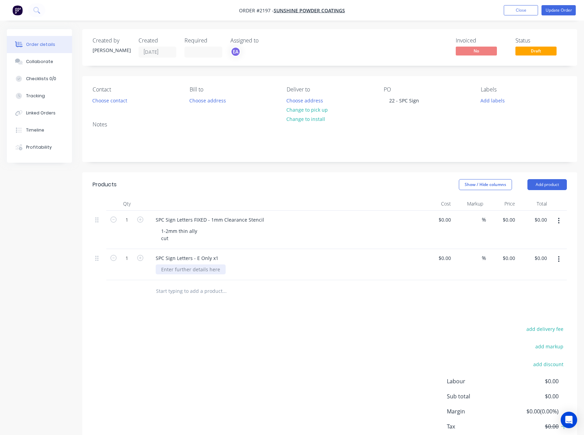
click at [184, 266] on div at bounding box center [191, 270] width 70 height 10
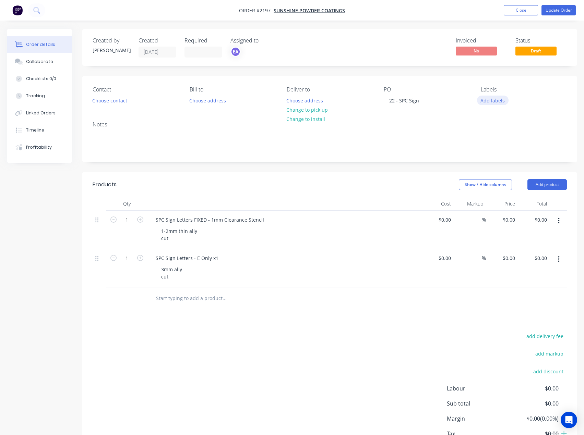
click at [498, 99] on button "Add labels" at bounding box center [493, 100] width 32 height 9
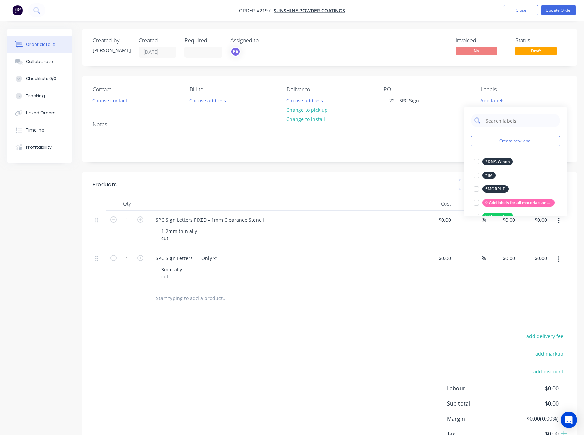
click at [499, 117] on input "text" at bounding box center [521, 121] width 72 height 14
drag, startPoint x: 499, startPoint y: 119, endPoint x: 468, endPoint y: 123, distance: 31.1
click at [468, 123] on div "1 Create new label 1.2mm ally edit 1.2MM MS edit 1.2mm SS edit 1.2mm Zinc edit …" at bounding box center [515, 162] width 103 height 110
click at [476, 177] on div at bounding box center [476, 176] width 14 height 14
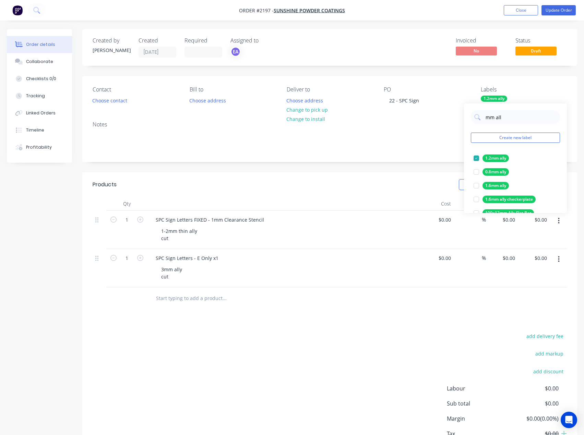
drag, startPoint x: 506, startPoint y: 118, endPoint x: 468, endPoint y: 122, distance: 38.2
click at [468, 122] on div "mm all Create new label 1.2mm ally edit 0.8mm ally edit 1.6mm ally edit 1.6mm a…" at bounding box center [515, 159] width 103 height 110
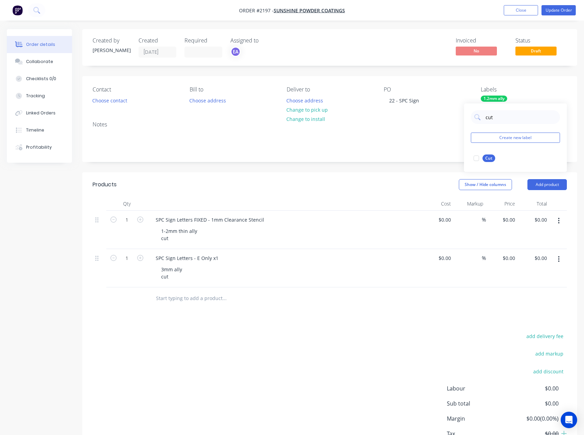
drag, startPoint x: 475, startPoint y: 158, endPoint x: 496, endPoint y: 128, distance: 36.0
click at [475, 158] on div at bounding box center [476, 159] width 14 height 14
drag, startPoint x: 499, startPoint y: 115, endPoint x: 474, endPoint y: 117, distance: 25.1
click at [474, 117] on div "cut" at bounding box center [515, 117] width 89 height 14
type input "3mm al"
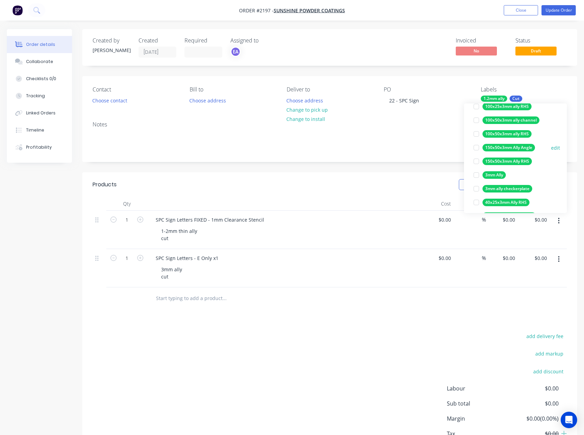
scroll to position [69, 0]
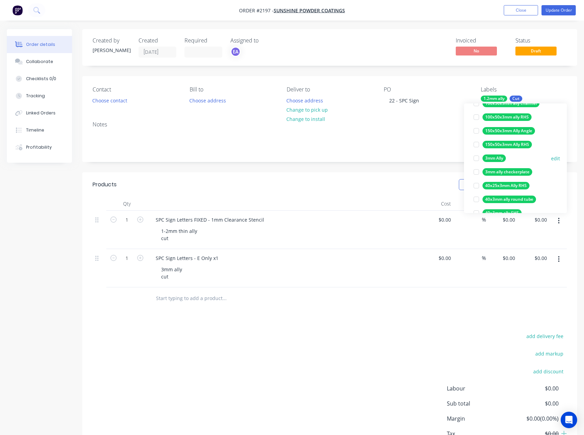
click at [476, 157] on div at bounding box center [476, 159] width 14 height 14
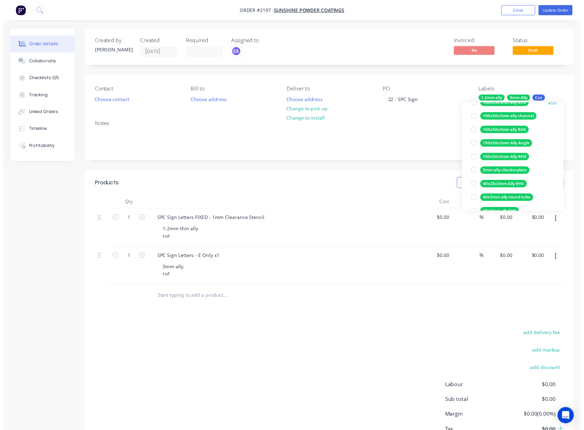
scroll to position [0, 0]
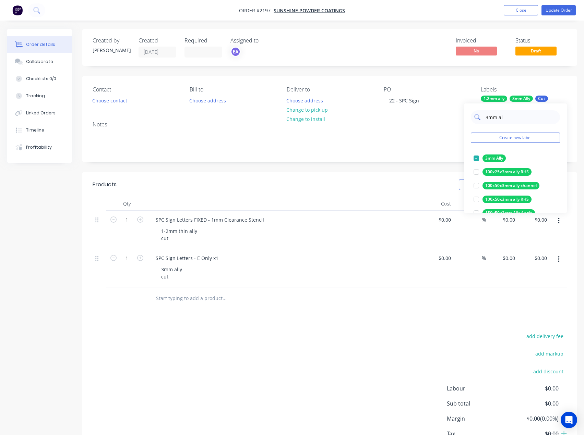
drag, startPoint x: 505, startPoint y: 118, endPoint x: 481, endPoint y: 120, distance: 24.0
click at [481, 120] on div "3mm al" at bounding box center [515, 117] width 89 height 14
click at [325, 336] on div "add delivery fee add markup add discount Labour $0.00 Sub total $0.00 Margin $0…" at bounding box center [330, 398] width 474 height 132
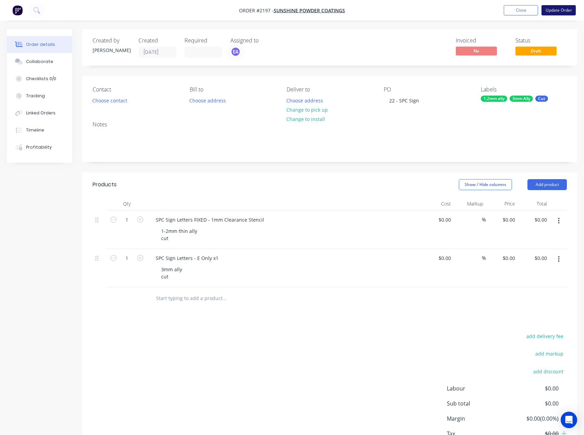
click at [559, 9] on button "Update Order" at bounding box center [558, 10] width 34 height 10
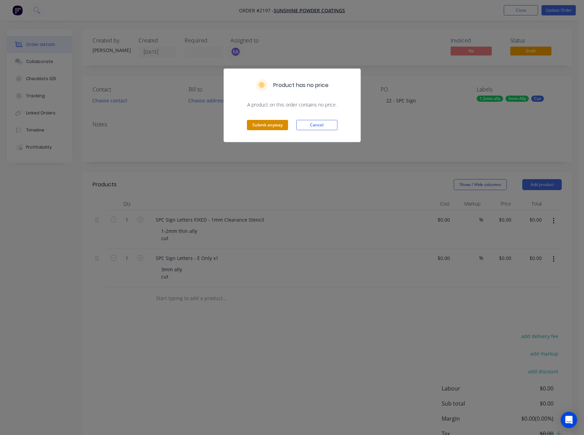
click at [265, 122] on button "Submit anyway" at bounding box center [267, 125] width 41 height 10
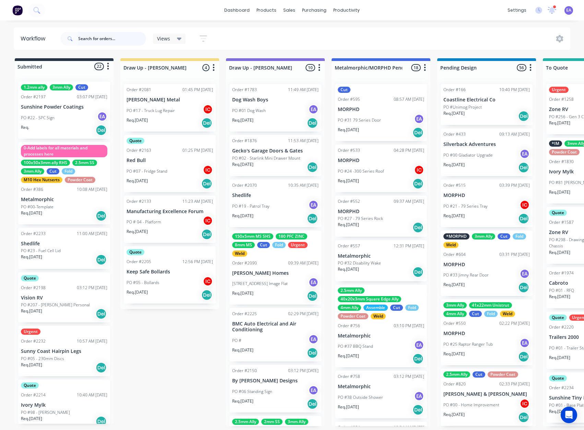
click at [95, 39] on input "text" at bounding box center [112, 39] width 68 height 14
type input "all"
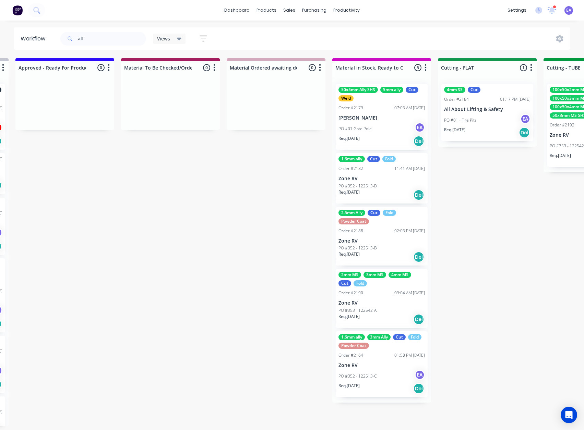
drag, startPoint x: 225, startPoint y: 216, endPoint x: 294, endPoint y: 222, distance: 69.6
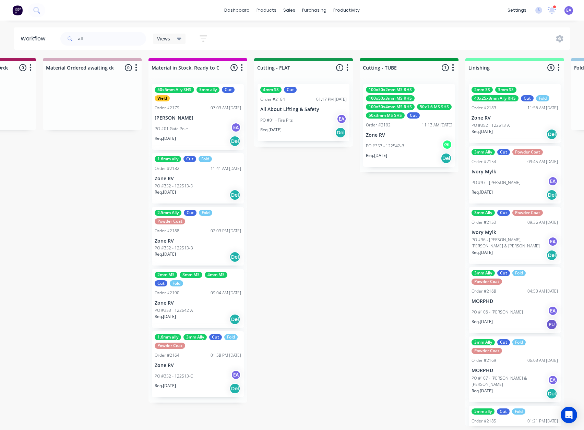
click at [298, 129] on div "Req. [DATE] Del" at bounding box center [303, 133] width 86 height 12
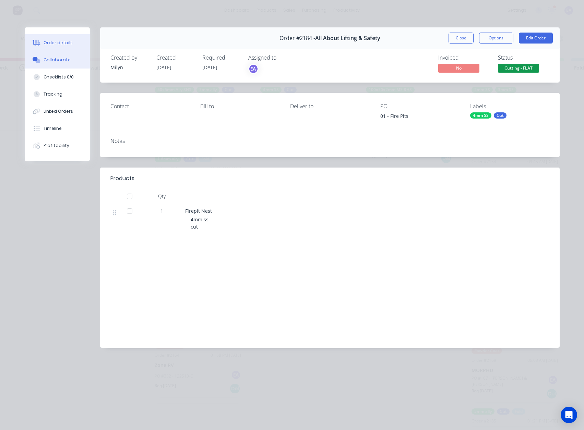
click at [54, 62] on div "Collaborate" at bounding box center [57, 60] width 27 height 6
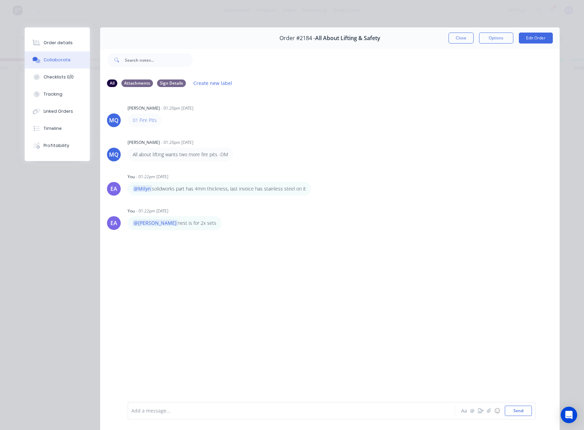
scroll to position [0, 1028]
click at [448, 43] on button "Close" at bounding box center [460, 38] width 25 height 11
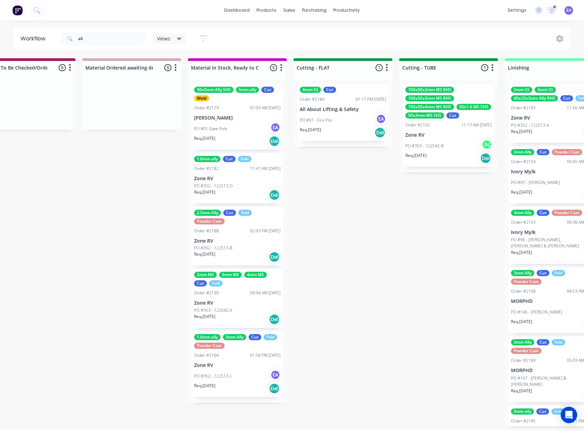
scroll to position [1, 0]
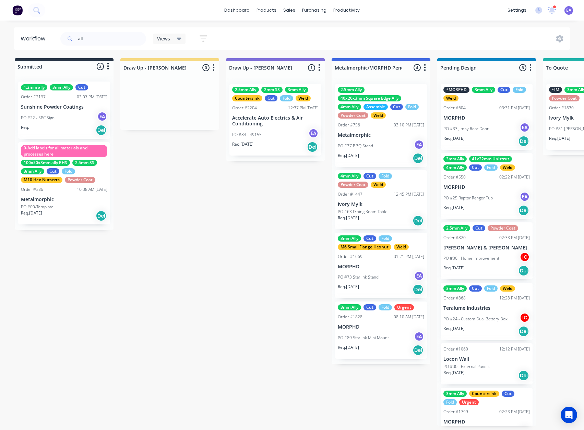
drag, startPoint x: 341, startPoint y: 261, endPoint x: 174, endPoint y: 287, distance: 168.6
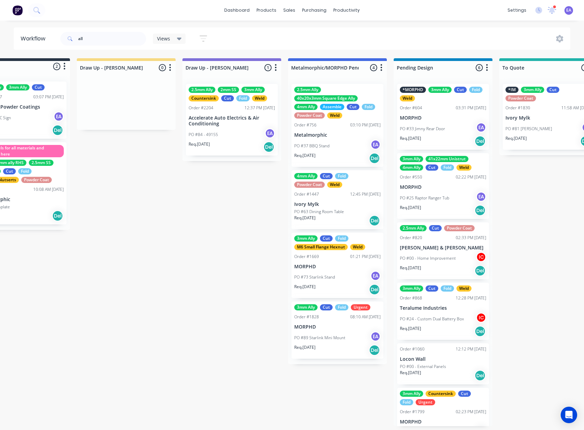
scroll to position [0, 122]
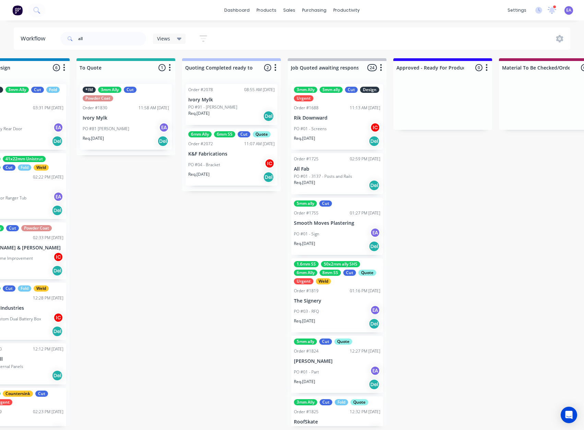
drag, startPoint x: 167, startPoint y: 336, endPoint x: 188, endPoint y: 333, distance: 21.5
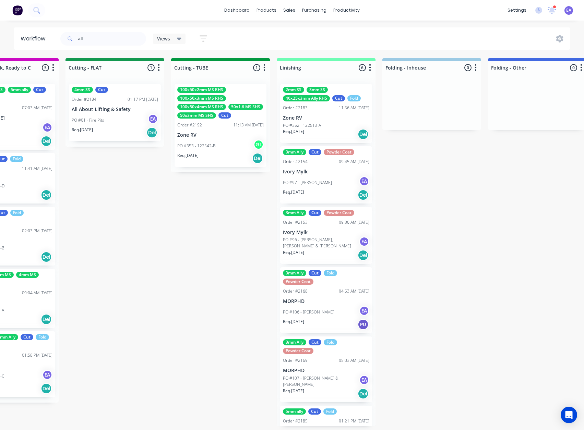
drag, startPoint x: 303, startPoint y: 315, endPoint x: 379, endPoint y: 306, distance: 76.6
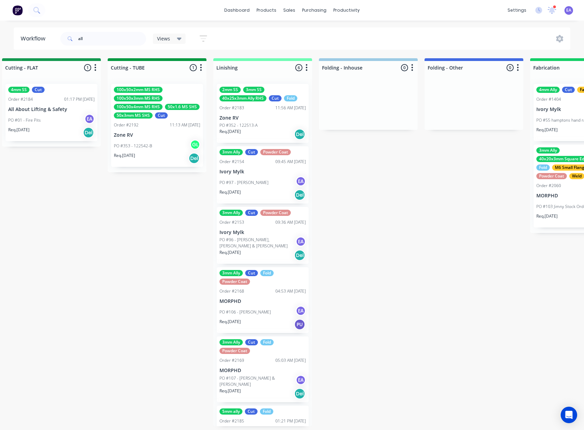
drag, startPoint x: 96, startPoint y: 247, endPoint x: 66, endPoint y: 259, distance: 31.9
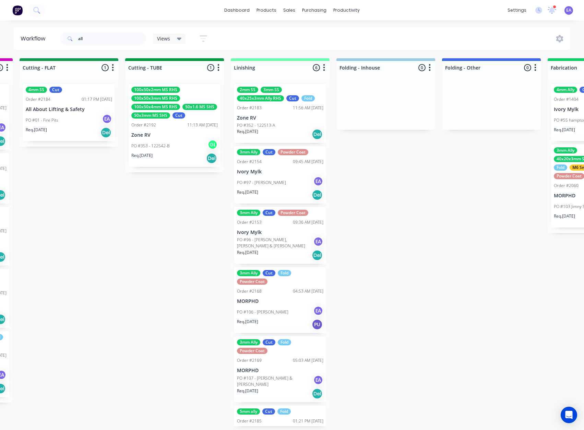
click at [57, 117] on p "PO #01 - Fire Pits" at bounding box center [42, 120] width 33 height 6
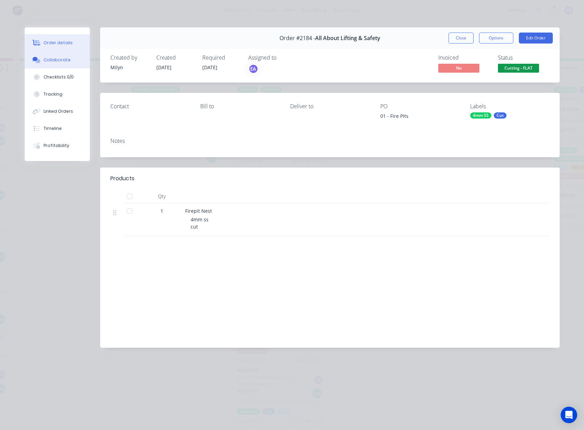
click at [38, 56] on button "Collaborate" at bounding box center [57, 59] width 65 height 17
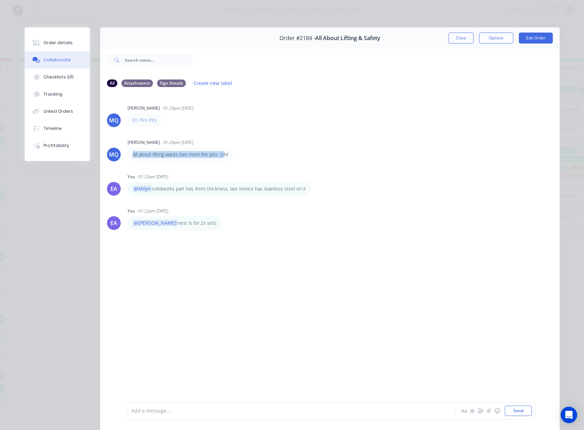
drag, startPoint x: 130, startPoint y: 153, endPoint x: 223, endPoint y: 156, distance: 93.3
click at [223, 156] on div "All about lifting wants two more fire pits -DM" at bounding box center [181, 155] width 106 height 14
drag, startPoint x: 454, startPoint y: 39, endPoint x: 332, endPoint y: 108, distance: 140.8
click at [454, 39] on button "Close" at bounding box center [460, 38] width 25 height 11
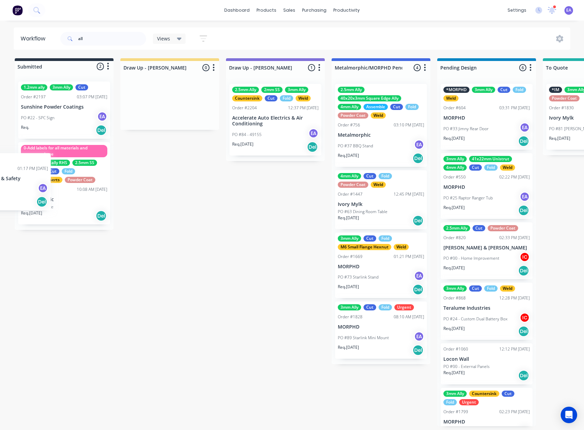
scroll to position [0, 0]
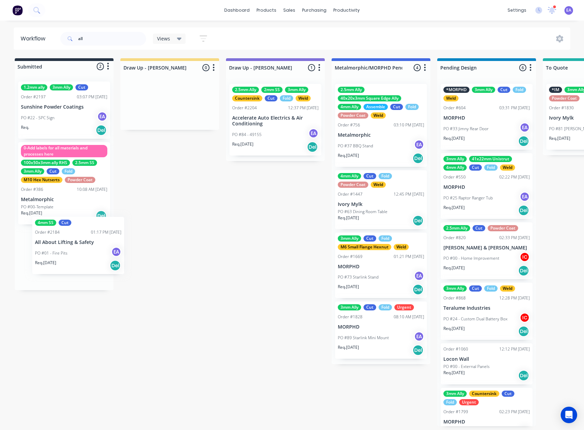
drag, startPoint x: -139, startPoint y: 142, endPoint x: 83, endPoint y: 249, distance: 246.3
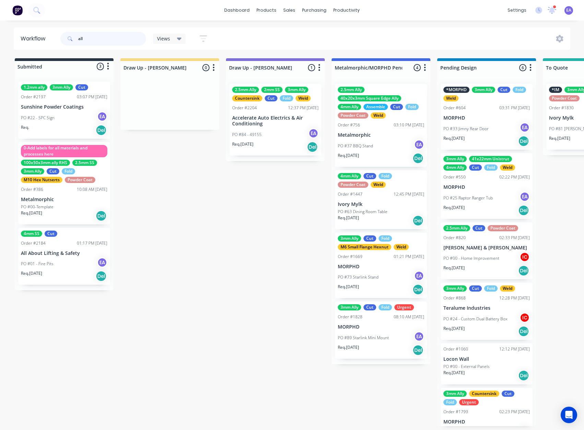
drag, startPoint x: 79, startPoint y: 34, endPoint x: 55, endPoint y: 43, distance: 25.7
click at [61, 39] on div "all" at bounding box center [103, 39] width 86 height 14
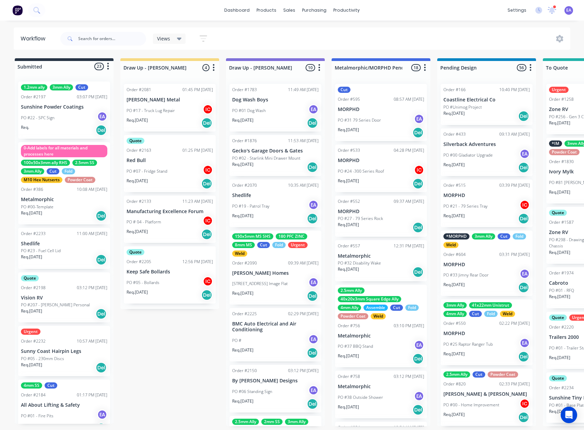
click at [47, 118] on p "PO #22 - SPC Sign" at bounding box center [38, 118] width 34 height 6
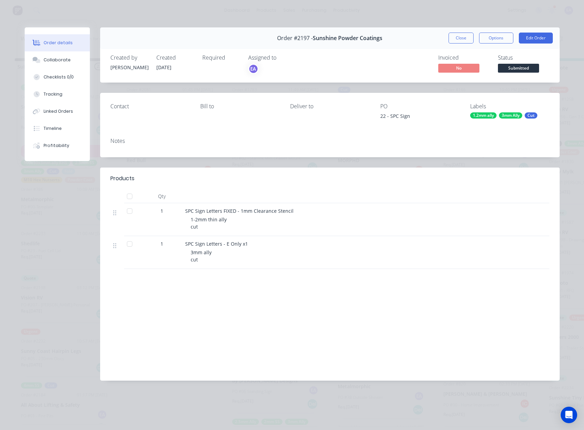
click at [482, 116] on div "1.2mm ally" at bounding box center [483, 115] width 26 height 6
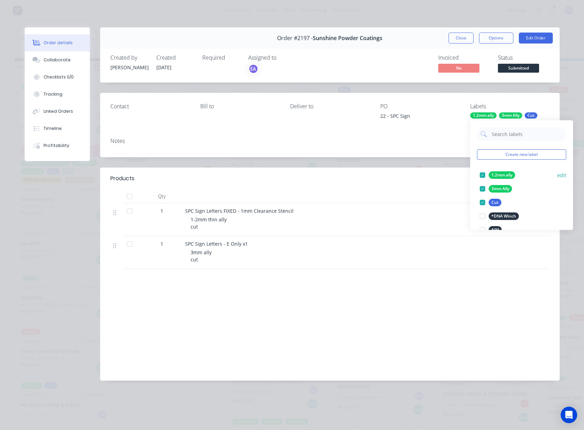
click at [482, 175] on div at bounding box center [483, 175] width 14 height 14
click at [504, 138] on input "text" at bounding box center [527, 134] width 72 height 14
click at [481, 188] on div at bounding box center [483, 189] width 14 height 14
drag, startPoint x: 502, startPoint y: 134, endPoint x: 491, endPoint y: 138, distance: 12.0
click at [491, 138] on input "2.5" at bounding box center [527, 134] width 72 height 14
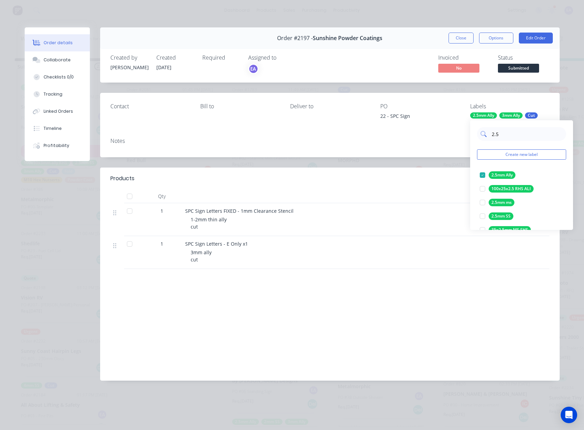
click at [502, 135] on input "2.5" at bounding box center [527, 134] width 72 height 14
drag, startPoint x: 506, startPoint y: 134, endPoint x: 485, endPoint y: 135, distance: 20.9
click at [485, 135] on div "2.5" at bounding box center [521, 134] width 89 height 14
type input "2mm al"
click at [481, 217] on div at bounding box center [483, 217] width 14 height 14
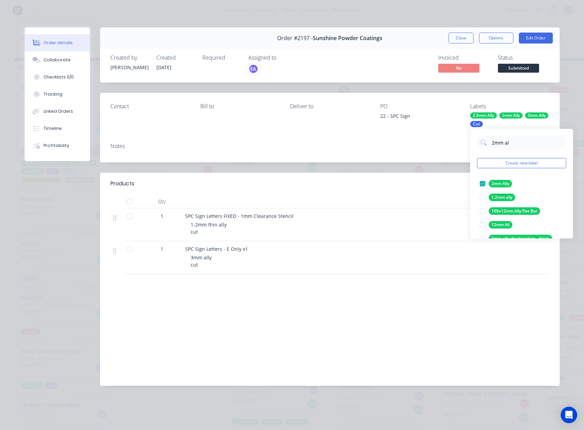
drag, startPoint x: 513, startPoint y: 141, endPoint x: 474, endPoint y: 148, distance: 39.8
click at [474, 148] on div "2mm al Create new label 2mm Ally edit 1.2mm ally edit 100x12mm Ally Flat Bar ed…" at bounding box center [521, 184] width 103 height 110
click at [482, 184] on div at bounding box center [483, 184] width 14 height 14
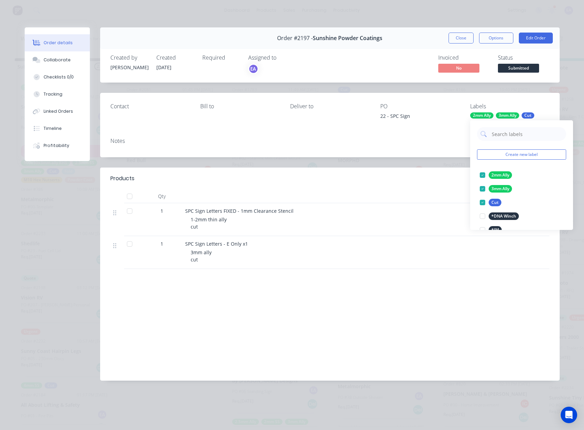
click at [359, 311] on div "Labour $0.00 Sub total $0.00 Margin $0.00 ( 0.00 %) Tax $0.00 Total $0.00" at bounding box center [329, 331] width 439 height 80
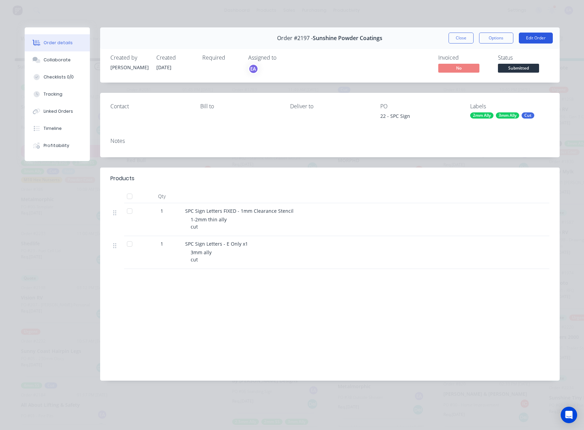
click at [533, 38] on button "Edit Order" at bounding box center [536, 38] width 34 height 11
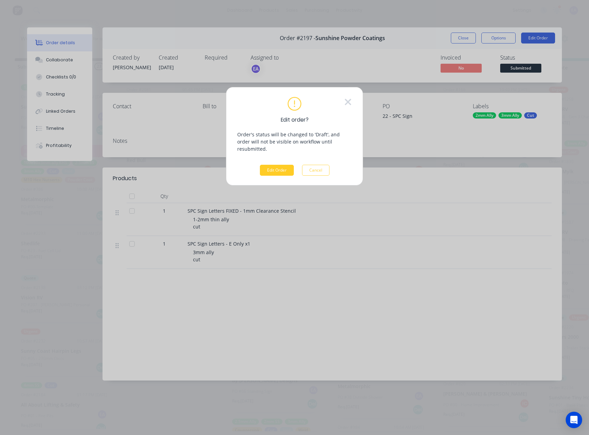
click at [273, 167] on button "Edit Order" at bounding box center [277, 170] width 34 height 11
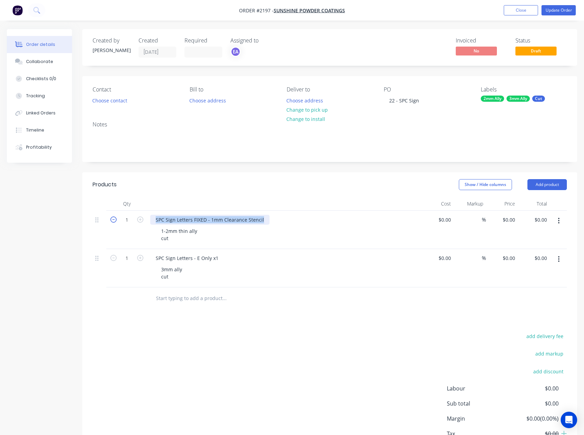
drag, startPoint x: 266, startPoint y: 220, endPoint x: 111, endPoint y: 222, distance: 155.0
click at [111, 222] on div "1 SPC Sign Letters FIXED - 1mm Clearance Stencil 1-2mm thin ally cut $0.00 $0.0…" at bounding box center [330, 230] width 474 height 38
paste div
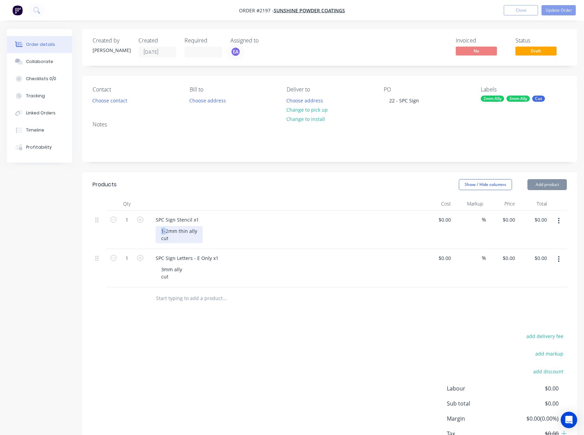
drag, startPoint x: 165, startPoint y: 230, endPoint x: 156, endPoint y: 231, distance: 9.0
click at [156, 231] on div "1-2mm thin ally cut" at bounding box center [179, 234] width 47 height 17
drag, startPoint x: 182, startPoint y: 260, endPoint x: 188, endPoint y: 258, distance: 5.5
drag, startPoint x: 166, startPoint y: 231, endPoint x: 142, endPoint y: 232, distance: 24.0
click at [142, 232] on div "1 SPC Sign Stencil x1 1-2mm thin ally cut $0.00 $0.00 % $0.00 $0.00 $0.00 $0.00" at bounding box center [330, 230] width 474 height 38
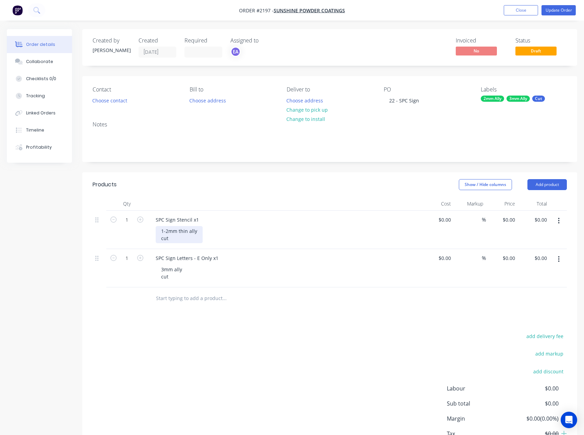
click at [170, 232] on div "1-2mm thin ally cut" at bounding box center [179, 234] width 47 height 17
drag, startPoint x: 165, startPoint y: 231, endPoint x: 161, endPoint y: 232, distance: 3.9
click at [161, 232] on div "1-2mm thin ally cut" at bounding box center [179, 234] width 47 height 17
click at [190, 325] on div "Products Show / Hide columns Add product Qty Cost Markup Price Total 1 SPC Sign…" at bounding box center [329, 323] width 495 height 302
click at [561, 10] on button "Update Order" at bounding box center [558, 10] width 34 height 10
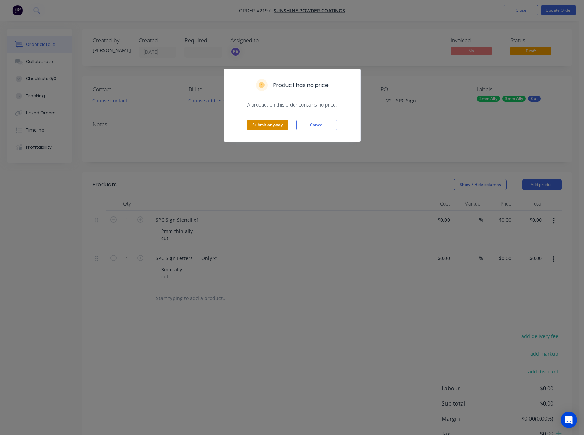
click at [276, 123] on button "Submit anyway" at bounding box center [267, 125] width 41 height 10
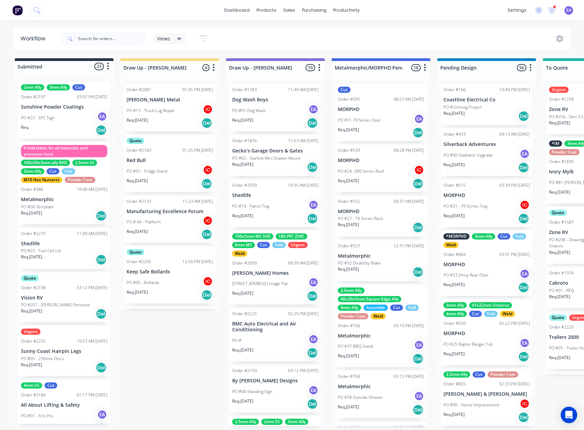
click at [63, 119] on div "PO #22 - SPC Sign EA" at bounding box center [64, 117] width 86 height 13
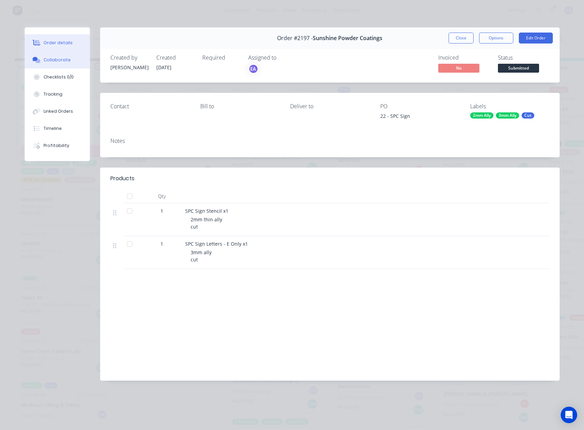
click at [71, 64] on button "Collaborate" at bounding box center [57, 59] width 65 height 17
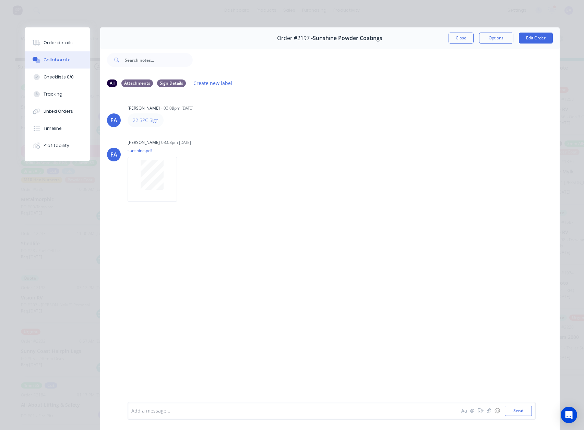
click at [146, 414] on div at bounding box center [282, 411] width 300 height 7
click at [63, 49] on button "Order details" at bounding box center [57, 42] width 65 height 17
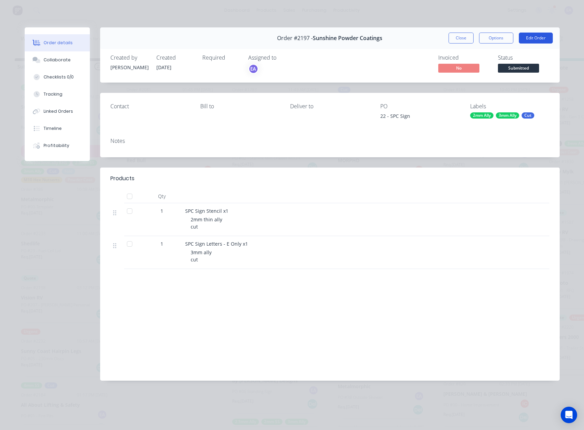
click at [536, 38] on button "Edit Order" at bounding box center [536, 38] width 34 height 11
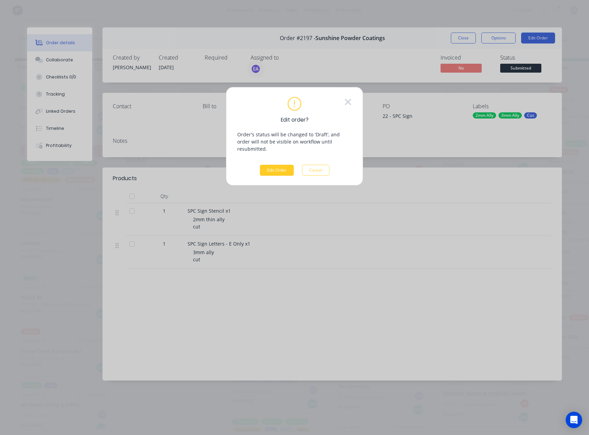
click at [285, 165] on button "Edit Order" at bounding box center [277, 170] width 34 height 11
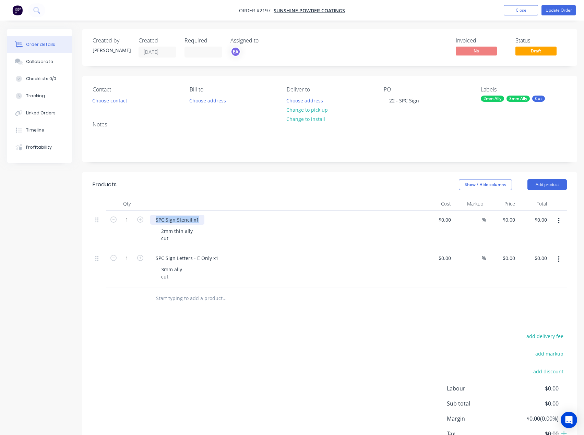
drag, startPoint x: 202, startPoint y: 220, endPoint x: 141, endPoint y: 226, distance: 61.2
click at [136, 223] on div "1 SPC Sign Stencil x1 2mm thin ally cut $0.00 $0.00 % $0.00 $0.00 $0.00 $0.00" at bounding box center [330, 230] width 474 height 38
paste div
click at [221, 351] on div "add delivery fee add markup add discount Labour $0.00 Sub total $0.00 Margin $0…" at bounding box center [330, 398] width 474 height 132
click at [560, 11] on button "Update Order" at bounding box center [558, 10] width 34 height 10
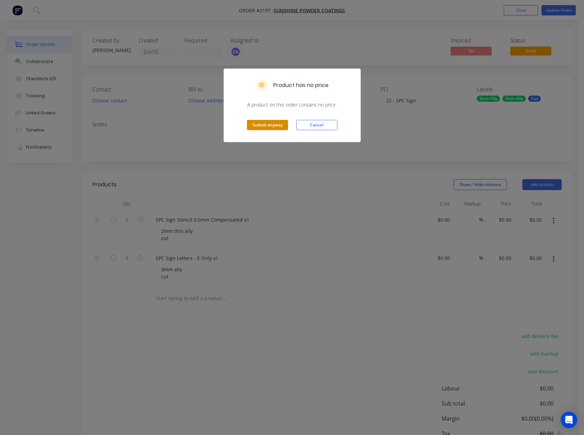
click at [275, 128] on button "Submit anyway" at bounding box center [267, 125] width 41 height 10
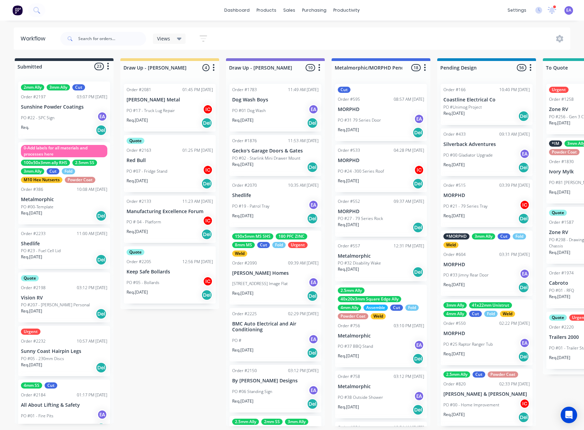
click at [67, 124] on div "PO #22 - SPC Sign EA" at bounding box center [64, 117] width 86 height 13
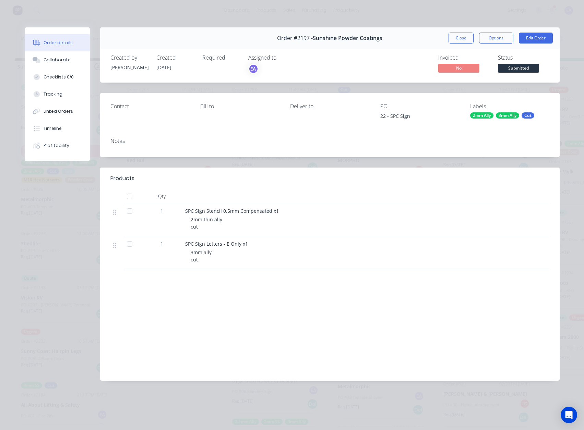
drag, startPoint x: 243, startPoint y: 259, endPoint x: 207, endPoint y: 286, distance: 44.9
click at [207, 285] on div "Products Qty 1 SPC Sign Stencil 0.5mm Compensated x1 2mm thin ally cut 1 SPC Si…" at bounding box center [329, 274] width 459 height 213
click at [517, 71] on span "Submitted" at bounding box center [518, 68] width 41 height 9
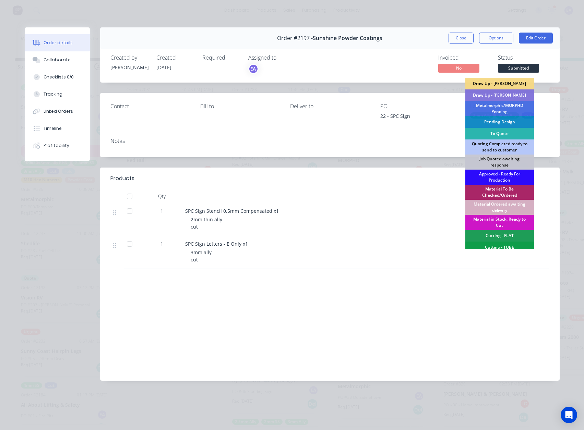
click at [503, 178] on div "Approved - Ready For Production" at bounding box center [499, 177] width 69 height 15
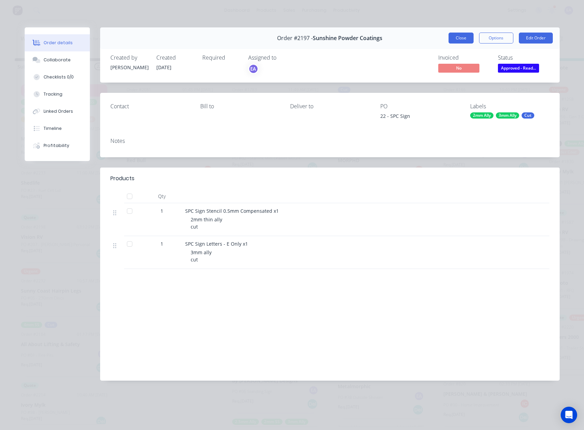
click at [462, 41] on button "Close" at bounding box center [460, 38] width 25 height 11
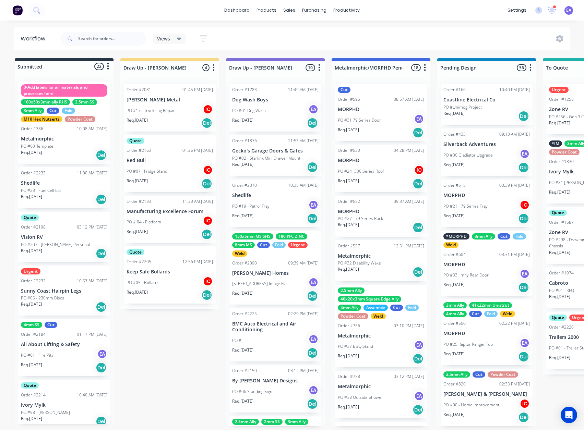
scroll to position [1, 0]
drag, startPoint x: 135, startPoint y: 287, endPoint x: 55, endPoint y: 315, distance: 85.1
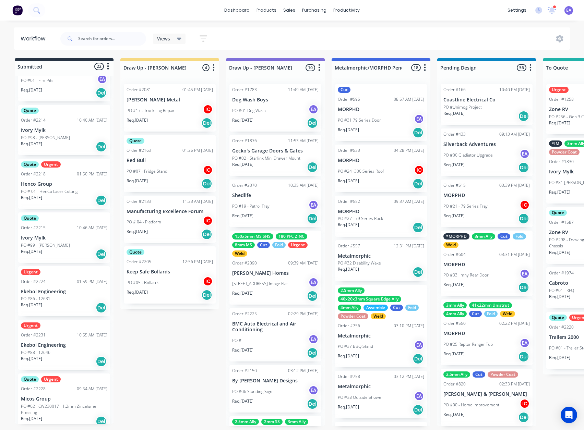
scroll to position [0, 0]
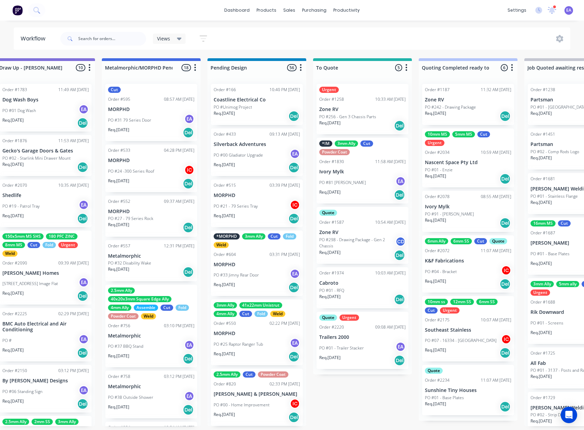
scroll to position [1, 0]
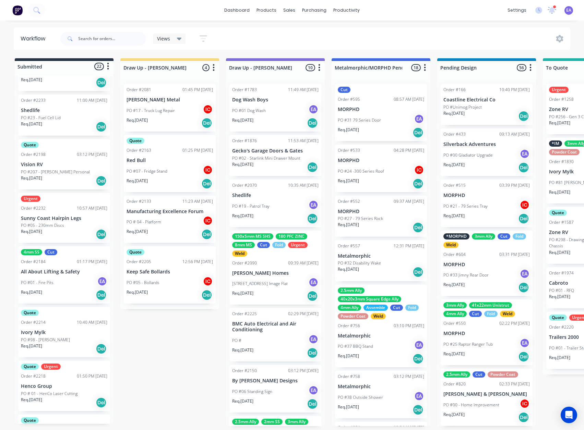
drag, startPoint x: 372, startPoint y: 313, endPoint x: 229, endPoint y: 338, distance: 145.2
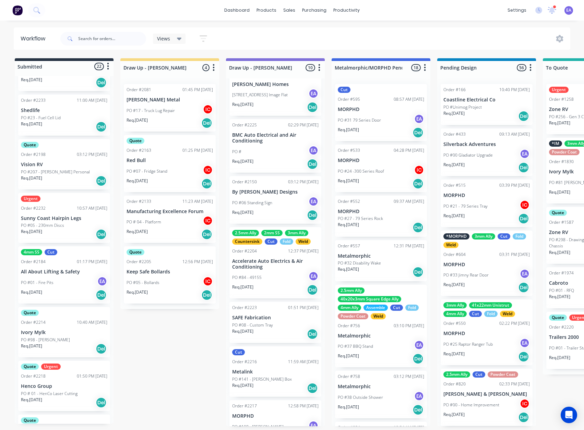
scroll to position [211, 0]
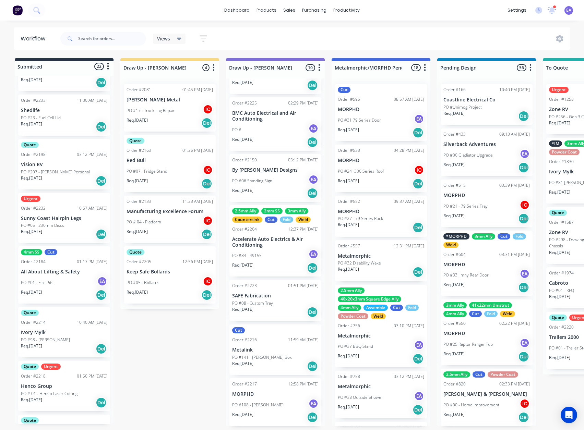
click at [274, 244] on p "Accelerate Auto Electrics & Air Conditioning" at bounding box center [275, 243] width 86 height 12
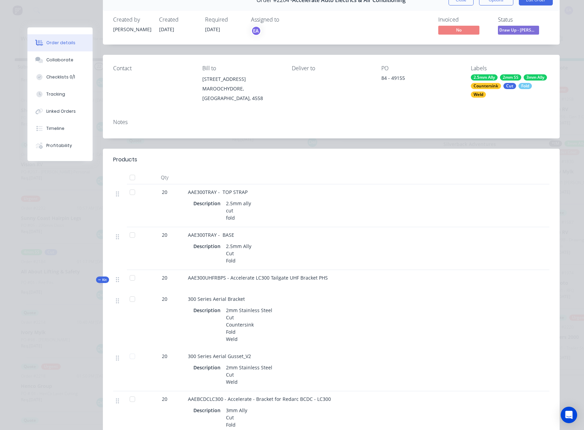
scroll to position [34, 0]
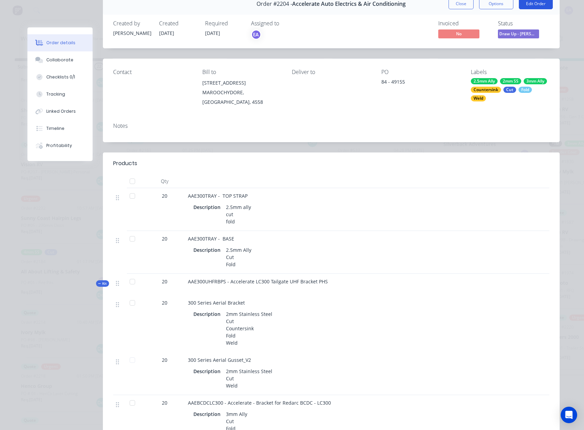
click at [536, 5] on button "Edit Order" at bounding box center [536, 3] width 34 height 11
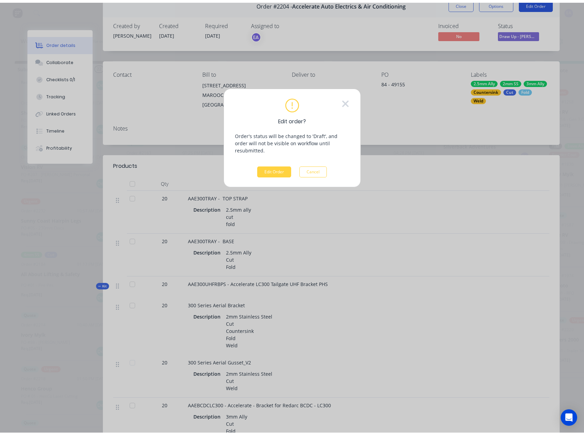
scroll to position [0, 0]
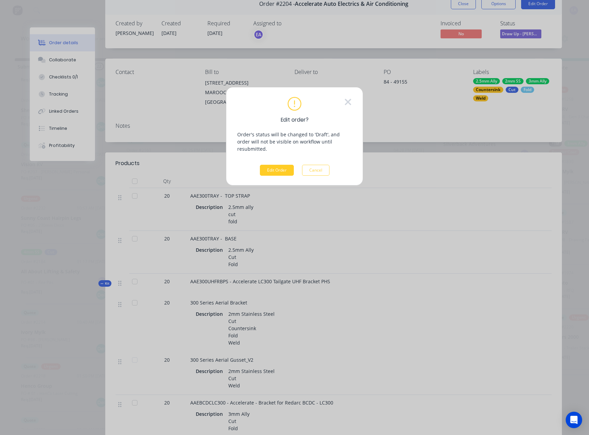
click at [282, 165] on button "Edit Order" at bounding box center [277, 170] width 34 height 11
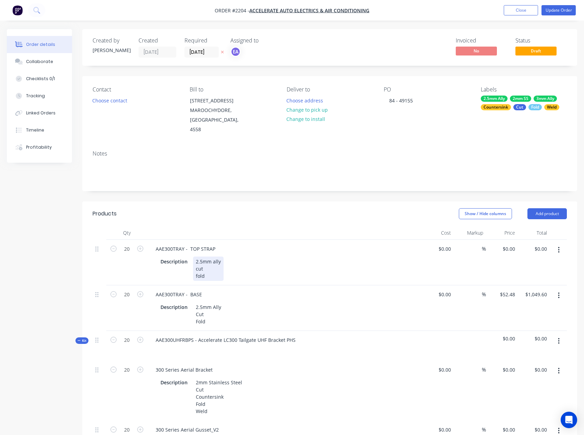
click at [214, 271] on div "2.5mm ally cut fold" at bounding box center [208, 269] width 31 height 24
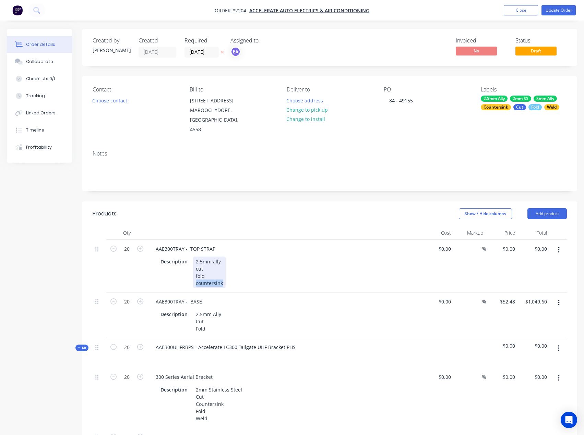
drag, startPoint x: 200, startPoint y: 275, endPoint x: 183, endPoint y: 277, distance: 16.2
click at [183, 277] on div "Description 2.5mm ally cut fold countersink" at bounding box center [283, 273] width 251 height 32
click at [214, 268] on div "2.5mm ally cut fold" at bounding box center [208, 273] width 31 height 32
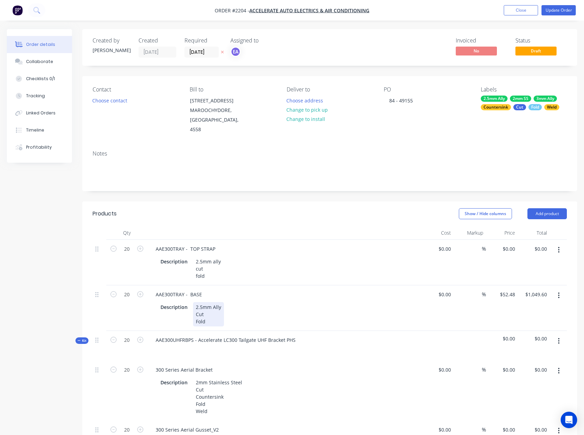
click at [213, 312] on div "2.5mm Ally Cut Fold" at bounding box center [208, 314] width 31 height 24
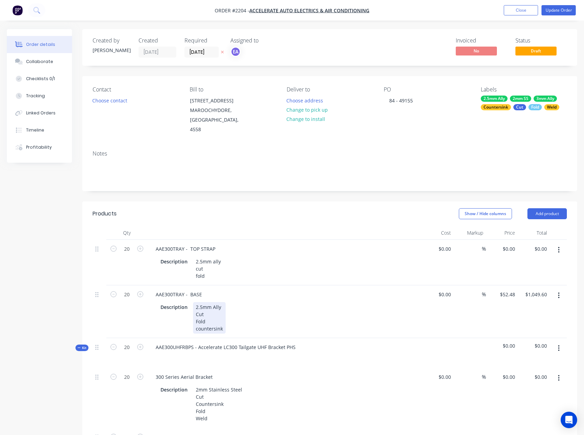
scroll to position [34, 0]
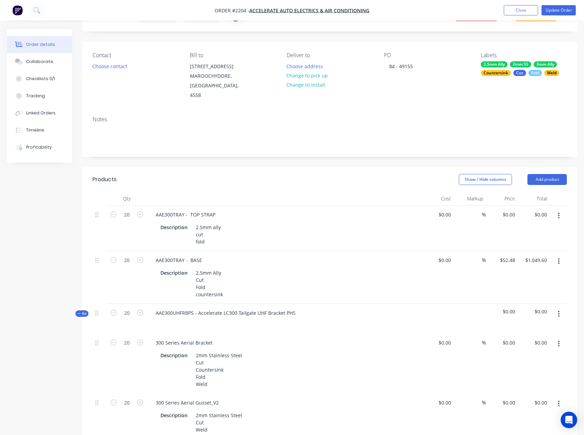
click at [36, 277] on div "Created by [PERSON_NAME] Created [DATE] Required [DATE] Assigned to EA Invoiced…" at bounding box center [292, 346] width 570 height 702
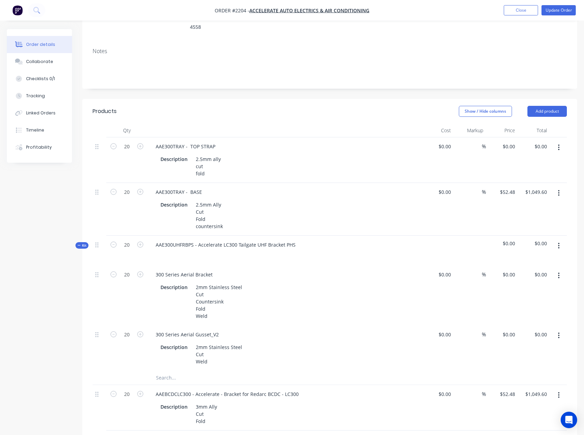
scroll to position [103, 0]
click at [295, 240] on div "AAE300UHFRBPS - Accelerate LC300 Tailgate UHF Bracket PHS" at bounding box center [225, 245] width 151 height 10
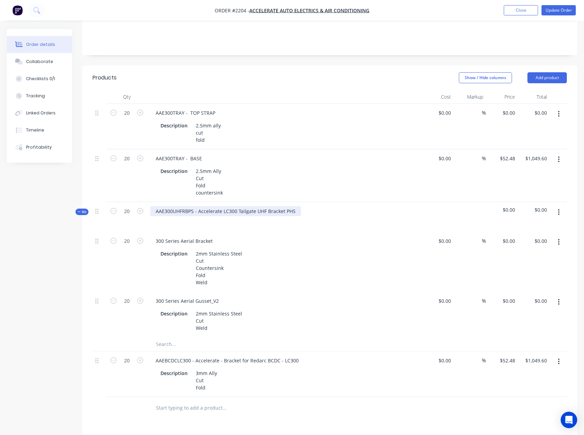
scroll to position [137, 0]
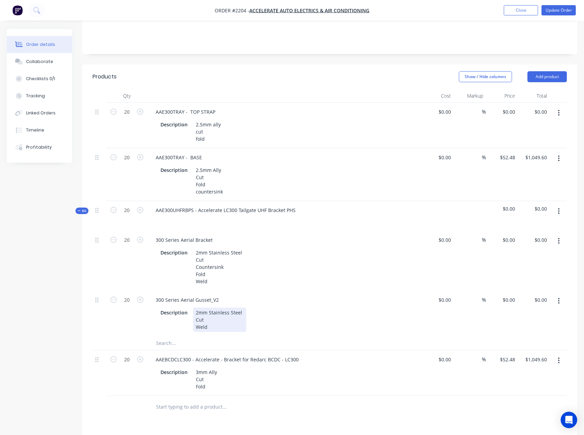
click at [215, 315] on div "2mm Stainless Steel Cut Weld" at bounding box center [219, 320] width 53 height 24
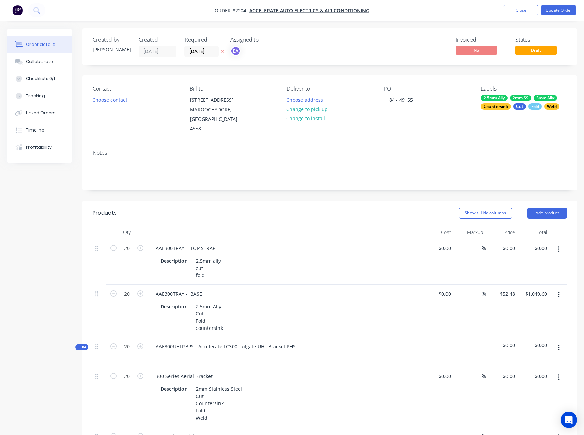
scroll to position [0, 0]
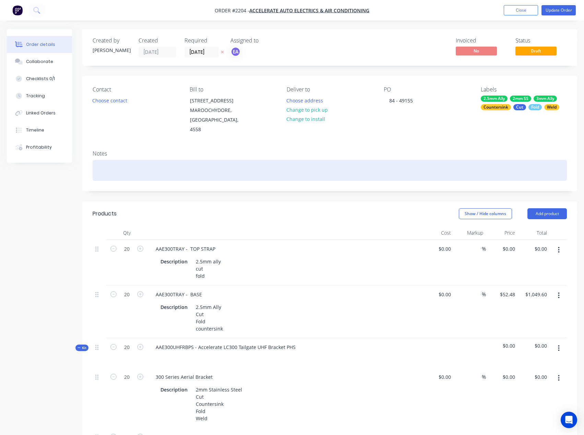
drag, startPoint x: 195, startPoint y: 164, endPoint x: 137, endPoint y: 132, distance: 66.1
click at [195, 164] on div at bounding box center [330, 170] width 474 height 21
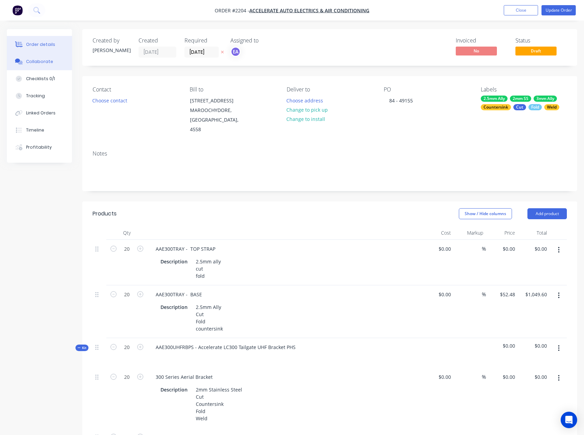
click at [47, 66] on button "Collaborate" at bounding box center [39, 61] width 65 height 17
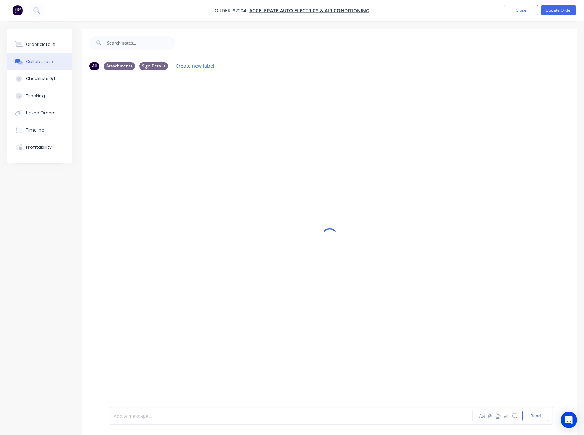
click at [140, 417] on div at bounding box center [277, 416] width 326 height 7
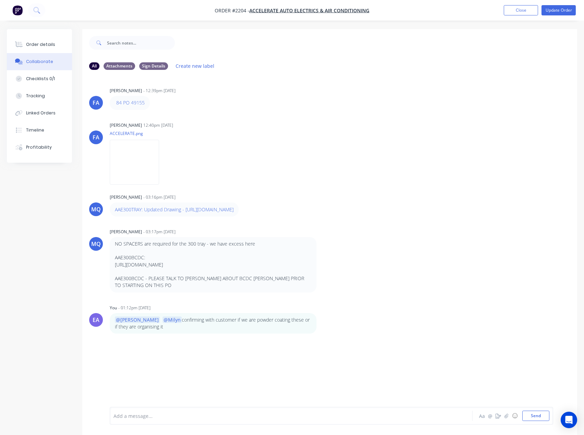
drag, startPoint x: 46, startPoint y: 44, endPoint x: 58, endPoint y: 56, distance: 17.2
click at [46, 44] on div "Order details" at bounding box center [40, 44] width 29 height 6
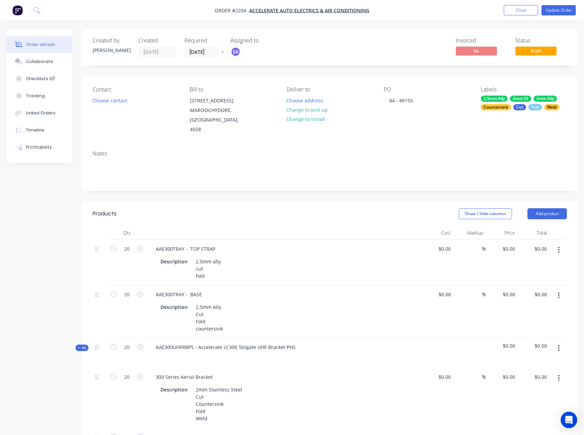
type input "$52.48"
type input "$1,049.60"
type input "$52.48"
type input "$1,049.60"
drag, startPoint x: 417, startPoint y: 100, endPoint x: 381, endPoint y: 104, distance: 36.9
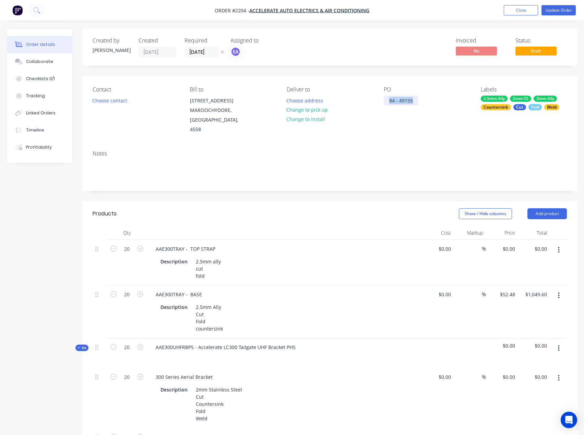
click at [381, 104] on div "Contact Choose contact [PERSON_NAME] to [STREET_ADDRESS][PERSON_NAME] Deliver t…" at bounding box center [329, 110] width 495 height 69
click at [396, 96] on div "84 - 49155" at bounding box center [401, 101] width 35 height 10
drag, startPoint x: 399, startPoint y: 99, endPoint x: 418, endPoint y: 100, distance: 18.6
click at [418, 100] on div "PO 84 - 49155" at bounding box center [427, 110] width 86 height 48
copy div "49155"
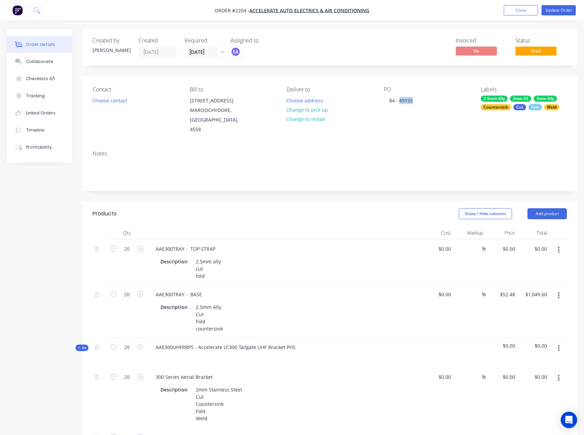
click at [393, 118] on div "PO 84 - 49155" at bounding box center [427, 110] width 86 height 48
click at [562, 10] on button "Update Order" at bounding box center [558, 10] width 34 height 10
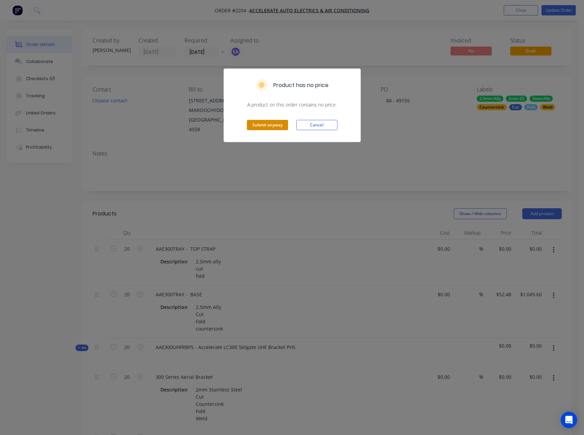
click at [264, 124] on button "Submit anyway" at bounding box center [267, 125] width 41 height 10
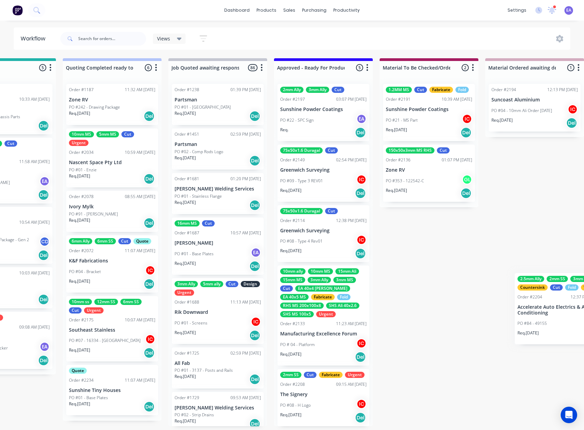
scroll to position [1, 603]
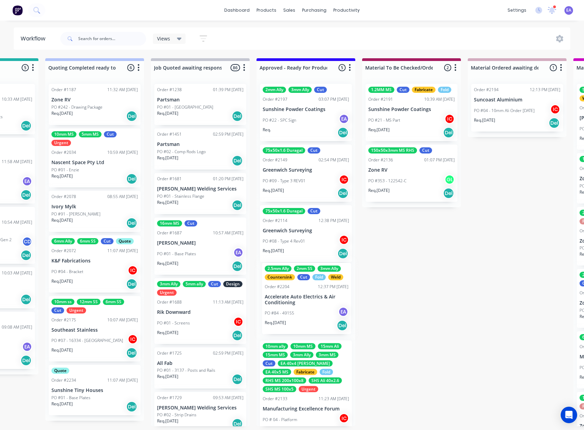
drag, startPoint x: 562, startPoint y: 332, endPoint x: 311, endPoint y: 295, distance: 253.6
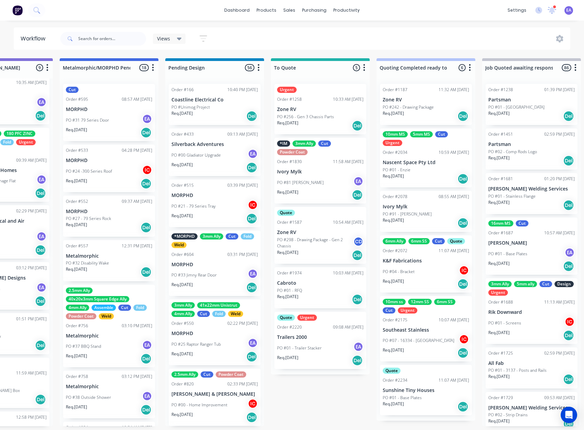
scroll to position [1, 0]
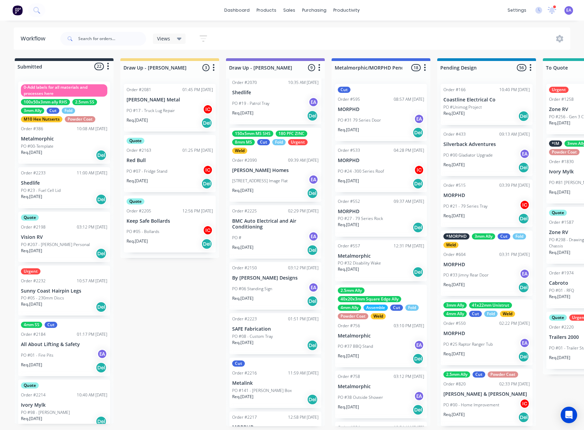
drag, startPoint x: 412, startPoint y: 302, endPoint x: 314, endPoint y: 325, distance: 100.3
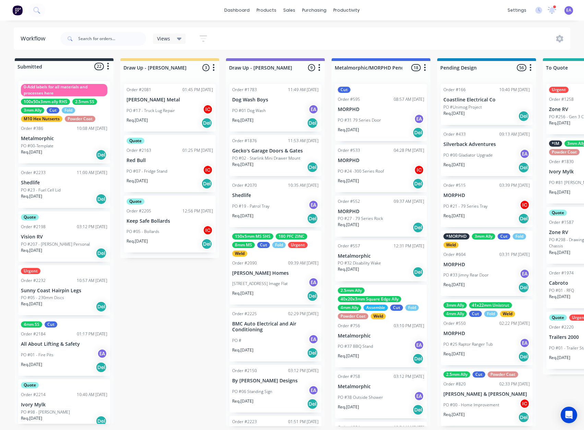
scroll to position [0, 0]
